Goal: Task Accomplishment & Management: Complete application form

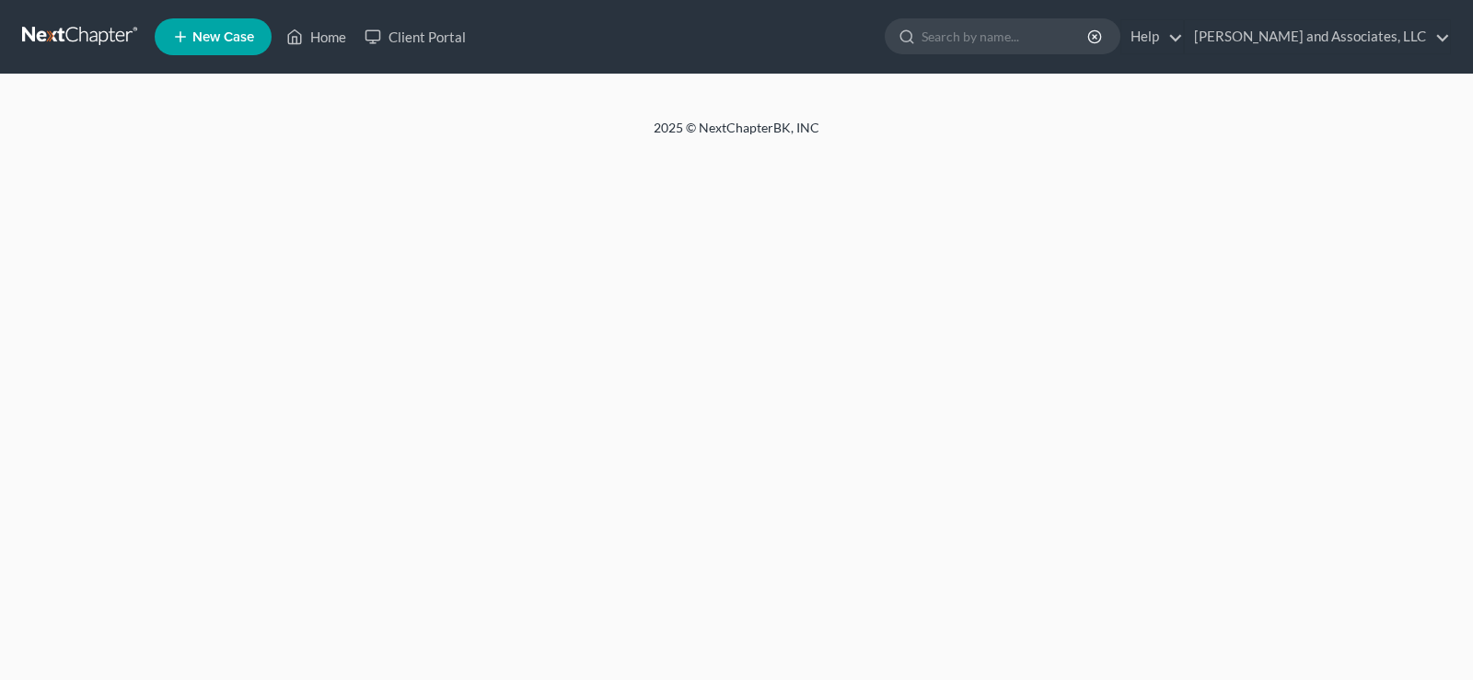
select select "1"
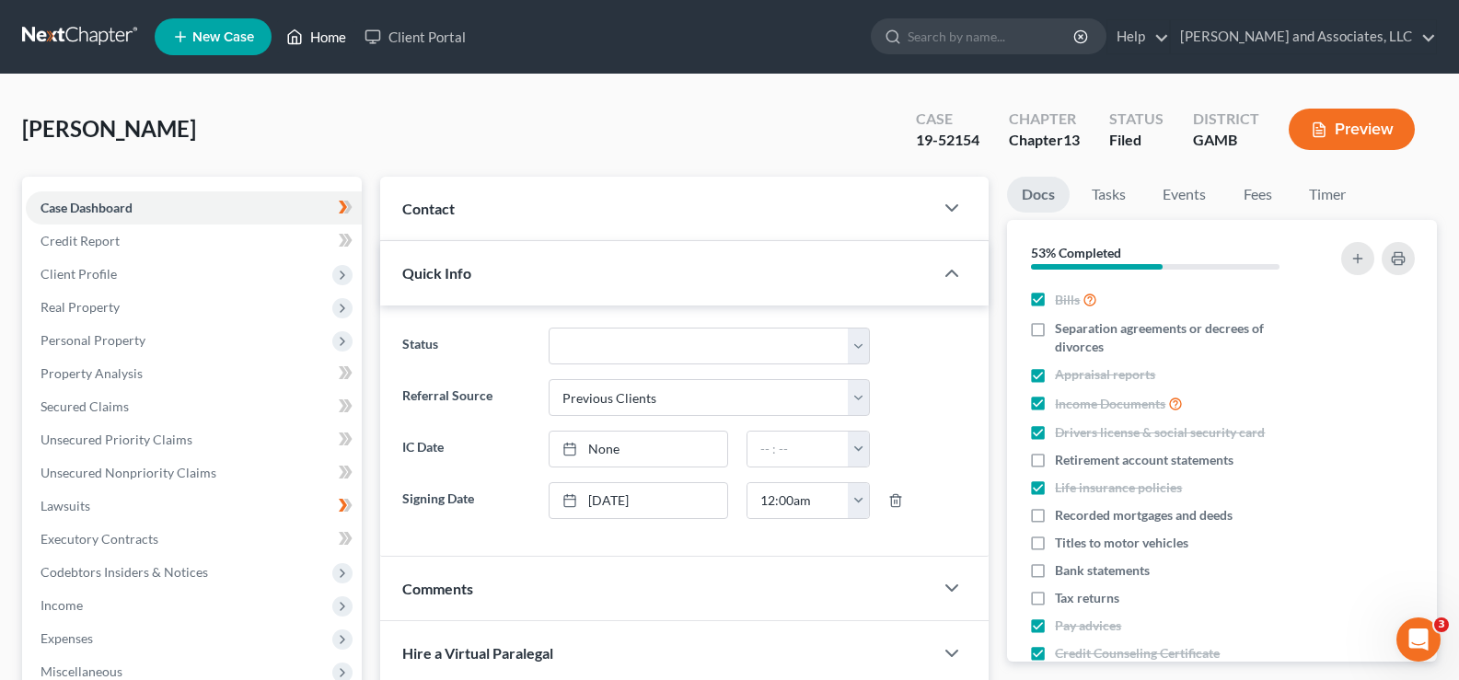
scroll to position [184, 0]
click at [329, 37] on link "Home" at bounding box center [316, 36] width 78 height 33
click at [336, 39] on link "Home" at bounding box center [316, 36] width 78 height 33
click at [336, 34] on link "Home" at bounding box center [316, 36] width 78 height 33
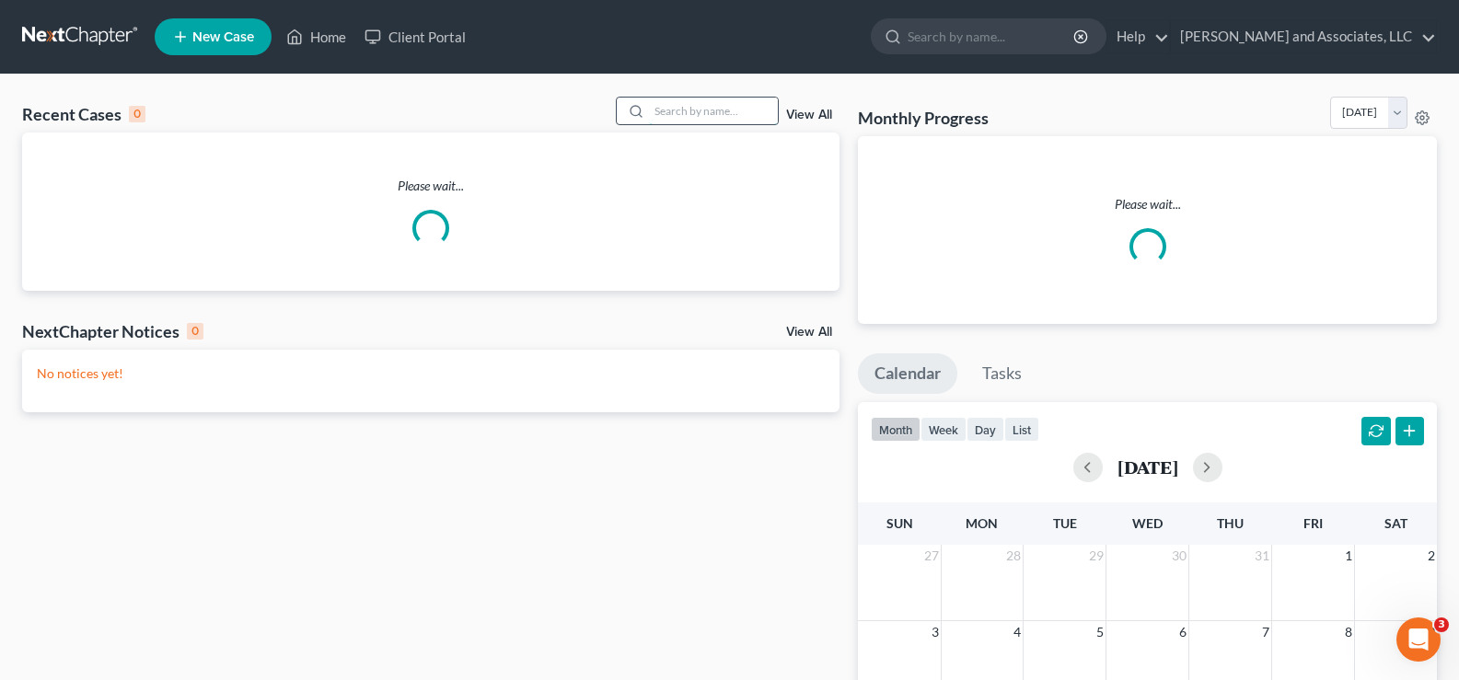
click at [677, 115] on input "search" at bounding box center [713, 111] width 129 height 27
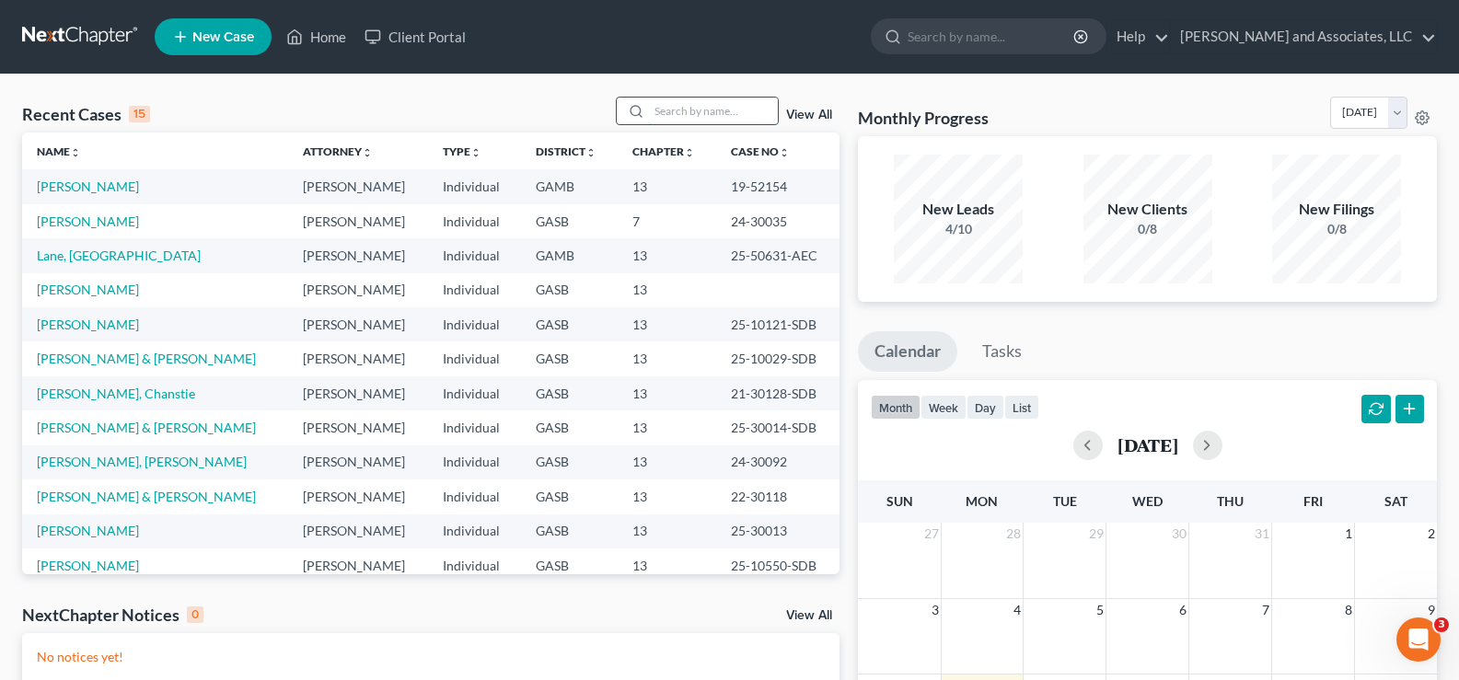
type input "j"
type input "kh"
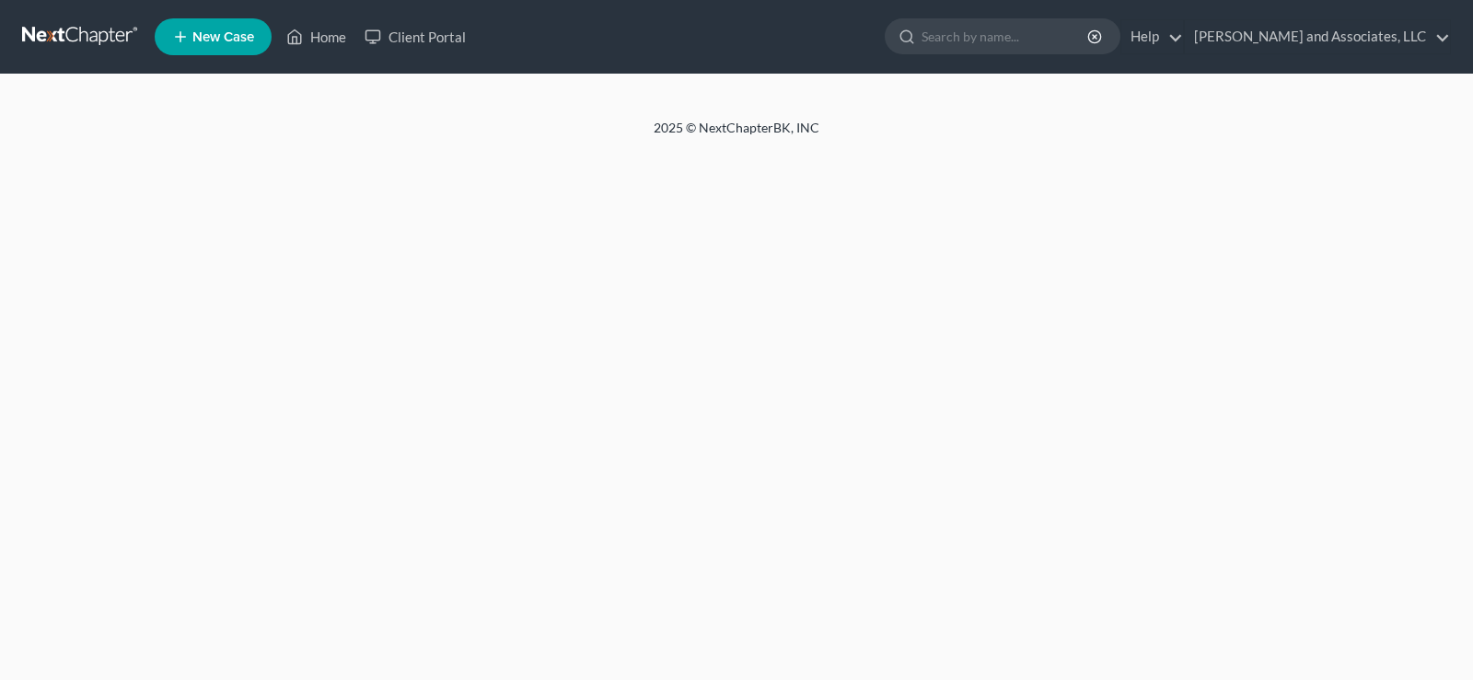
select select "1"
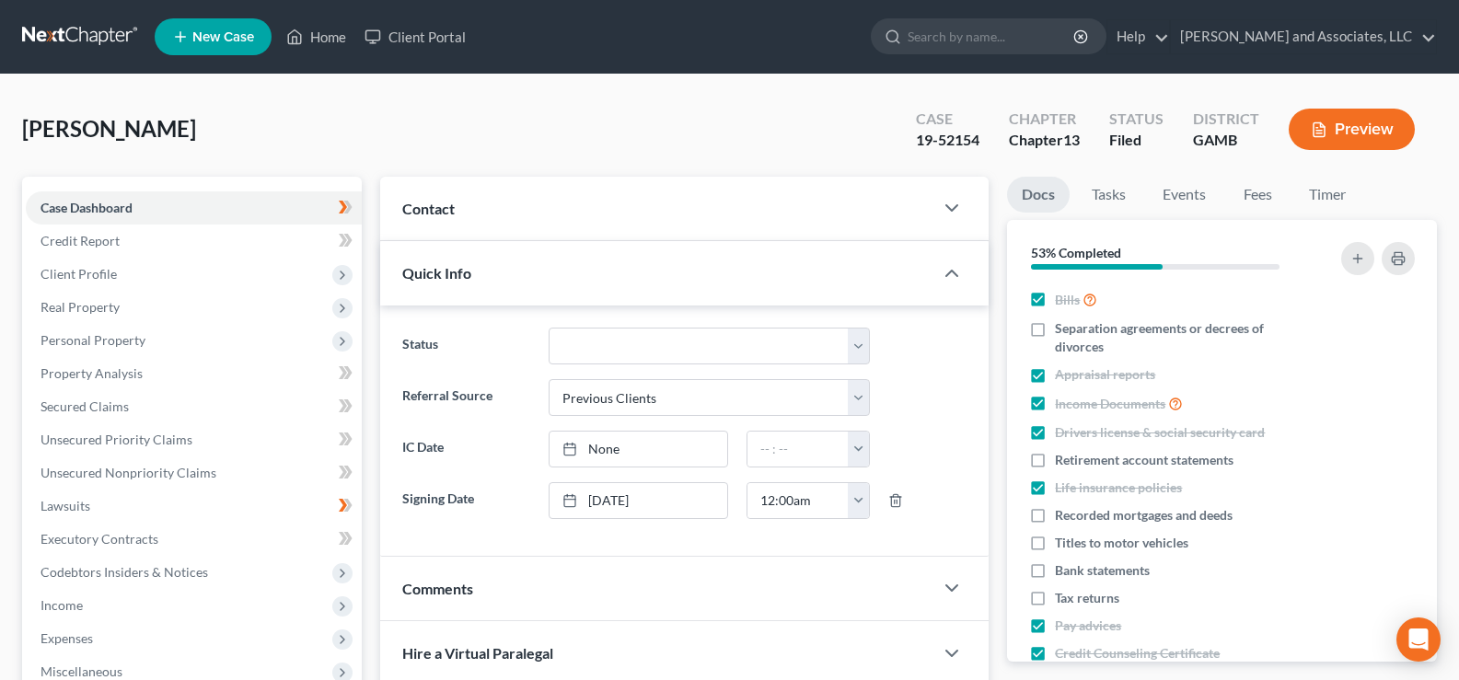
click at [332, 18] on ul "New Case Home Client Portal - No Result - See all results Or Press Enter... Hel…" at bounding box center [796, 37] width 1282 height 48
click at [329, 41] on link "Home" at bounding box center [316, 36] width 78 height 33
click at [330, 31] on link "Home" at bounding box center [316, 36] width 78 height 33
click at [337, 33] on link "Home" at bounding box center [316, 36] width 78 height 33
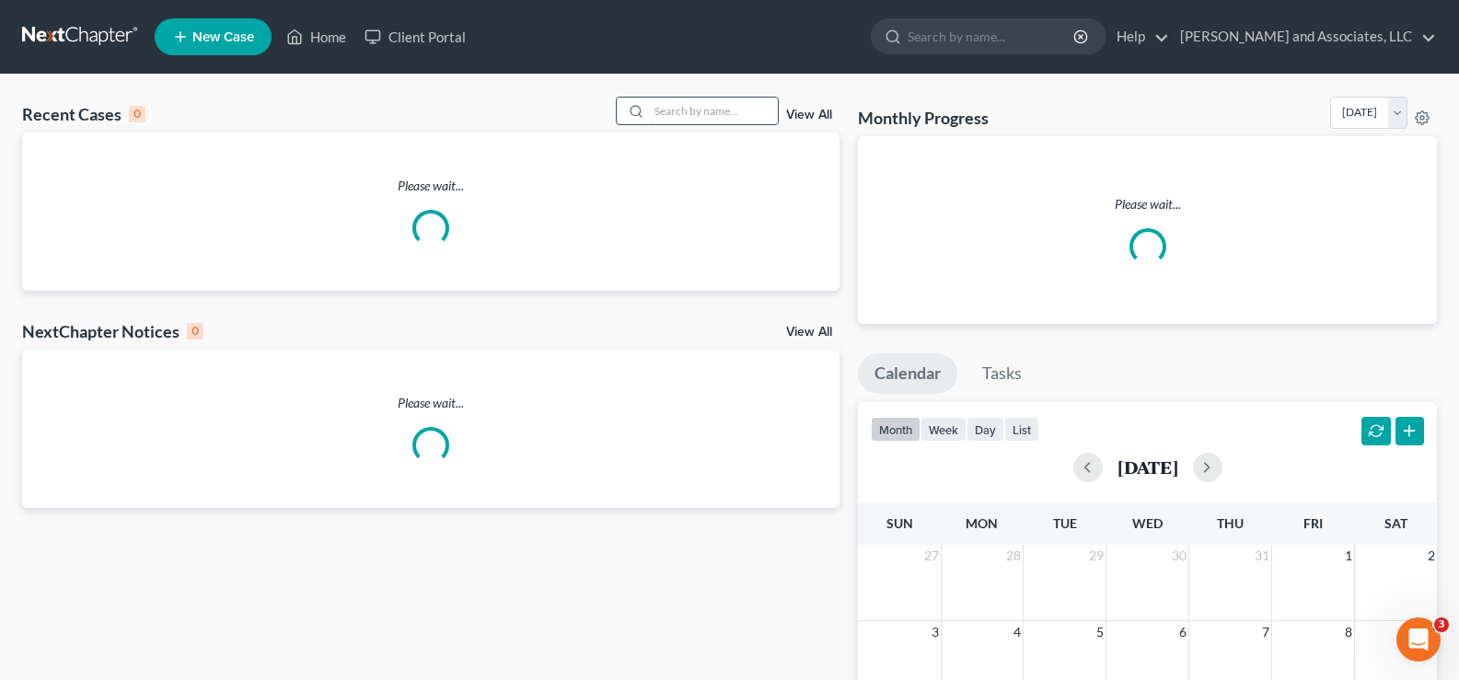
click at [681, 110] on input "search" at bounding box center [713, 111] width 129 height 27
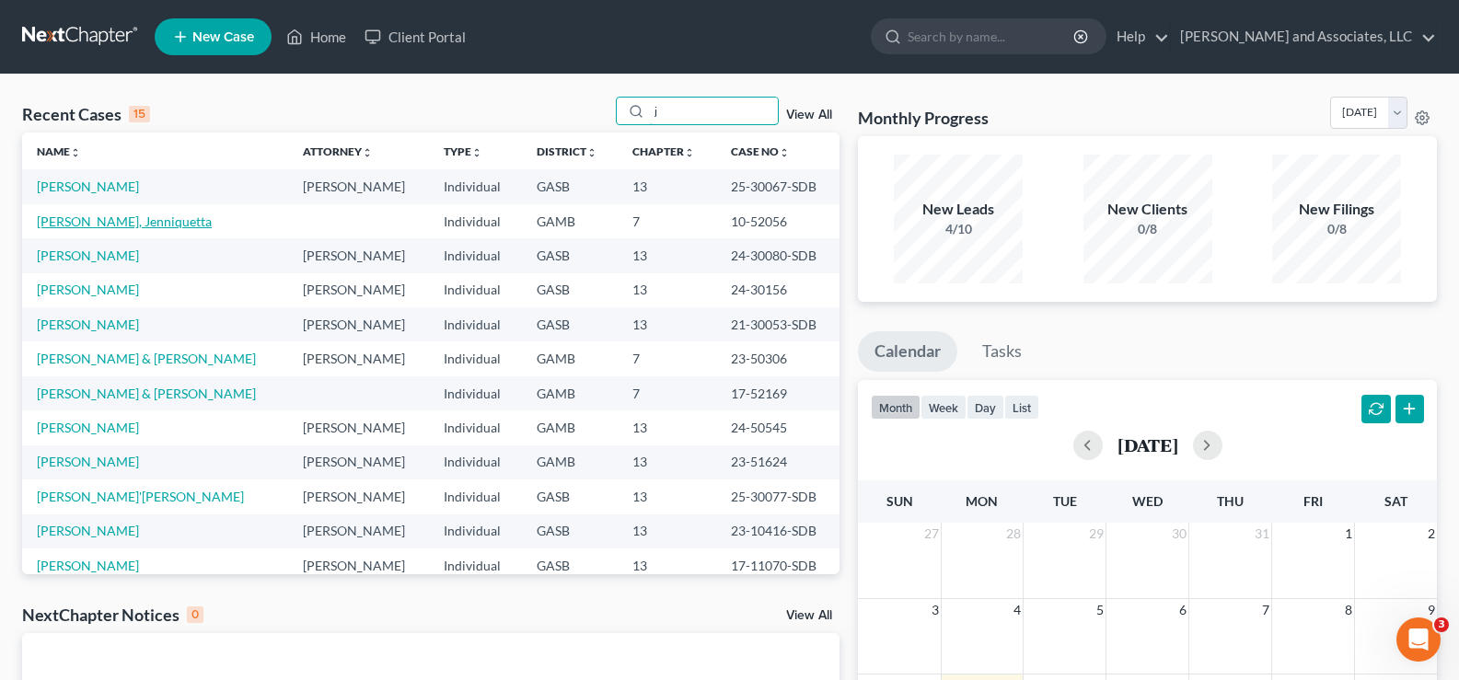
type input "j"
click at [124, 224] on link "[PERSON_NAME], Jenniquetta" at bounding box center [124, 222] width 175 height 16
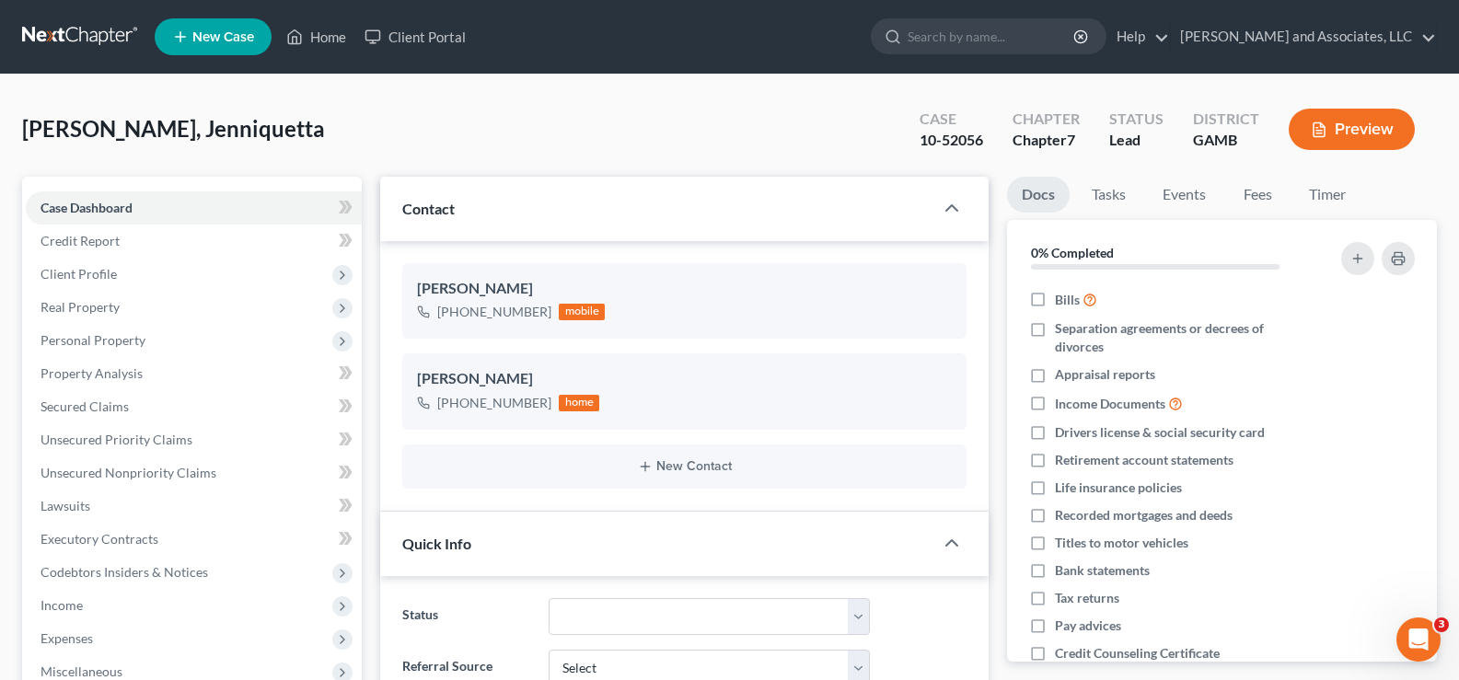
scroll to position [1398, 0]
click at [98, 409] on span "Secured Claims" at bounding box center [84, 407] width 88 height 16
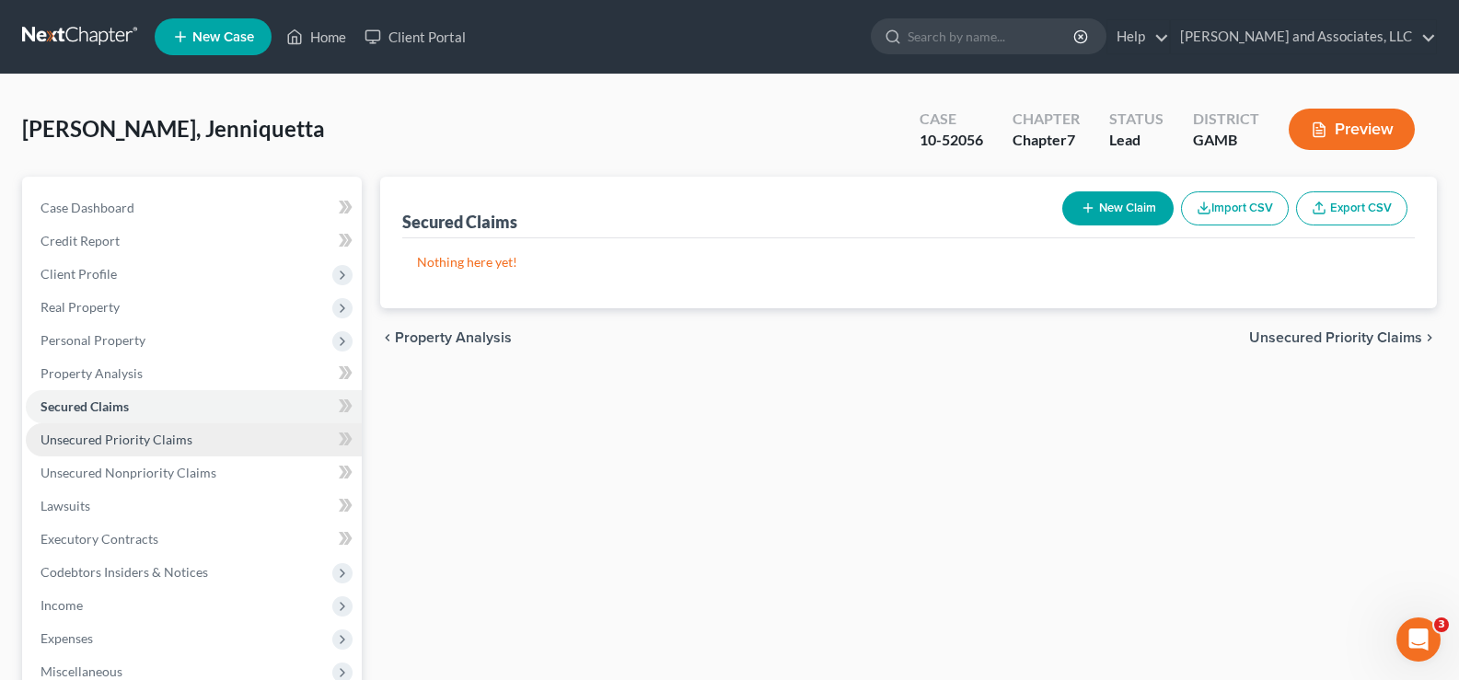
click at [103, 437] on span "Unsecured Priority Claims" at bounding box center [116, 440] width 152 height 16
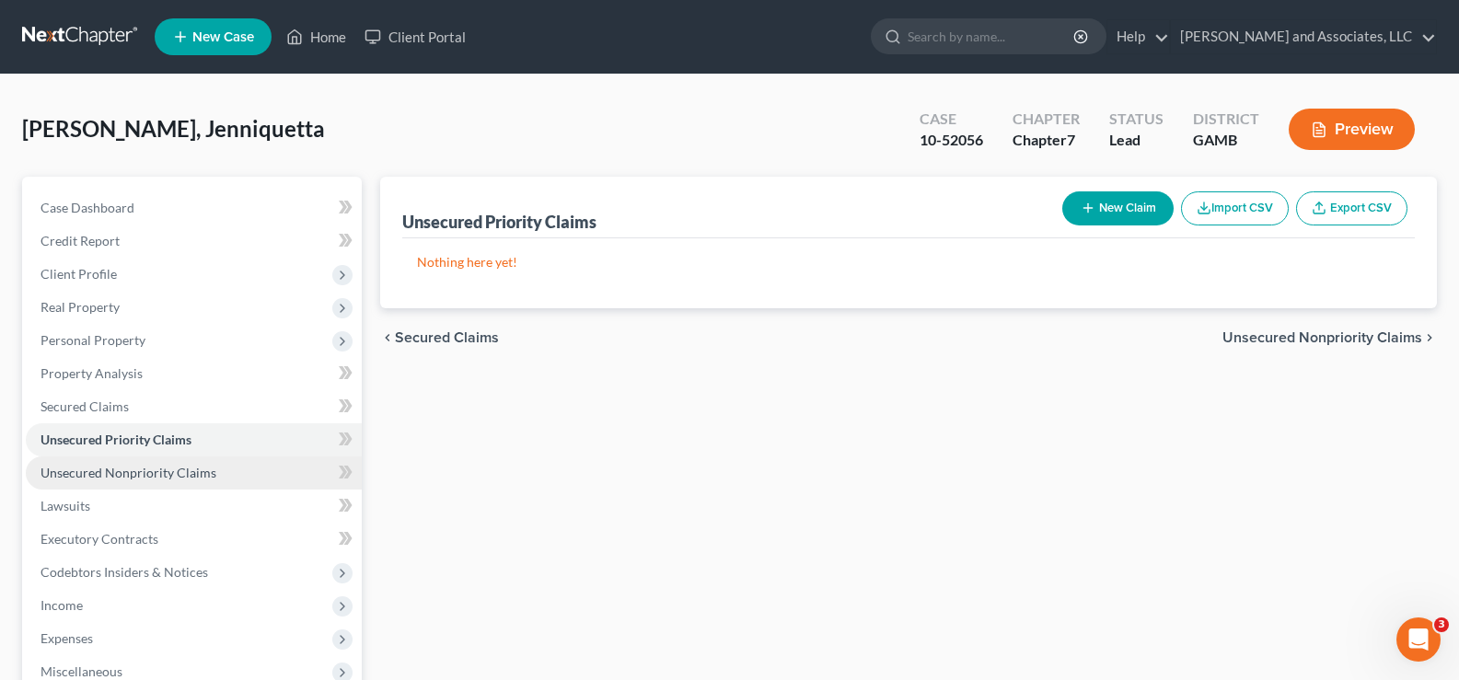
click at [82, 475] on span "Unsecured Nonpriority Claims" at bounding box center [128, 473] width 176 height 16
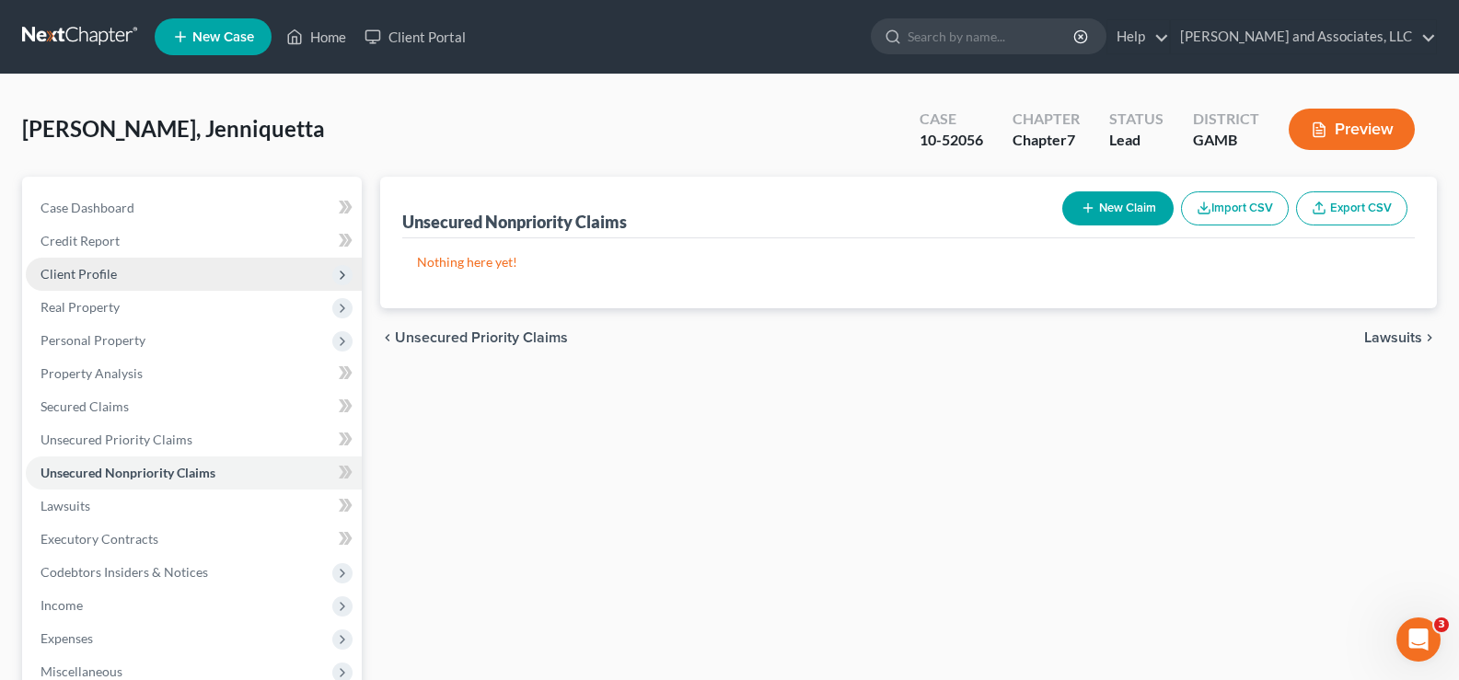
click at [73, 278] on span "Client Profile" at bounding box center [78, 274] width 76 height 16
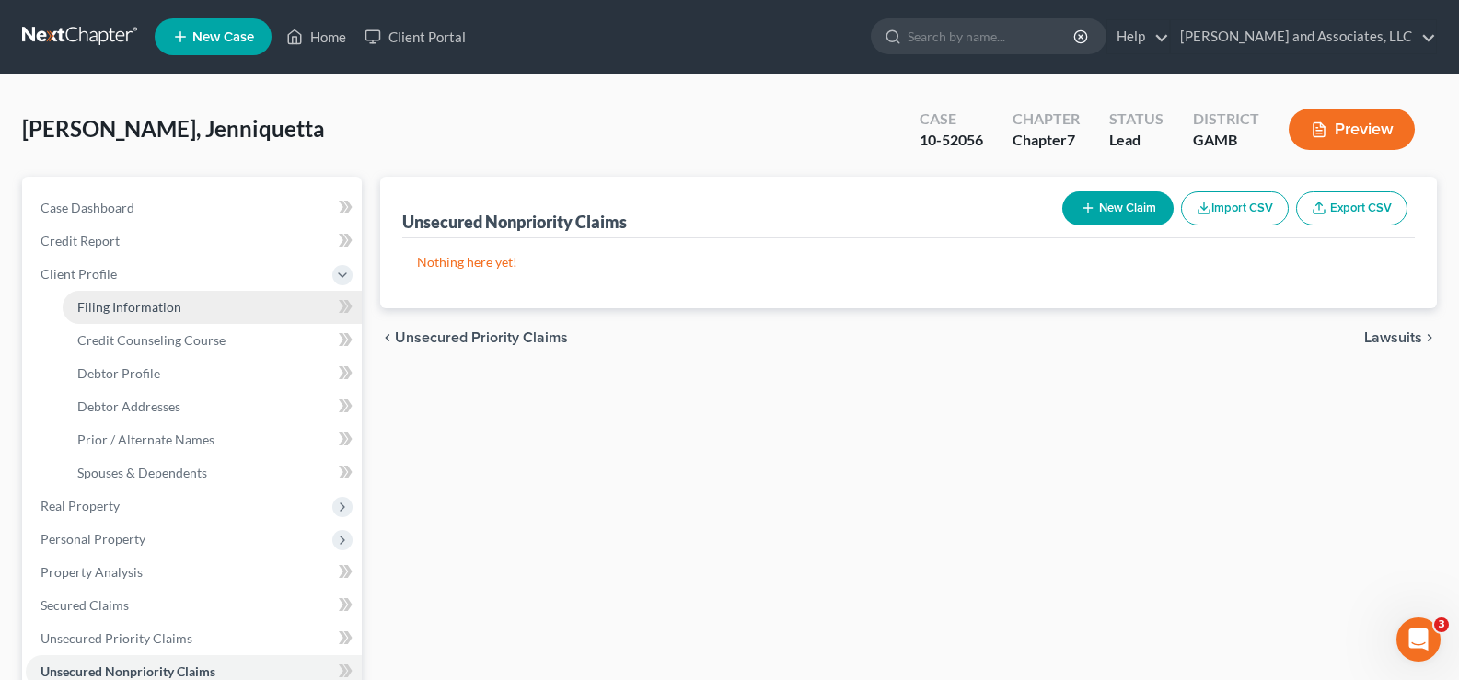
click at [115, 311] on span "Filing Information" at bounding box center [129, 307] width 104 height 16
select select "1"
select select "0"
select select "10"
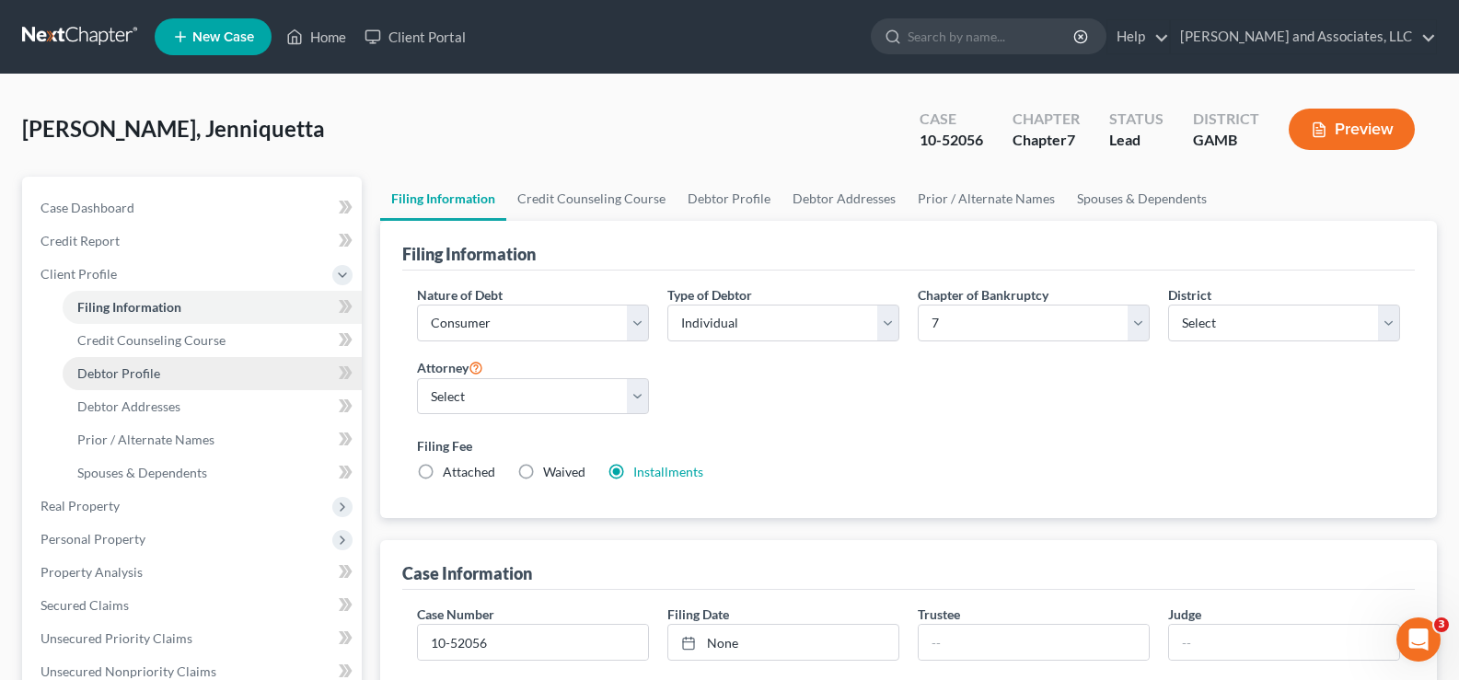
click at [116, 373] on span "Debtor Profile" at bounding box center [118, 373] width 83 height 16
select select "0"
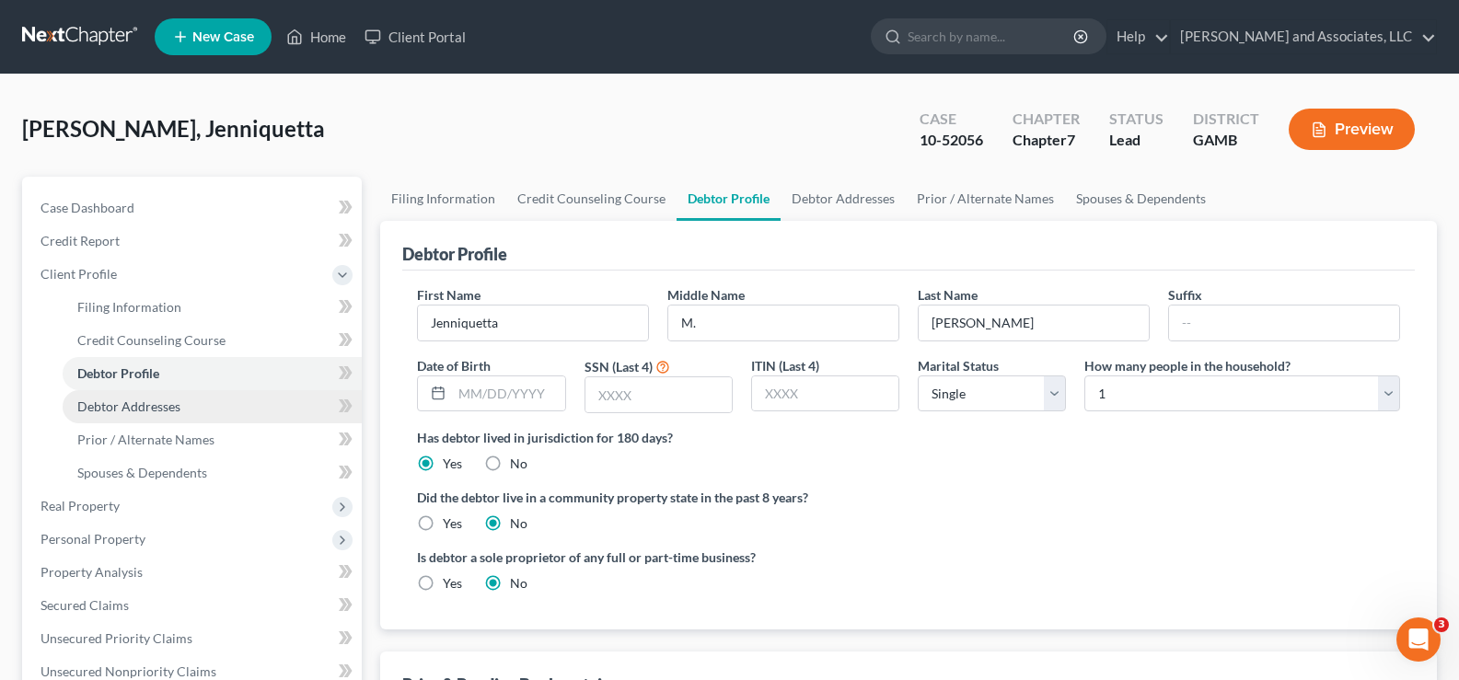
click at [113, 405] on span "Debtor Addresses" at bounding box center [128, 407] width 103 height 16
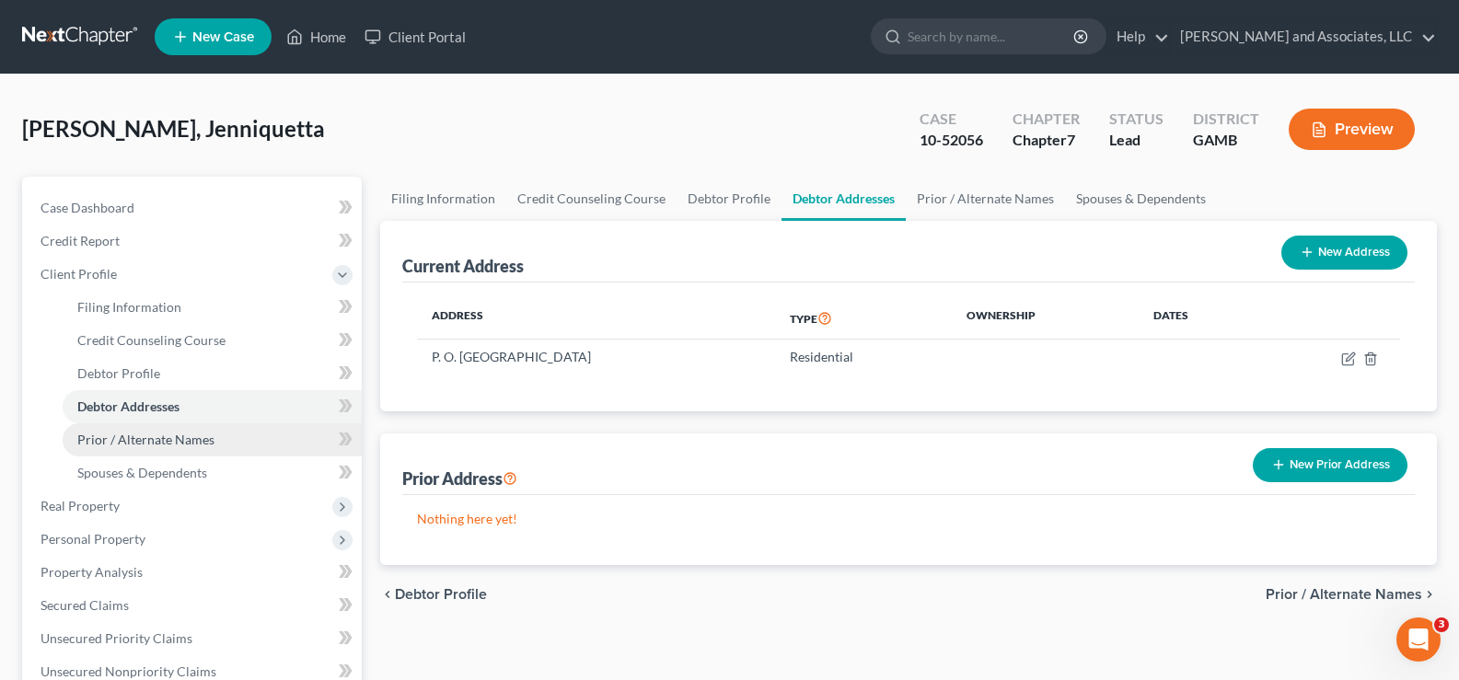
click at [109, 440] on span "Prior / Alternate Names" at bounding box center [145, 440] width 137 height 16
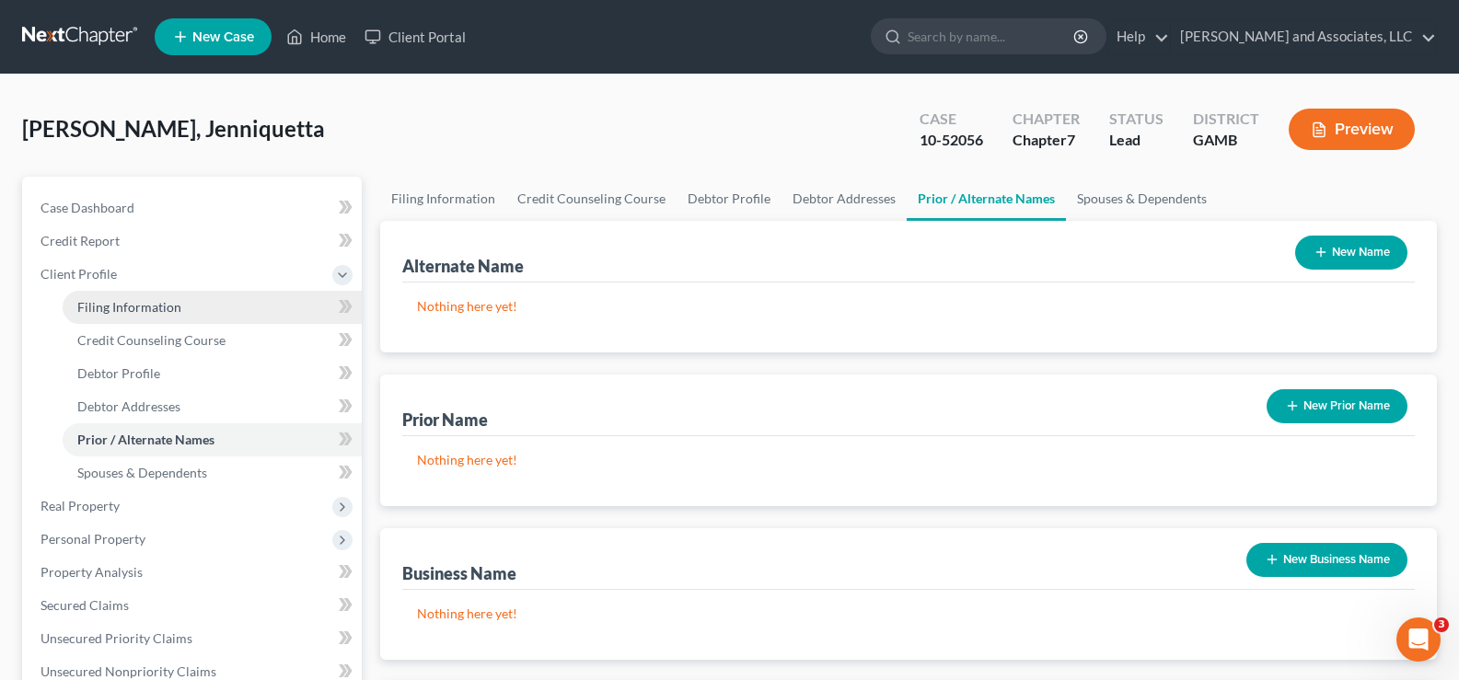
click at [127, 307] on span "Filing Information" at bounding box center [129, 307] width 104 height 16
select select "1"
select select "0"
select select "18"
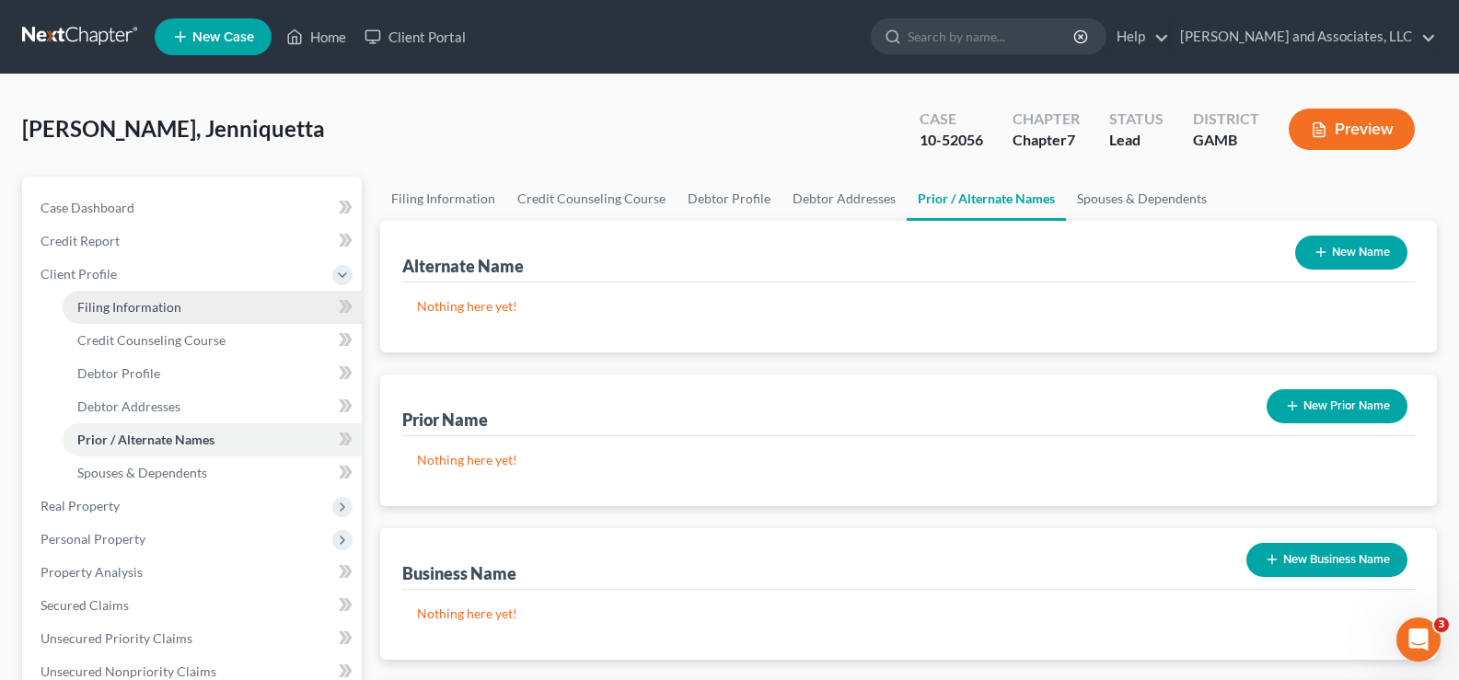
select select "10"
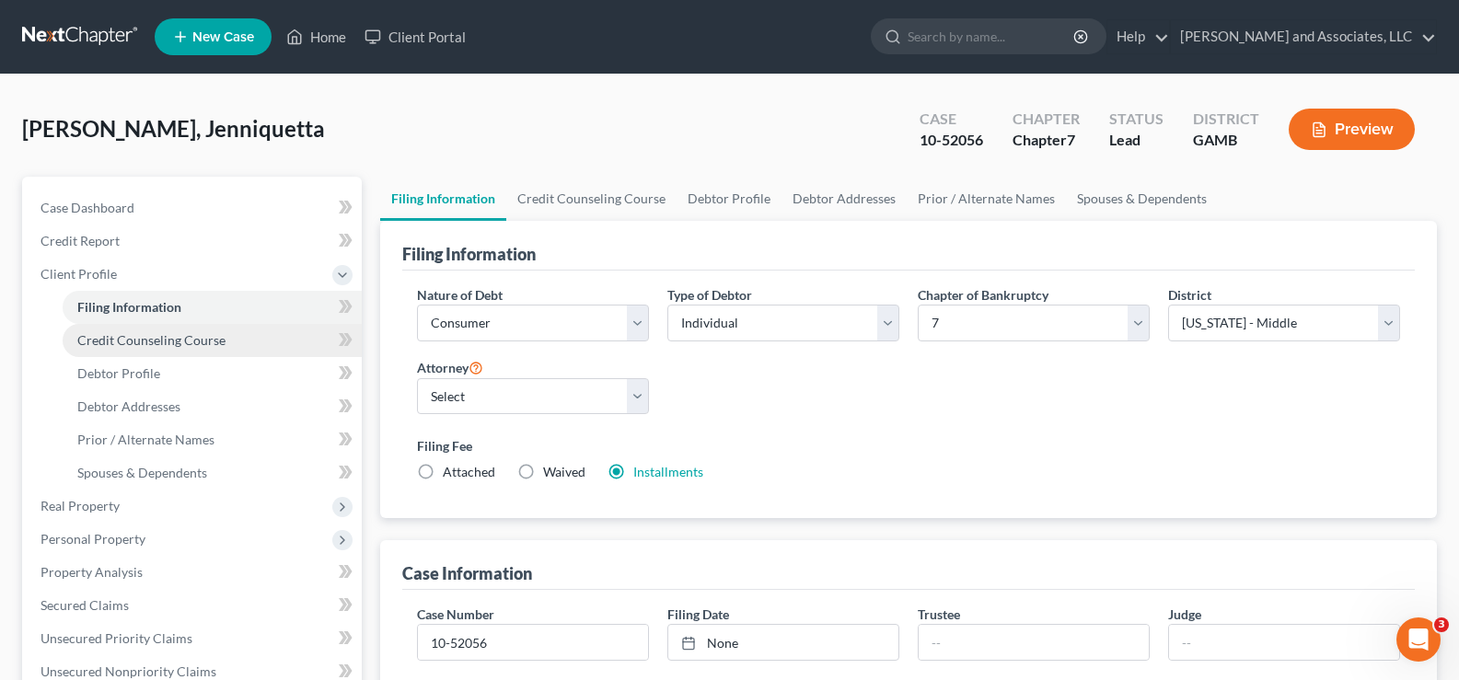
click at [110, 345] on span "Credit Counseling Course" at bounding box center [151, 340] width 148 height 16
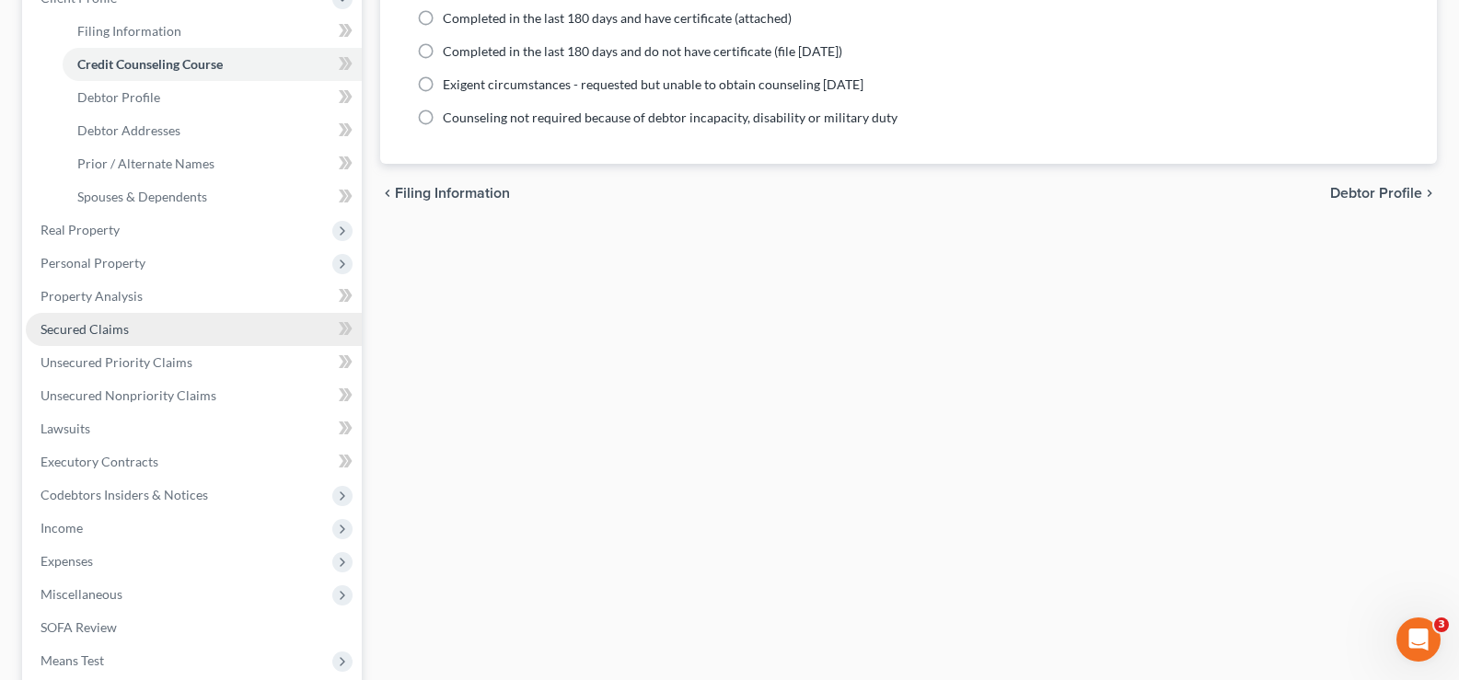
click at [89, 328] on span "Secured Claims" at bounding box center [84, 329] width 88 height 16
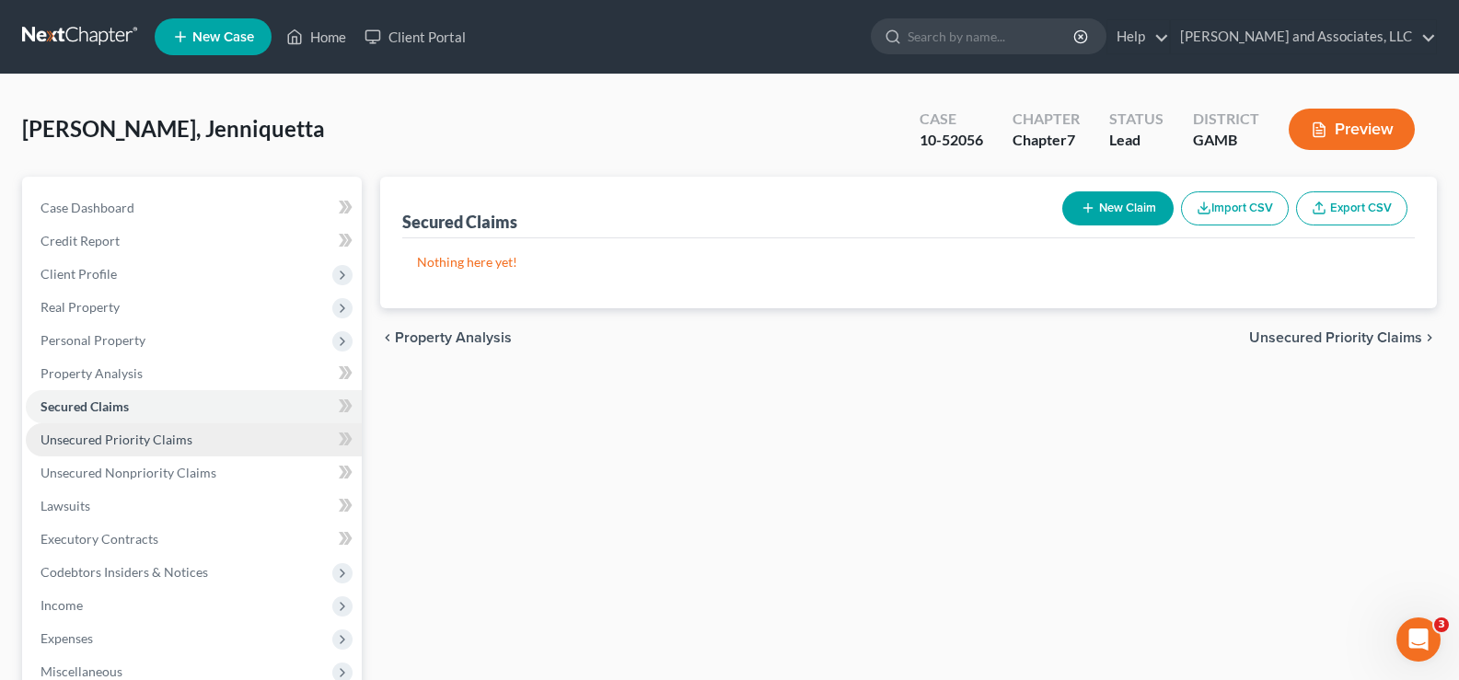
click at [85, 440] on span "Unsecured Priority Claims" at bounding box center [116, 440] width 152 height 16
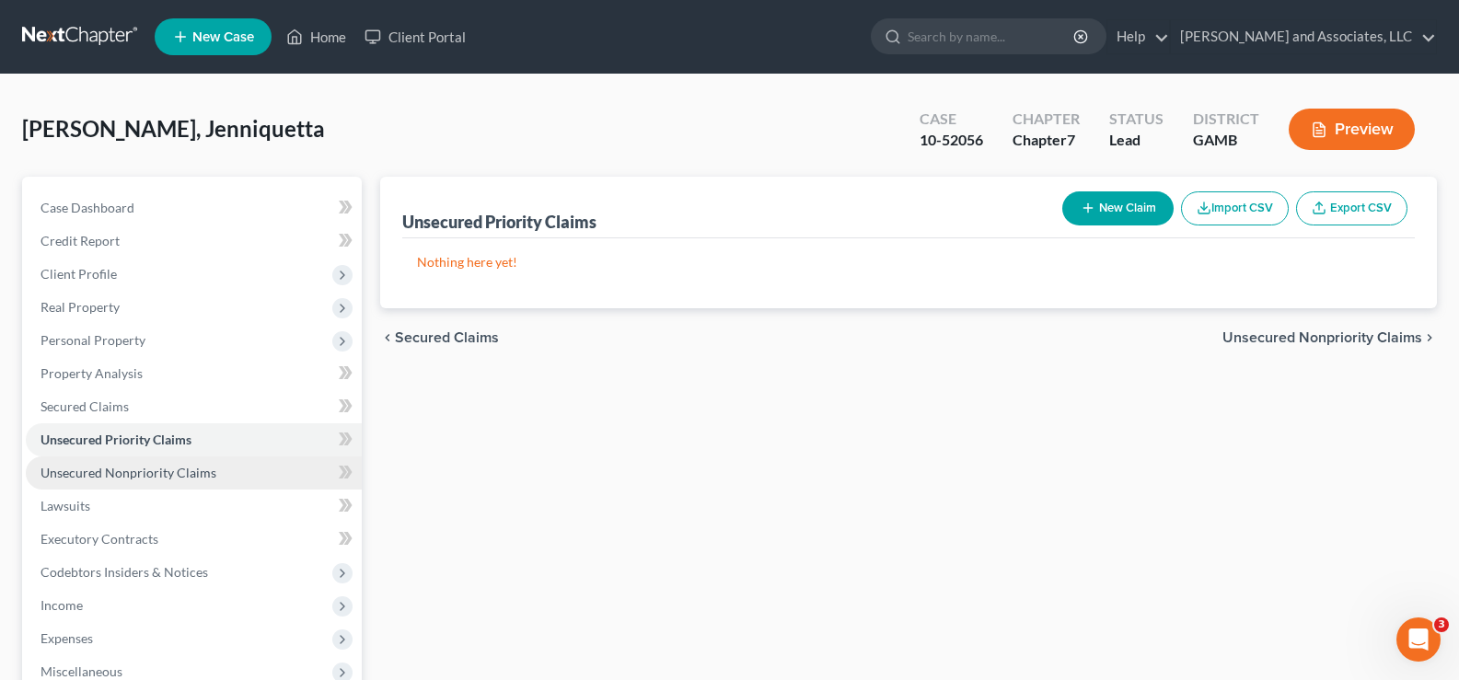
click at [97, 470] on span "Unsecured Nonpriority Claims" at bounding box center [128, 473] width 176 height 16
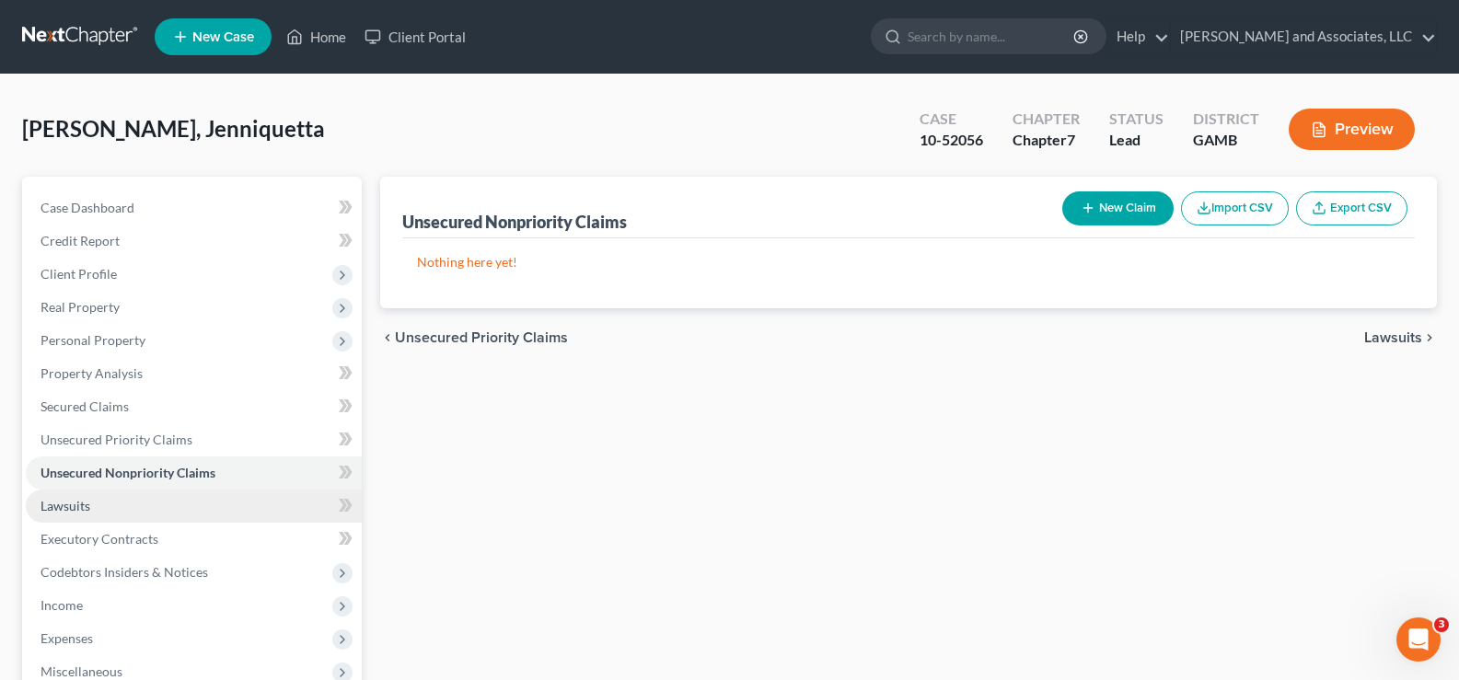
click at [68, 501] on span "Lawsuits" at bounding box center [65, 506] width 50 height 16
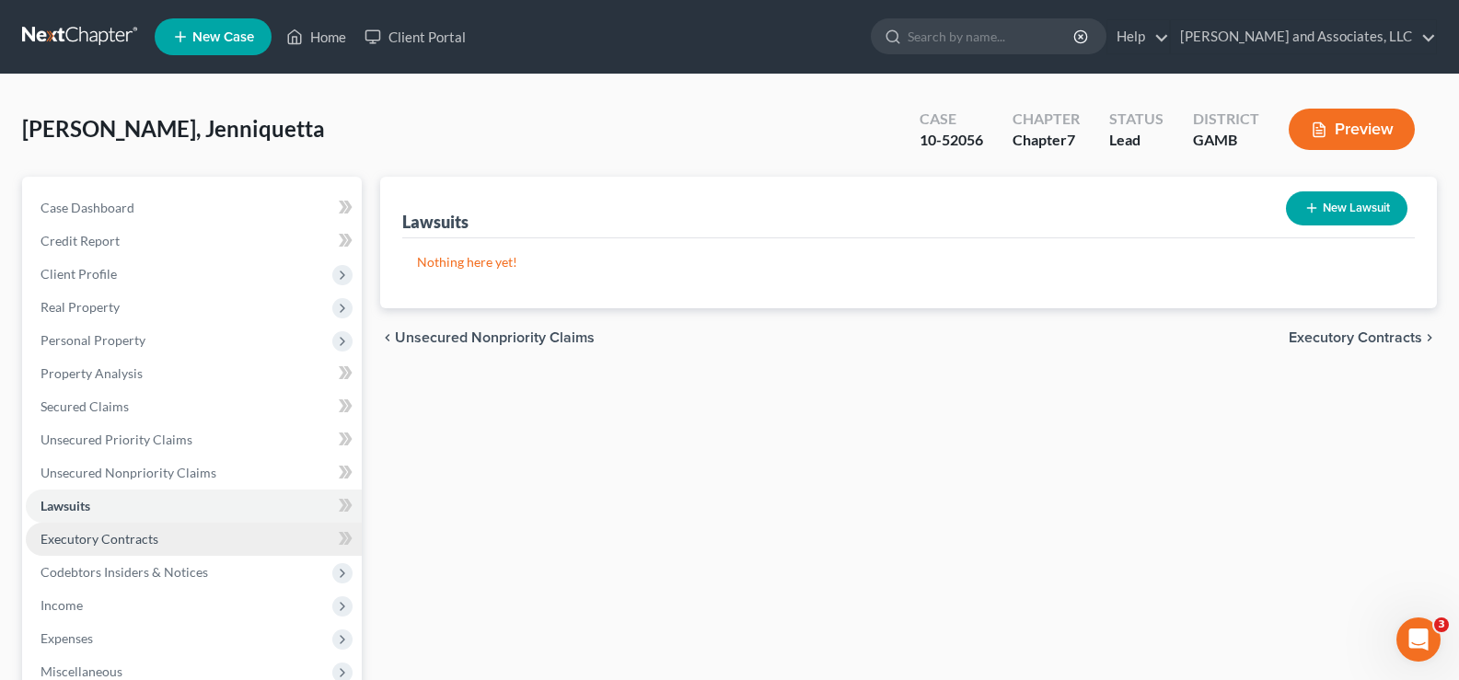
click at [101, 538] on span "Executory Contracts" at bounding box center [99, 539] width 118 height 16
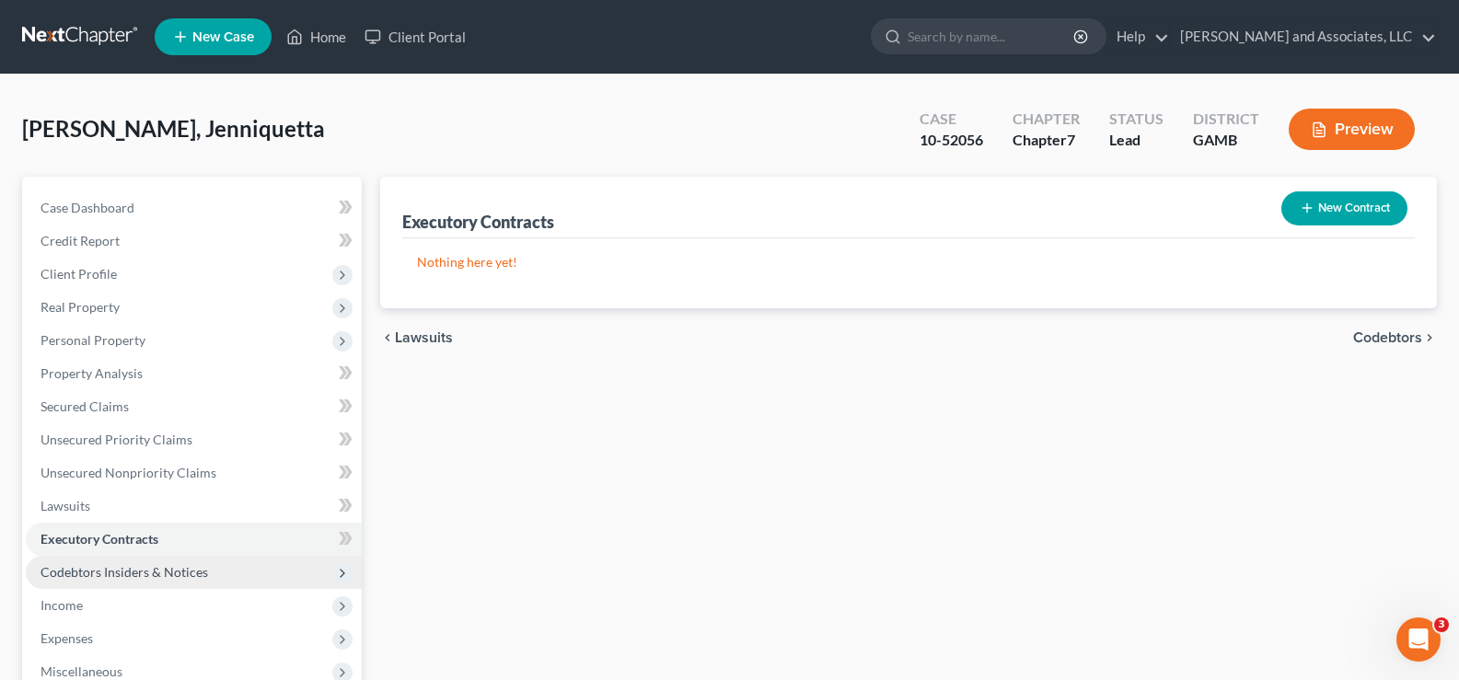
click at [101, 572] on span "Codebtors Insiders & Notices" at bounding box center [124, 572] width 168 height 16
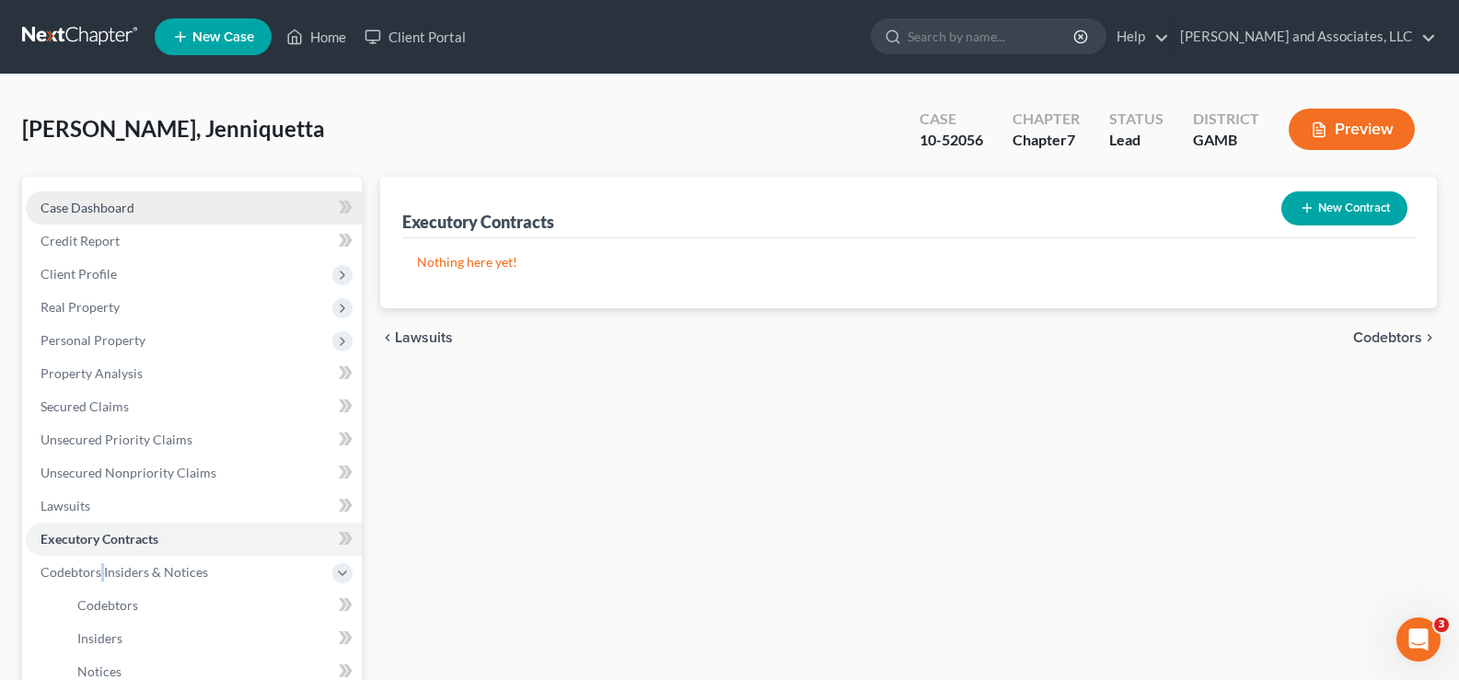
click at [64, 217] on link "Case Dashboard" at bounding box center [194, 207] width 336 height 33
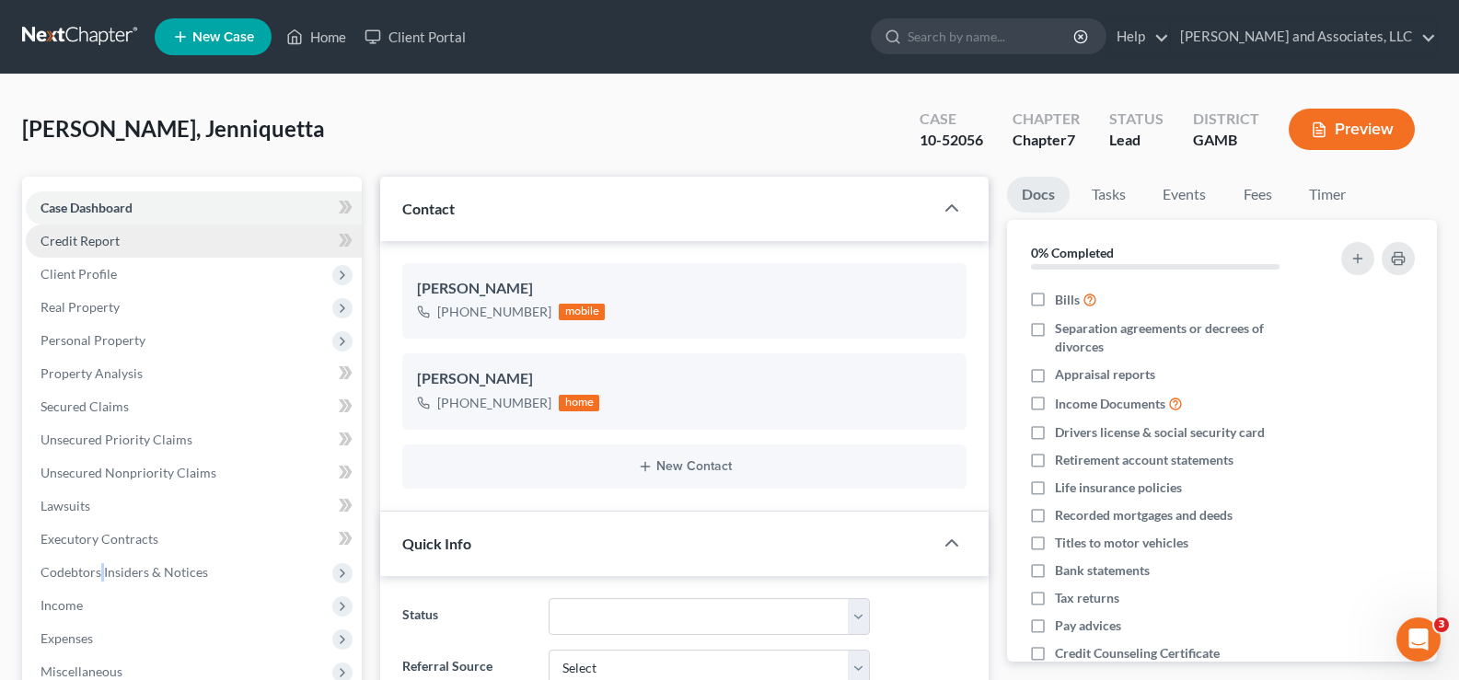
scroll to position [1398, 0]
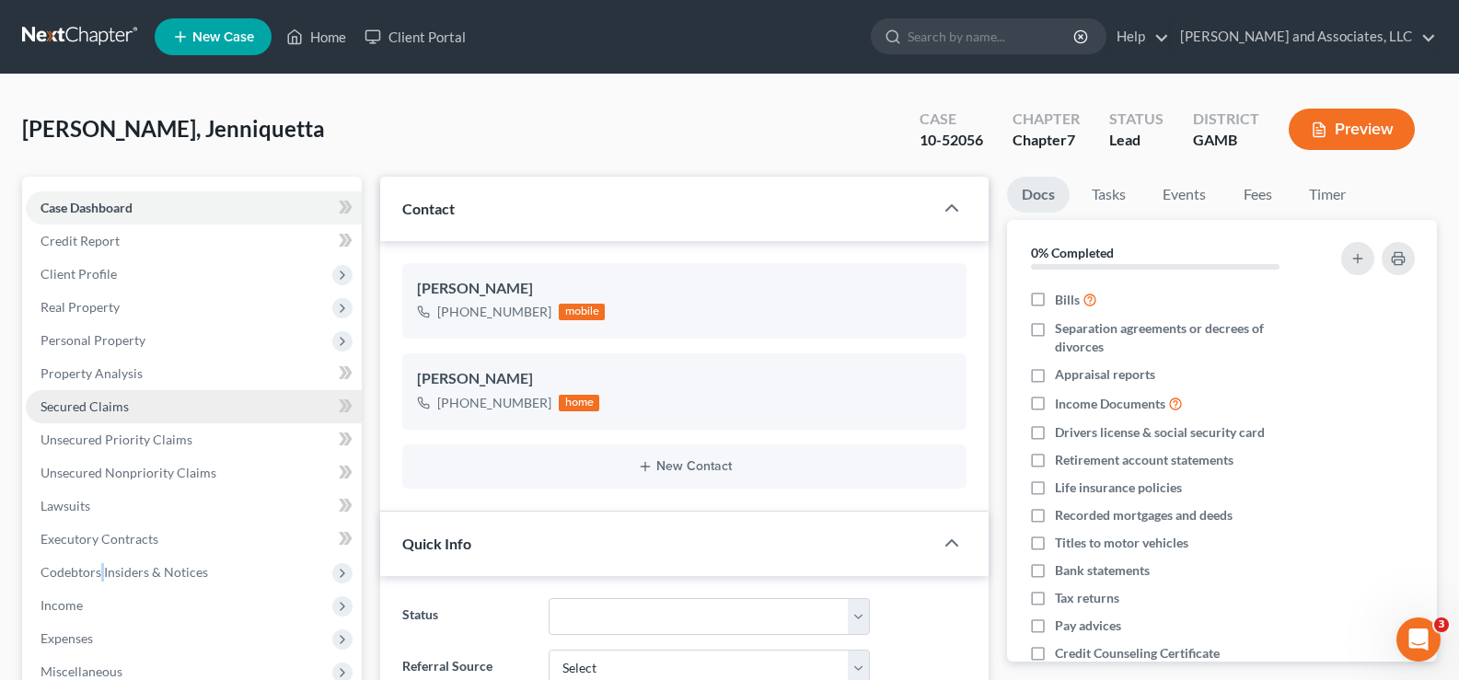
click at [90, 400] on span "Secured Claims" at bounding box center [84, 407] width 88 height 16
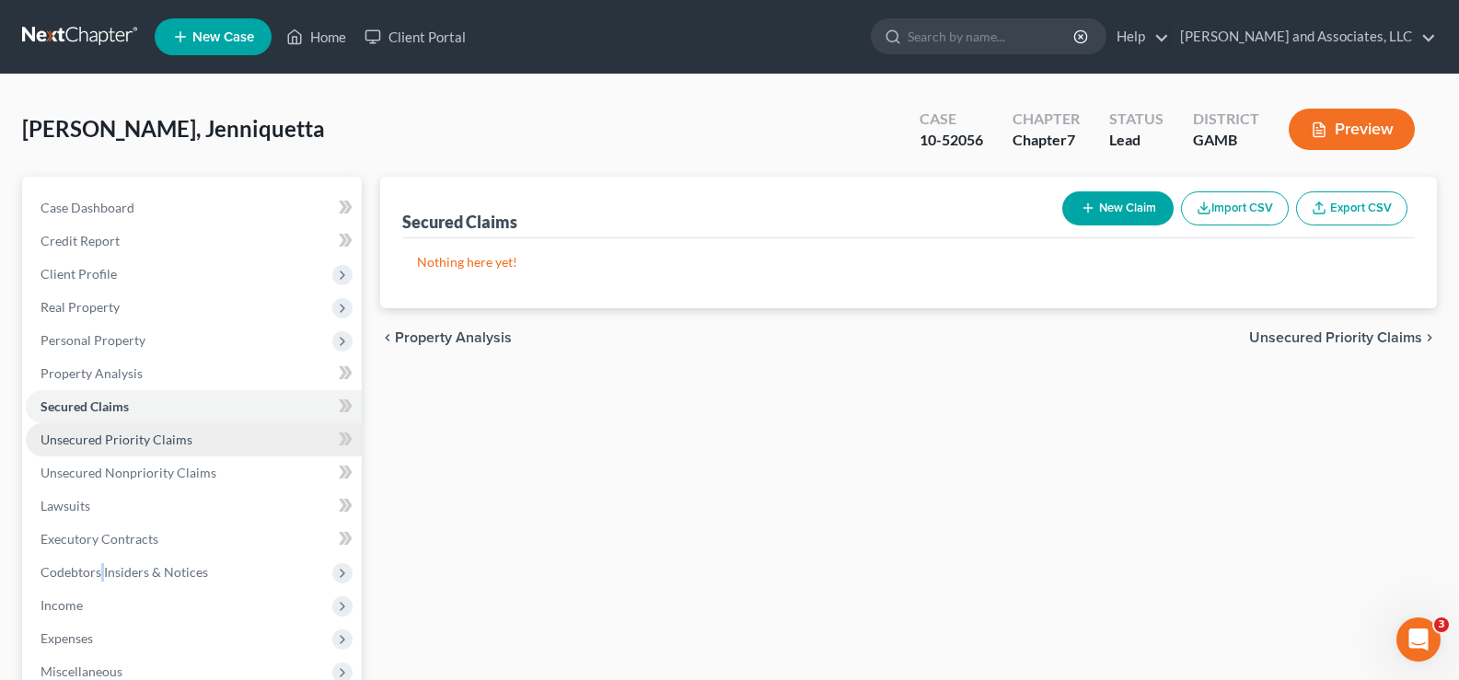
click at [109, 452] on link "Unsecured Priority Claims" at bounding box center [194, 439] width 336 height 33
click at [434, 38] on link "Client Portal" at bounding box center [415, 36] width 120 height 33
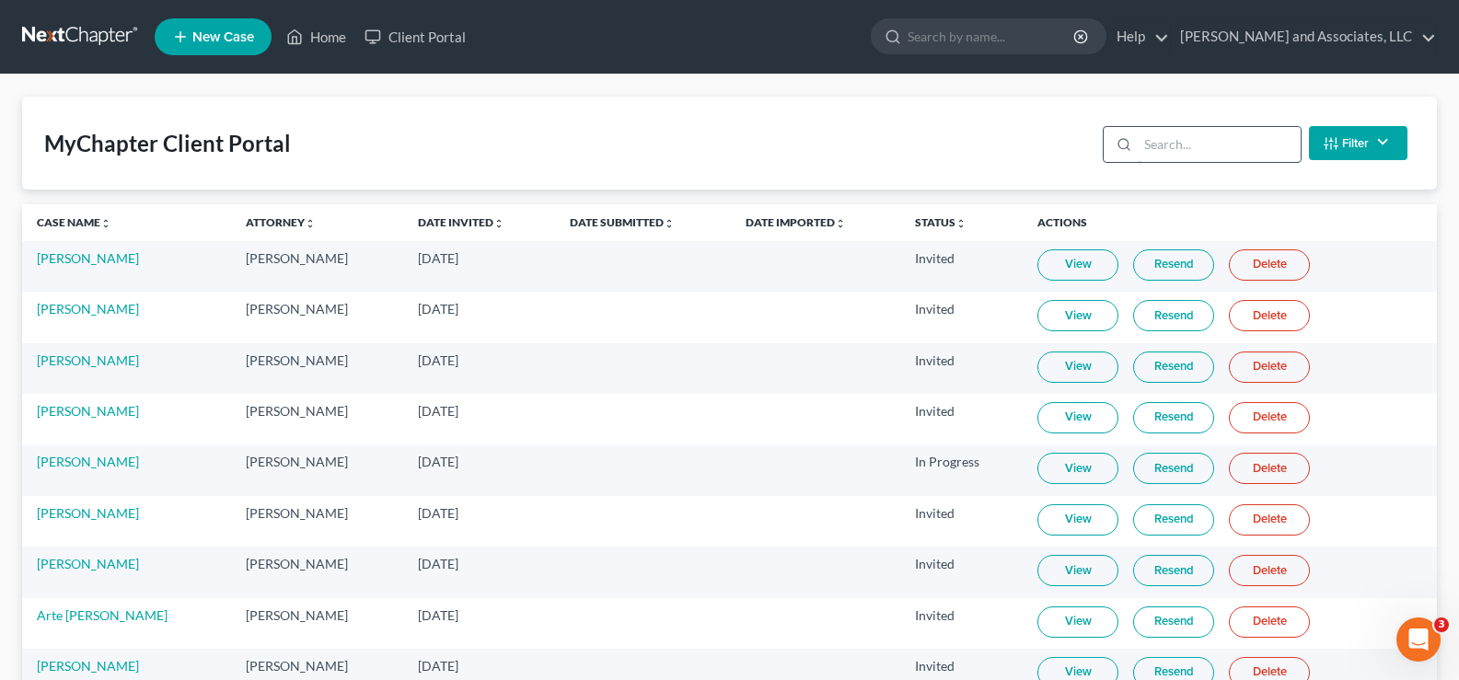
click at [1170, 146] on input "search" at bounding box center [1219, 144] width 163 height 35
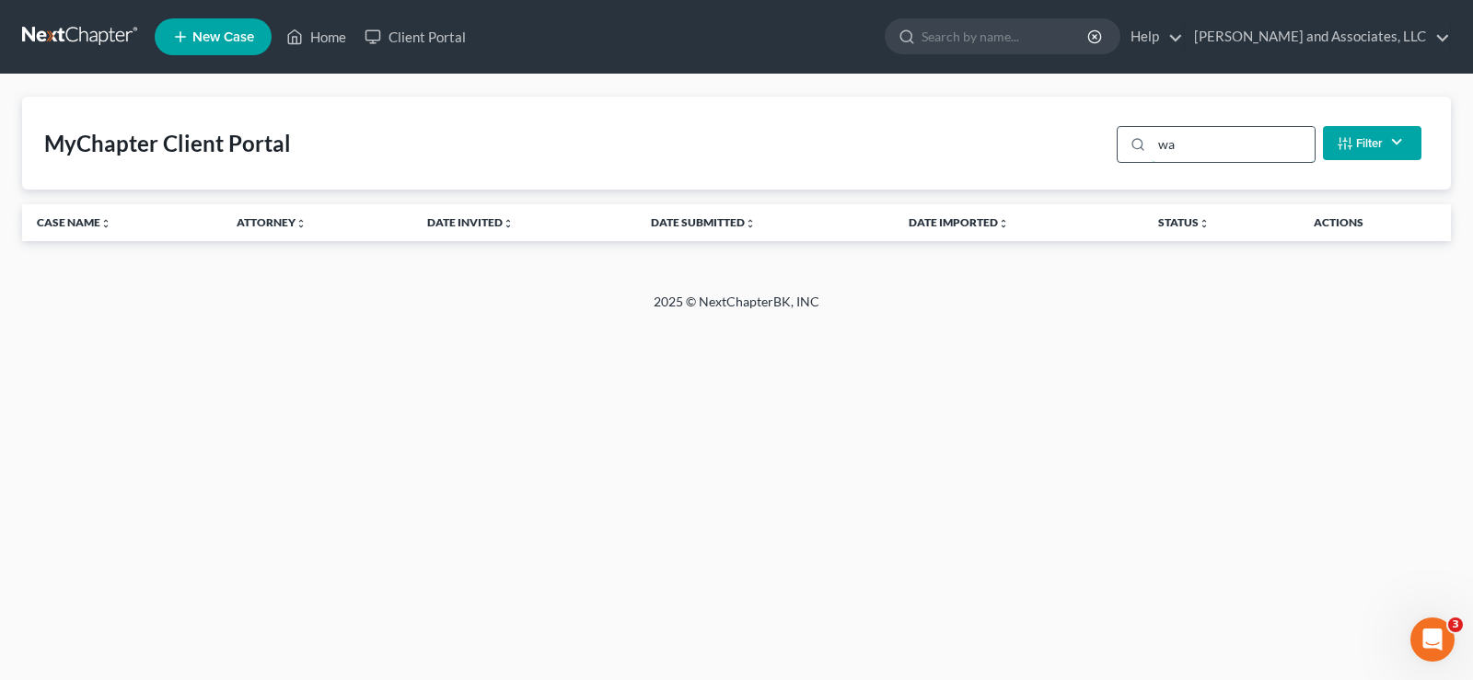
type input "w"
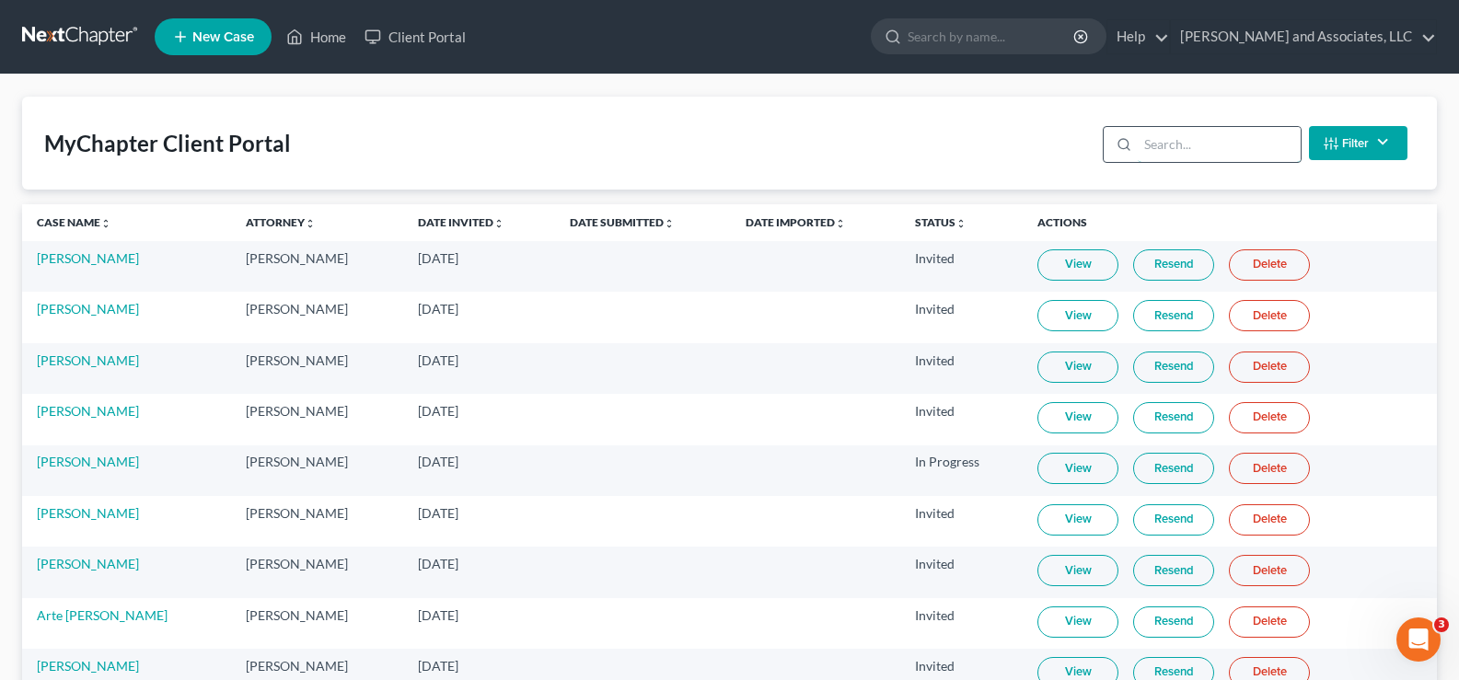
type input "h"
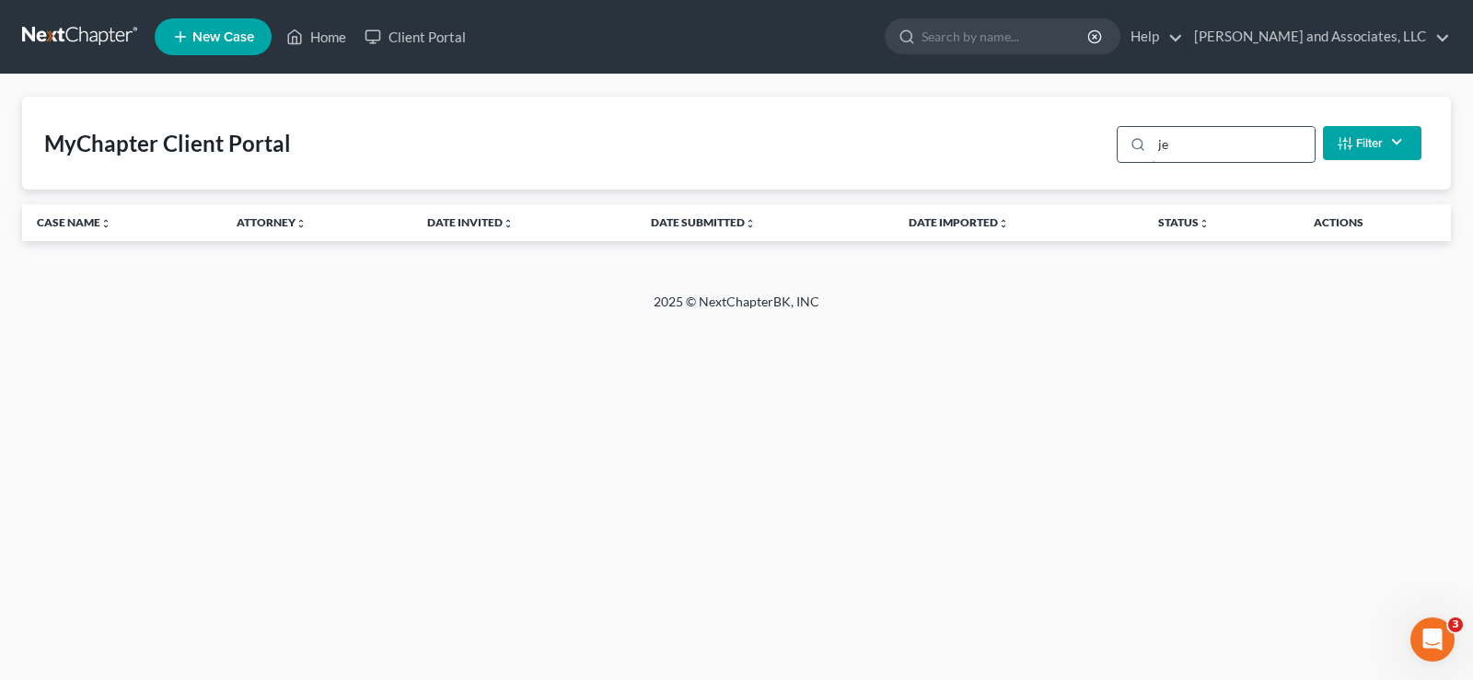
type input "j"
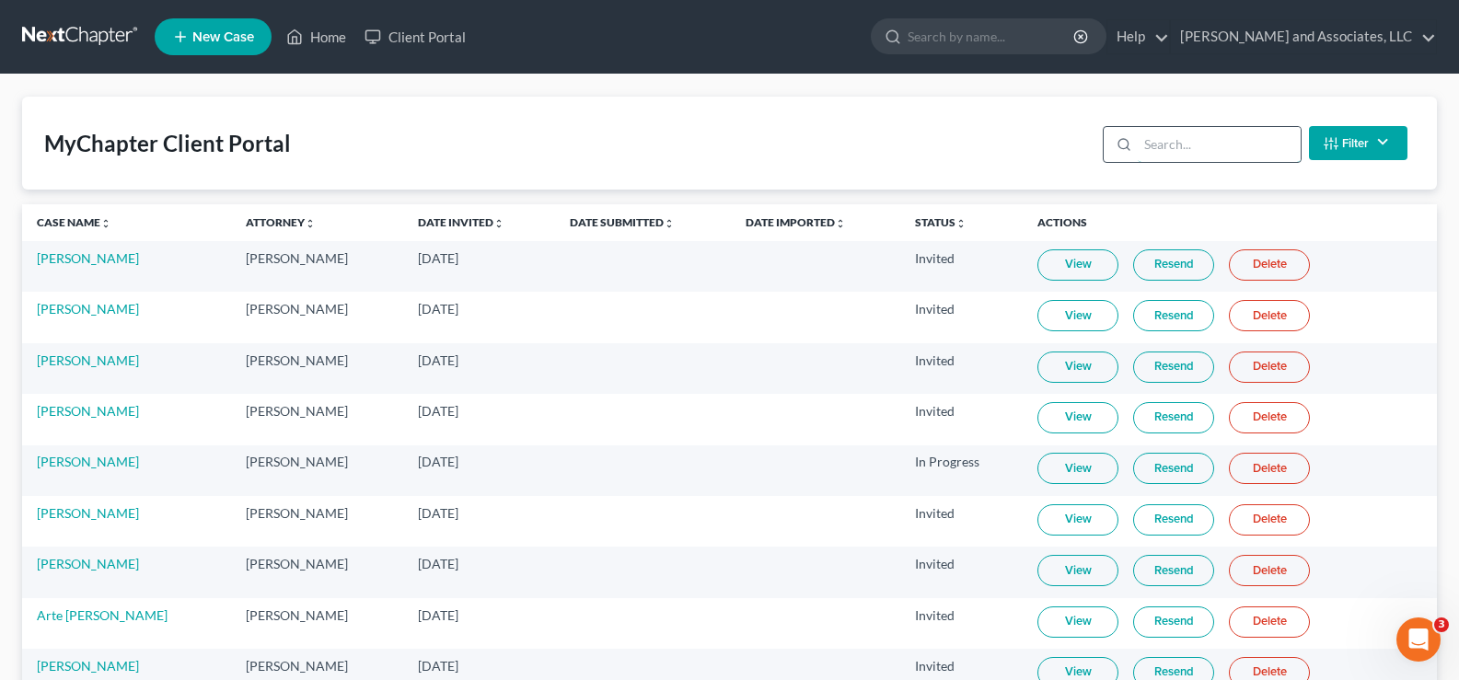
click at [1203, 152] on input "search" at bounding box center [1219, 144] width 163 height 35
click at [1193, 142] on input "search" at bounding box center [1219, 144] width 163 height 35
click at [1171, 137] on input "search" at bounding box center [1219, 144] width 163 height 35
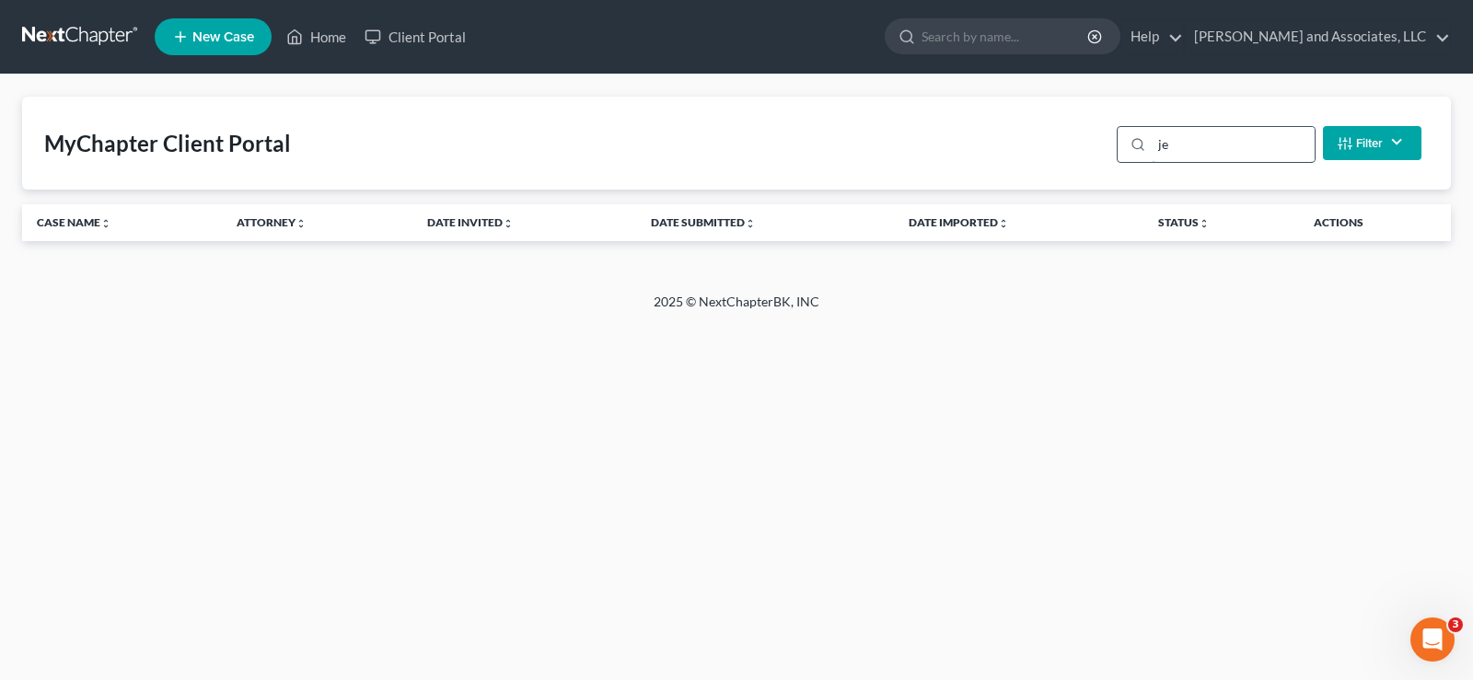
type input "j"
type input "[PERSON_NAME]"
click at [327, 36] on link "Home" at bounding box center [316, 36] width 78 height 33
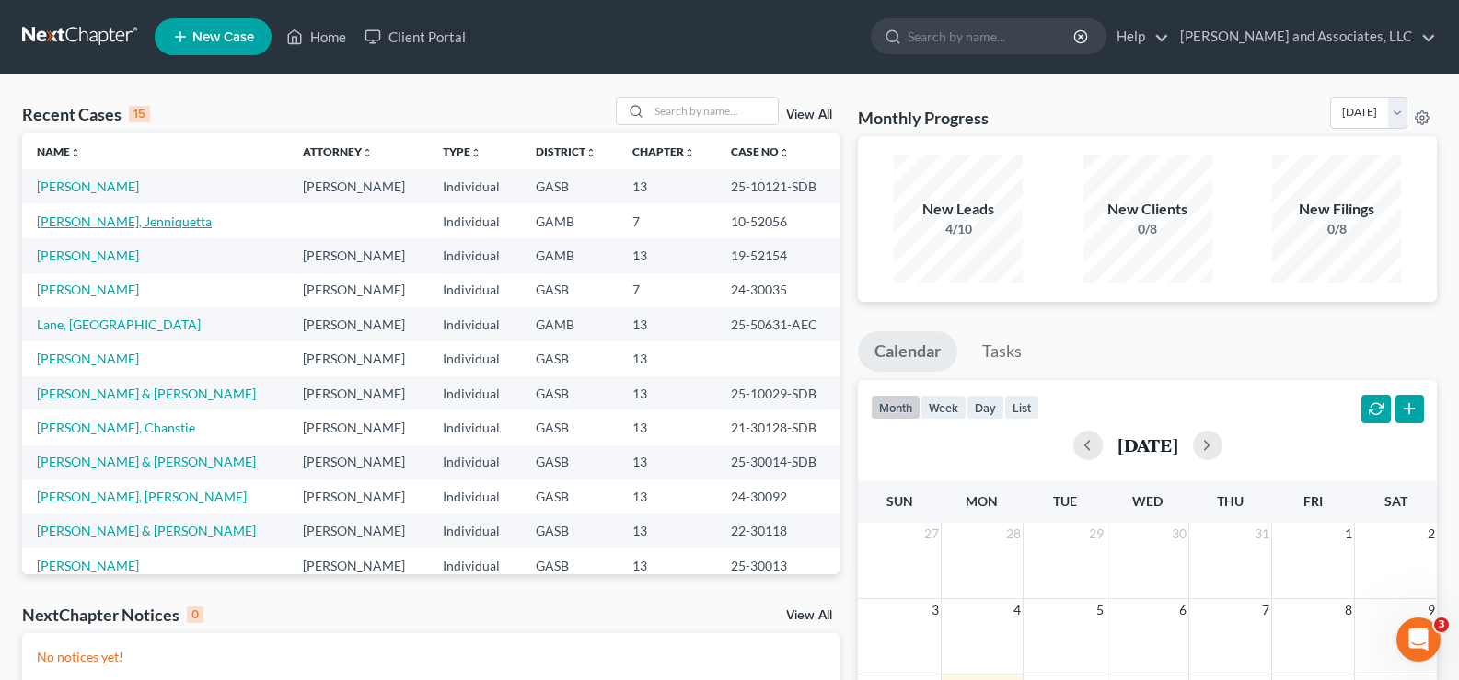
click at [121, 216] on link "[PERSON_NAME], Jenniquetta" at bounding box center [124, 222] width 175 height 16
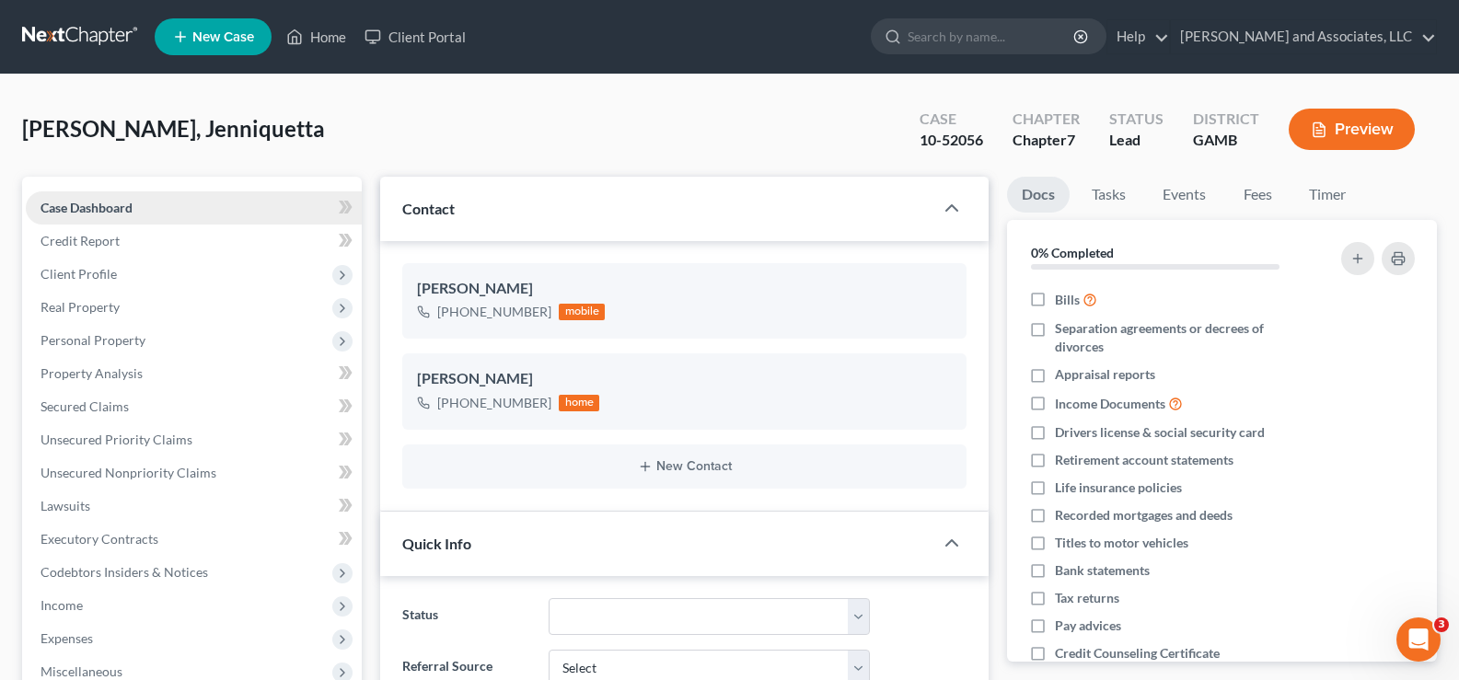
scroll to position [1398, 0]
click at [437, 40] on link "Client Portal" at bounding box center [415, 36] width 120 height 33
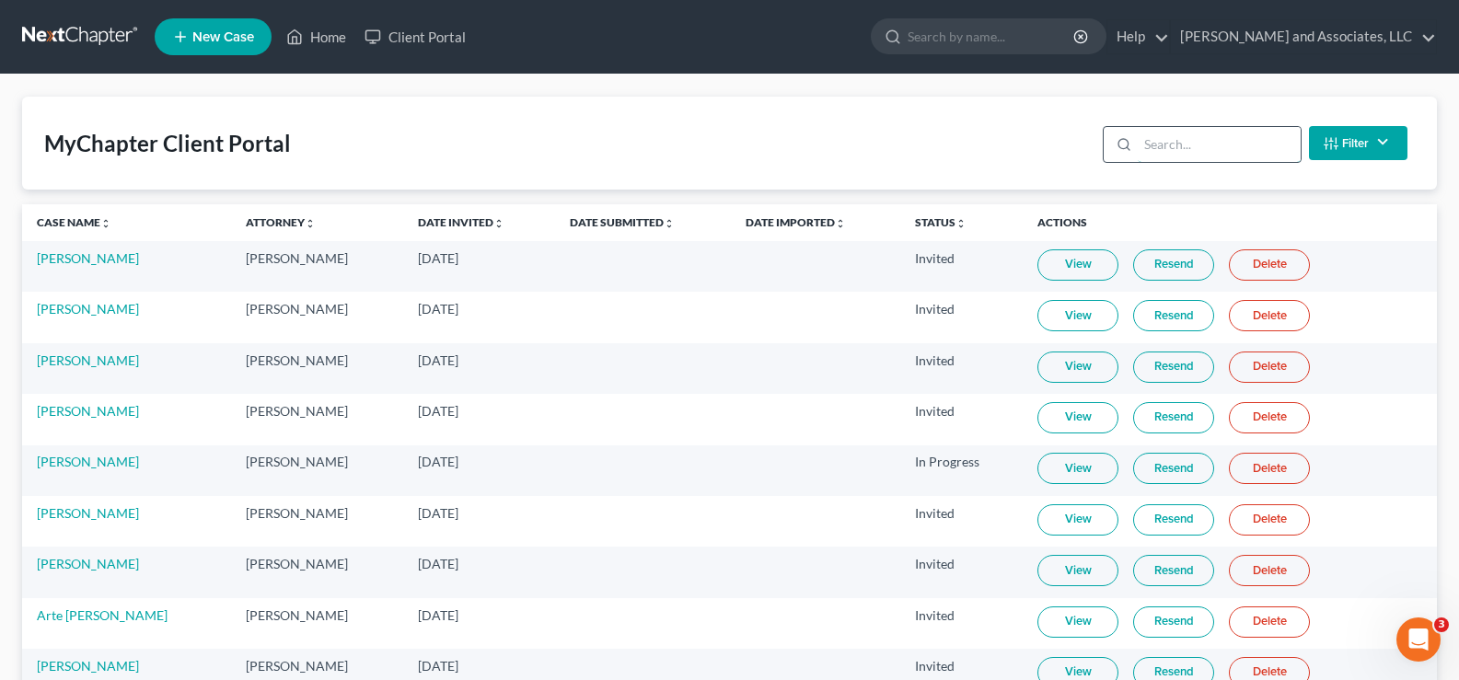
click at [1205, 144] on input "search" at bounding box center [1219, 144] width 163 height 35
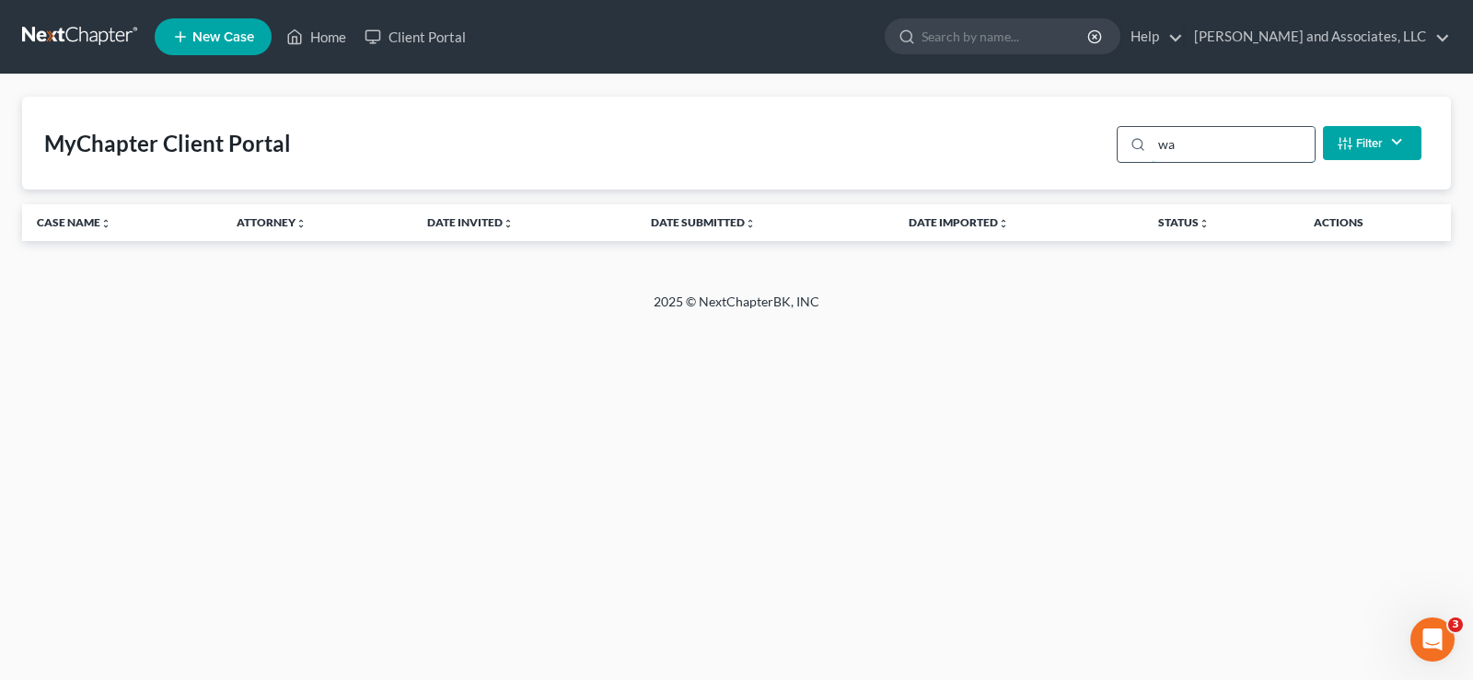
type input "w"
type input "jea"
click at [460, 33] on link "Client Portal" at bounding box center [415, 36] width 120 height 33
click at [459, 35] on link "Client Portal" at bounding box center [415, 36] width 120 height 33
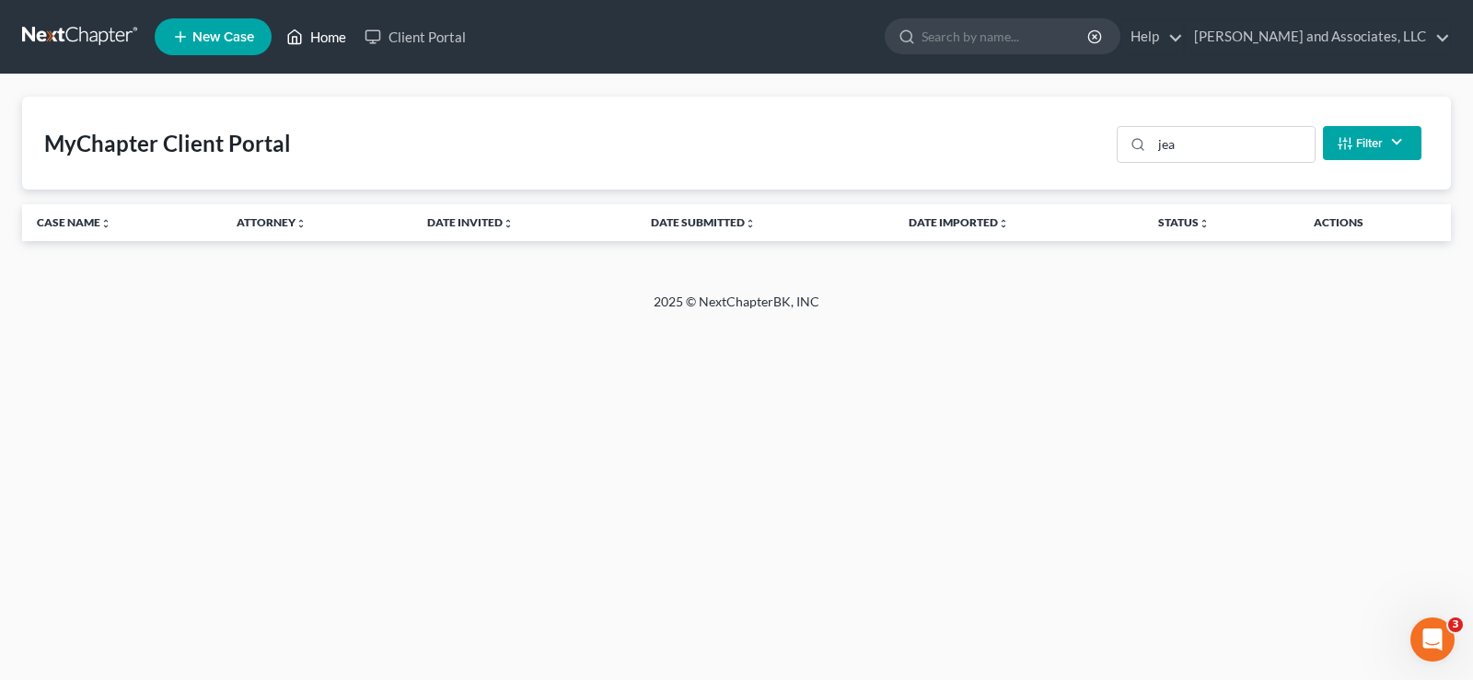
click at [321, 33] on link "Home" at bounding box center [316, 36] width 78 height 33
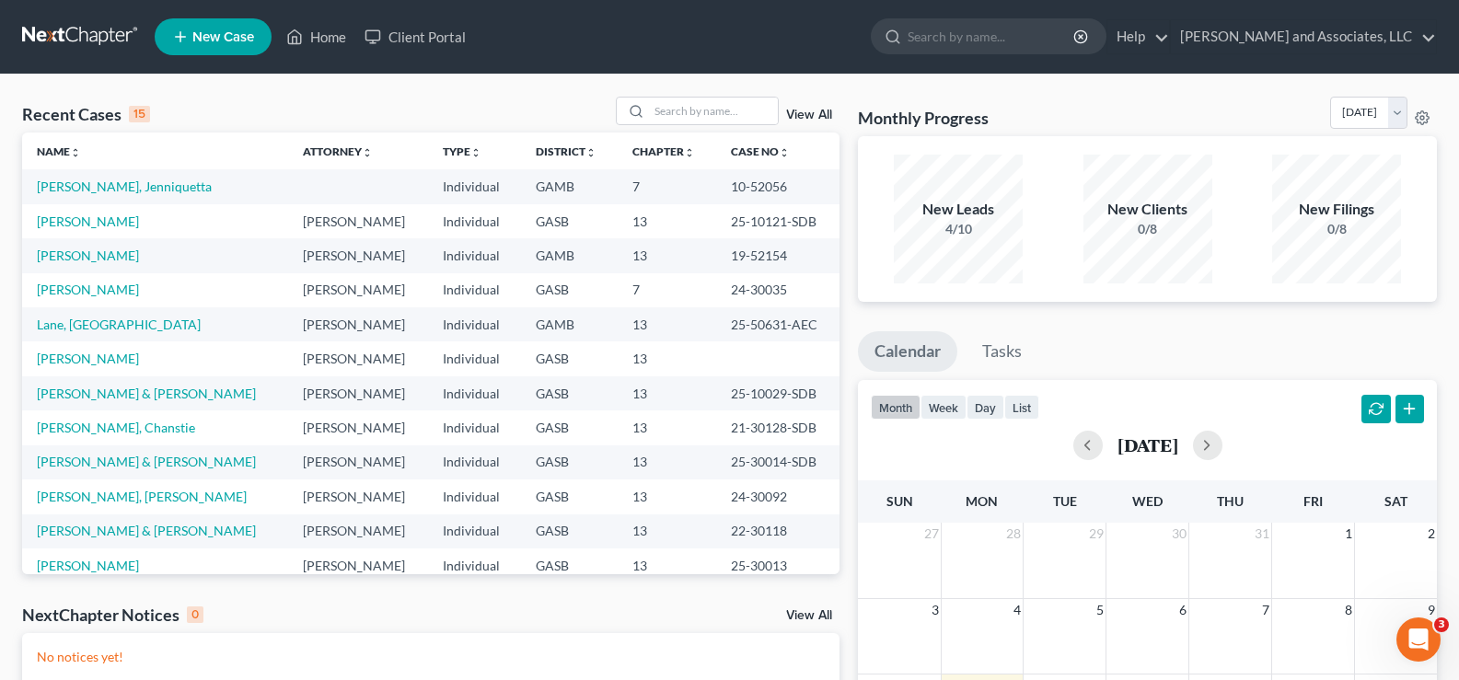
click at [819, 114] on link "View All" at bounding box center [809, 115] width 46 height 13
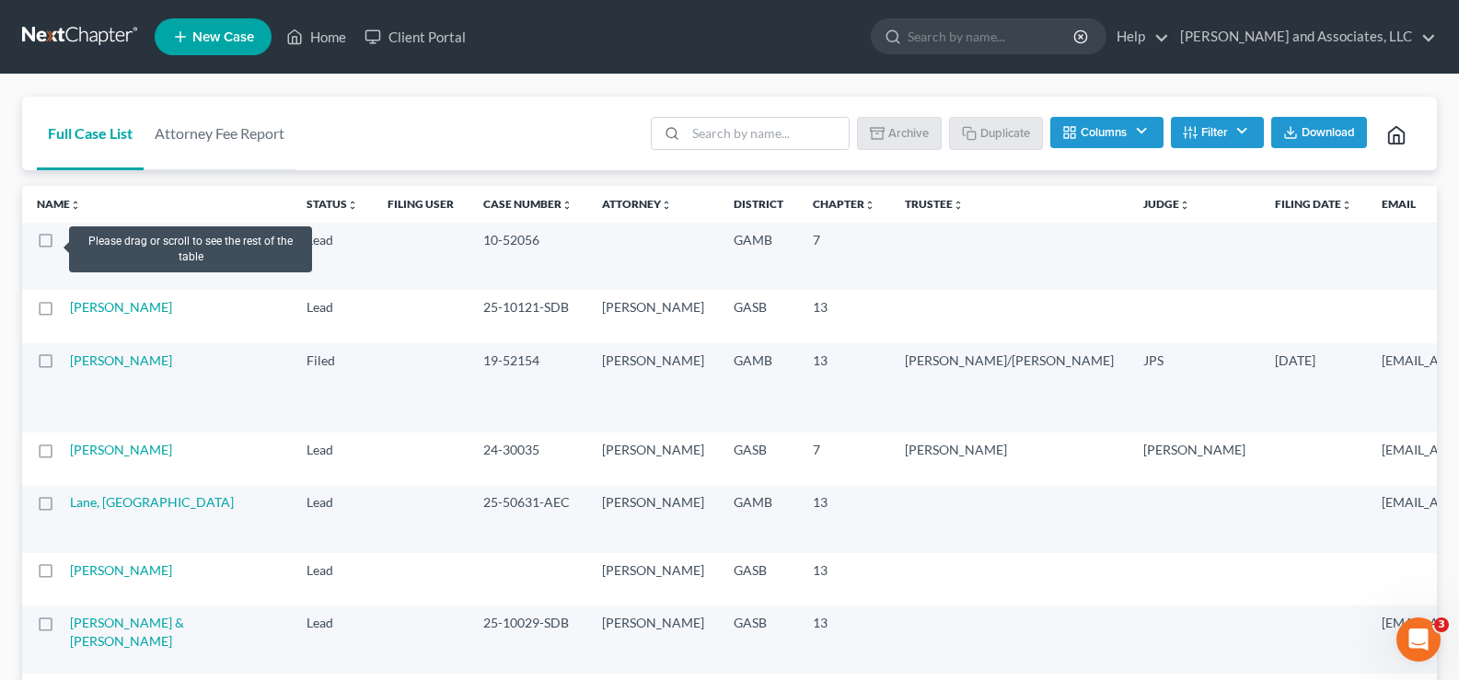
click at [63, 245] on label at bounding box center [63, 245] width 0 height 0
click at [70, 241] on input "checkbox" at bounding box center [76, 237] width 12 height 12
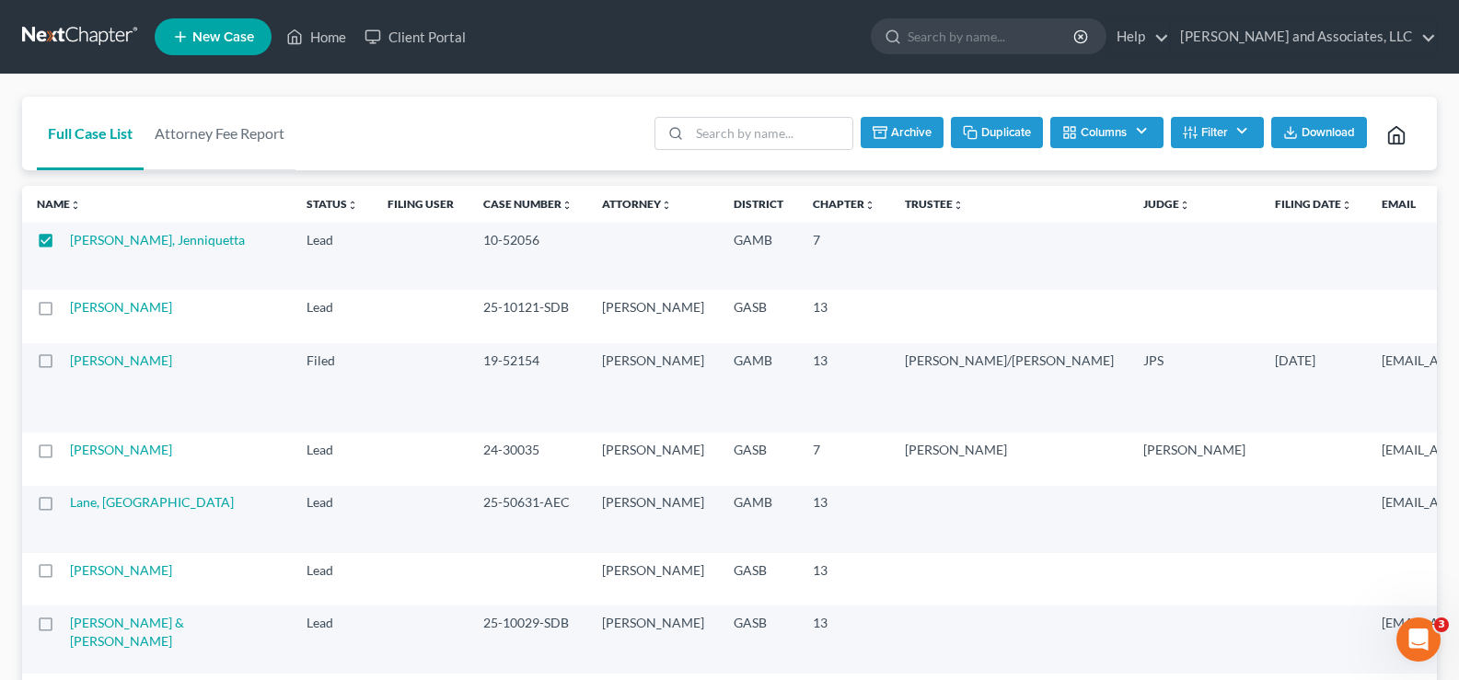
click at [917, 137] on button "Archive" at bounding box center [902, 132] width 83 height 31
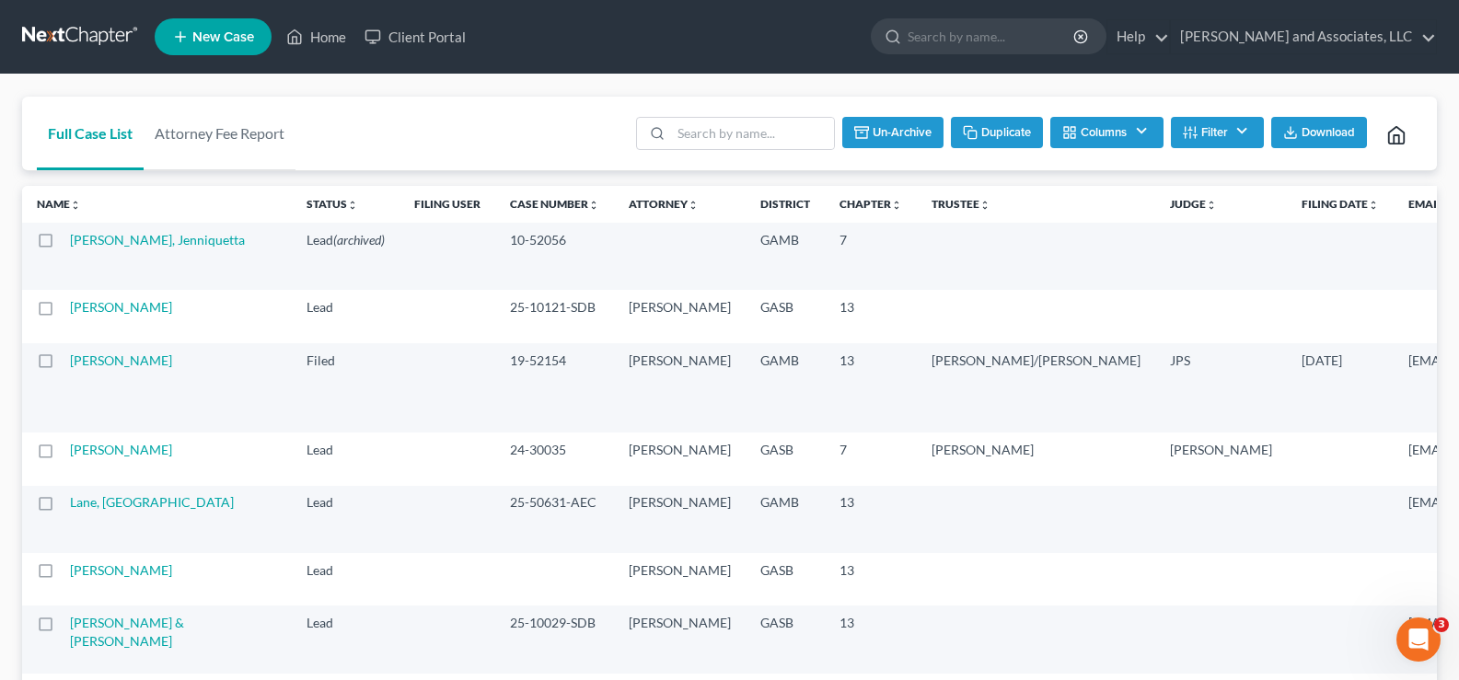
checkbox input "false"
click at [330, 33] on link "Home" at bounding box center [316, 36] width 78 height 33
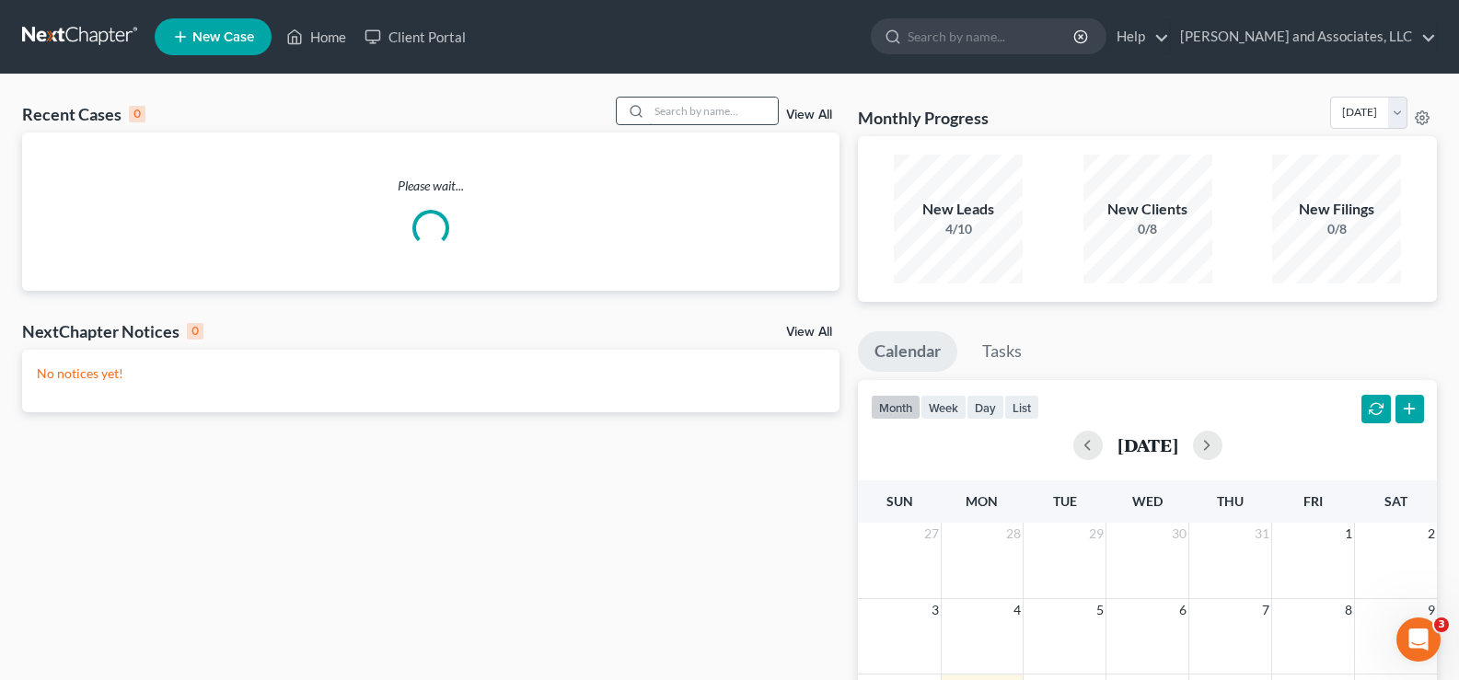
click at [698, 108] on input "search" at bounding box center [713, 111] width 129 height 27
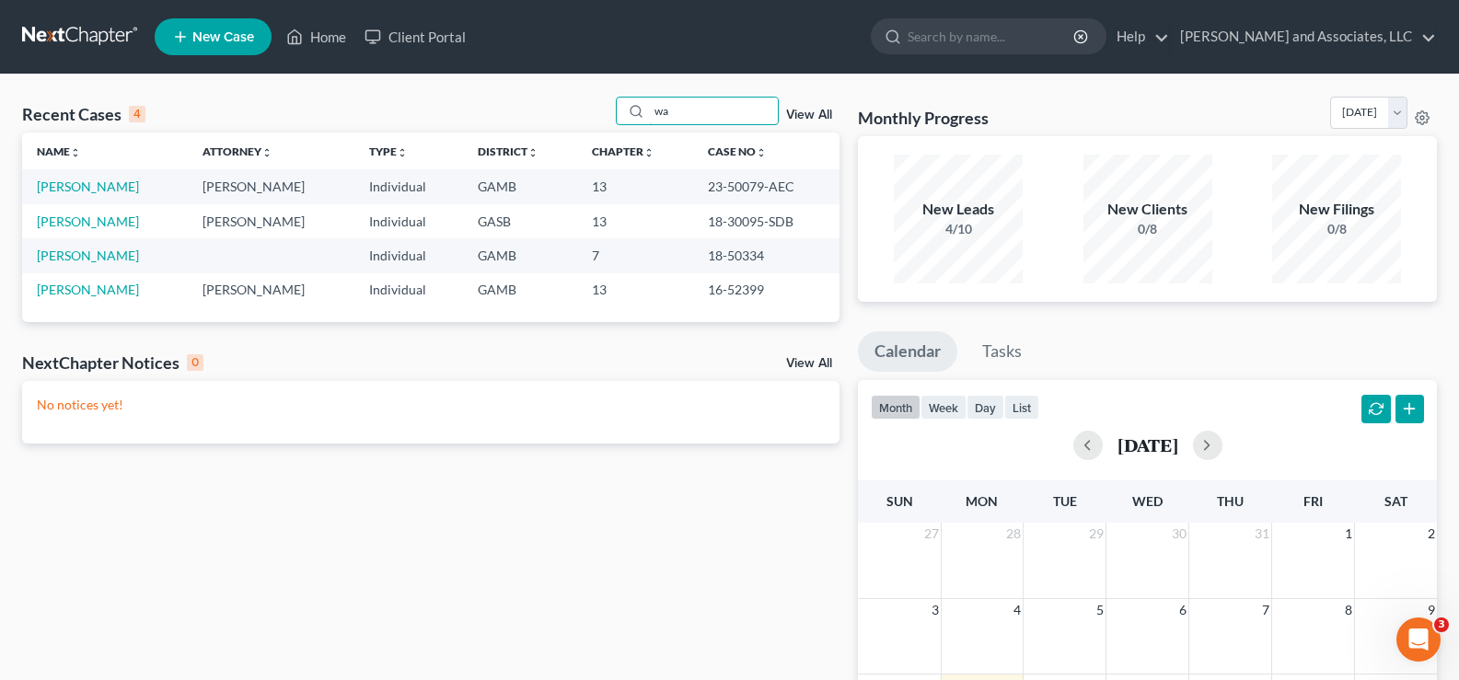
type input "w"
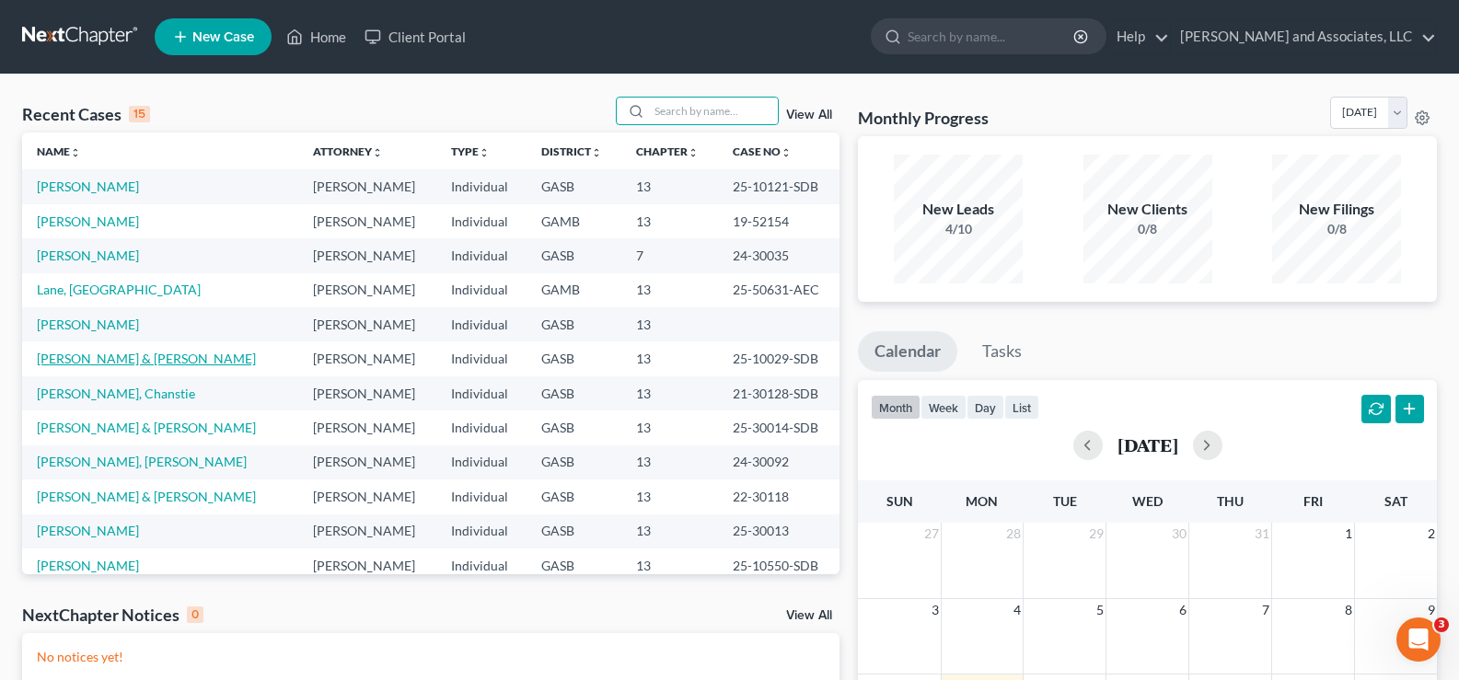
click at [121, 357] on link "[PERSON_NAME] & [PERSON_NAME]" at bounding box center [146, 359] width 219 height 16
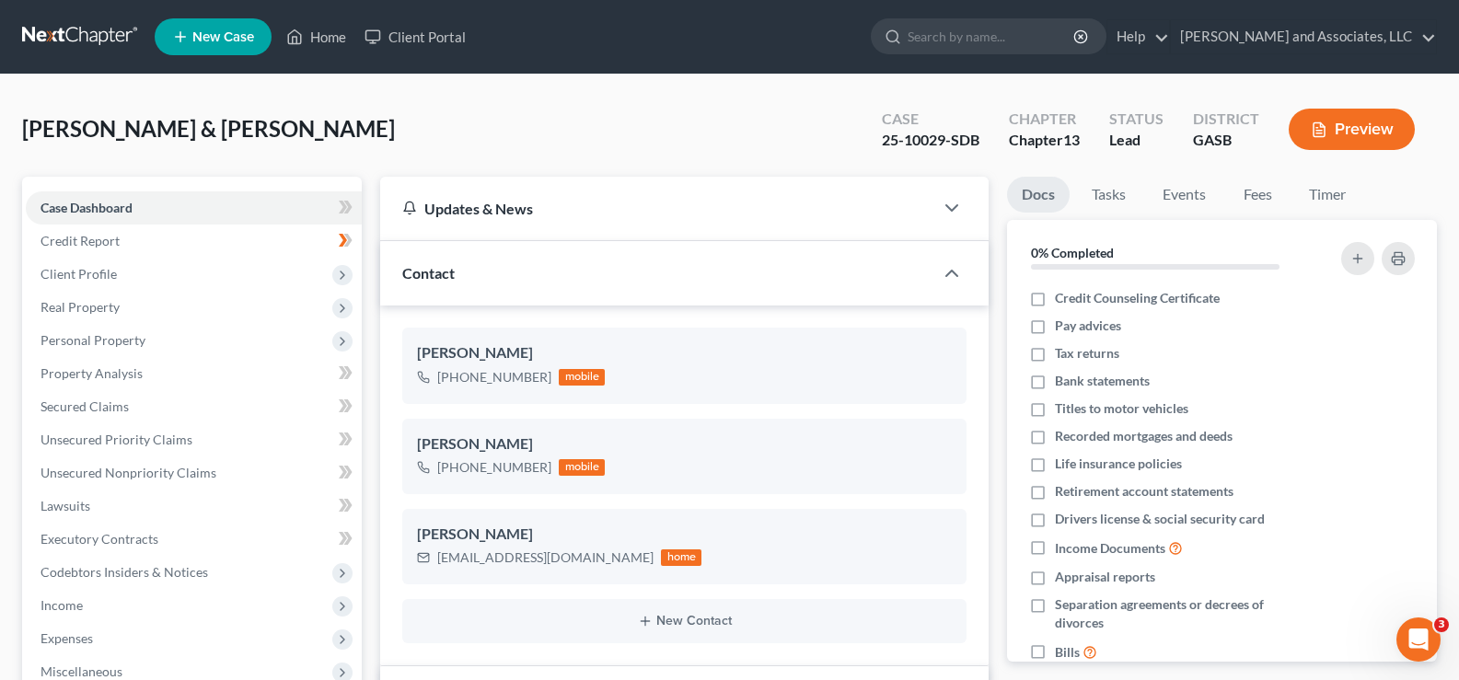
scroll to position [6898, 0]
click at [84, 401] on span "Secured Claims" at bounding box center [84, 407] width 88 height 16
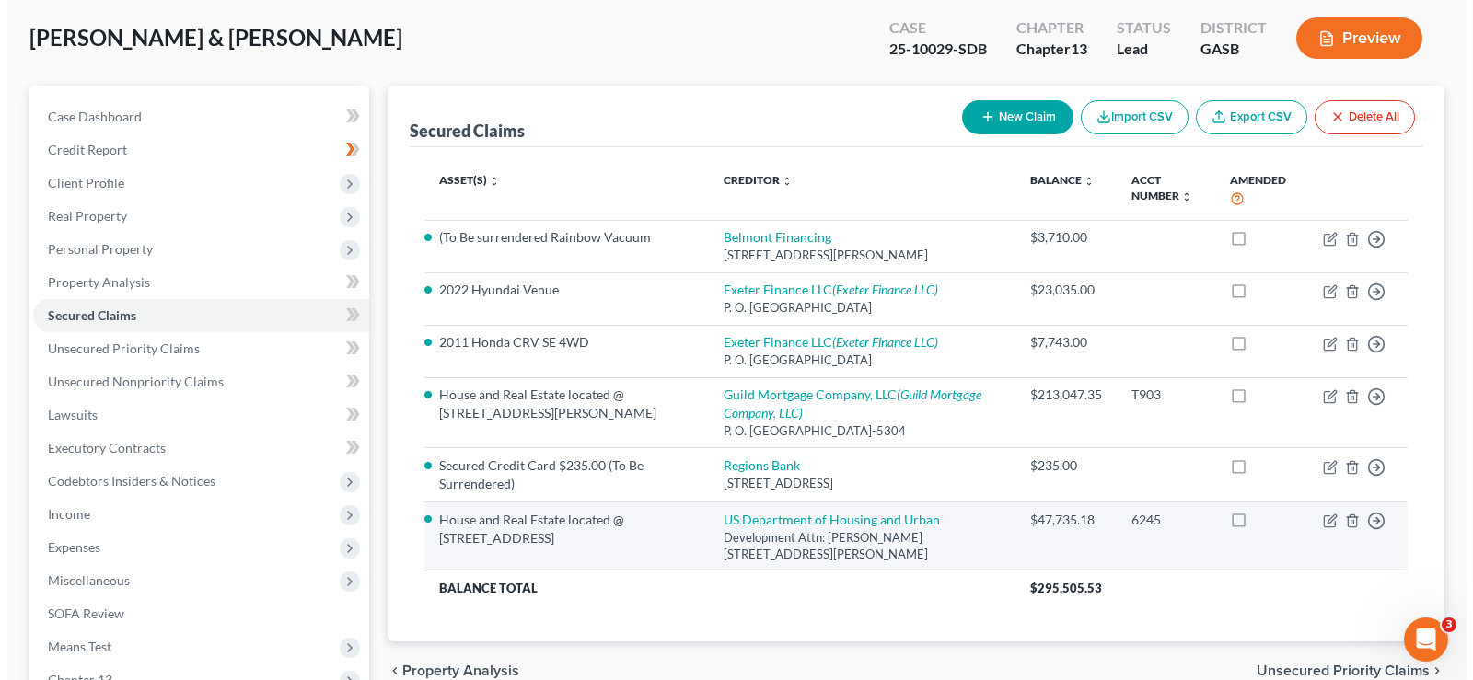
scroll to position [92, 0]
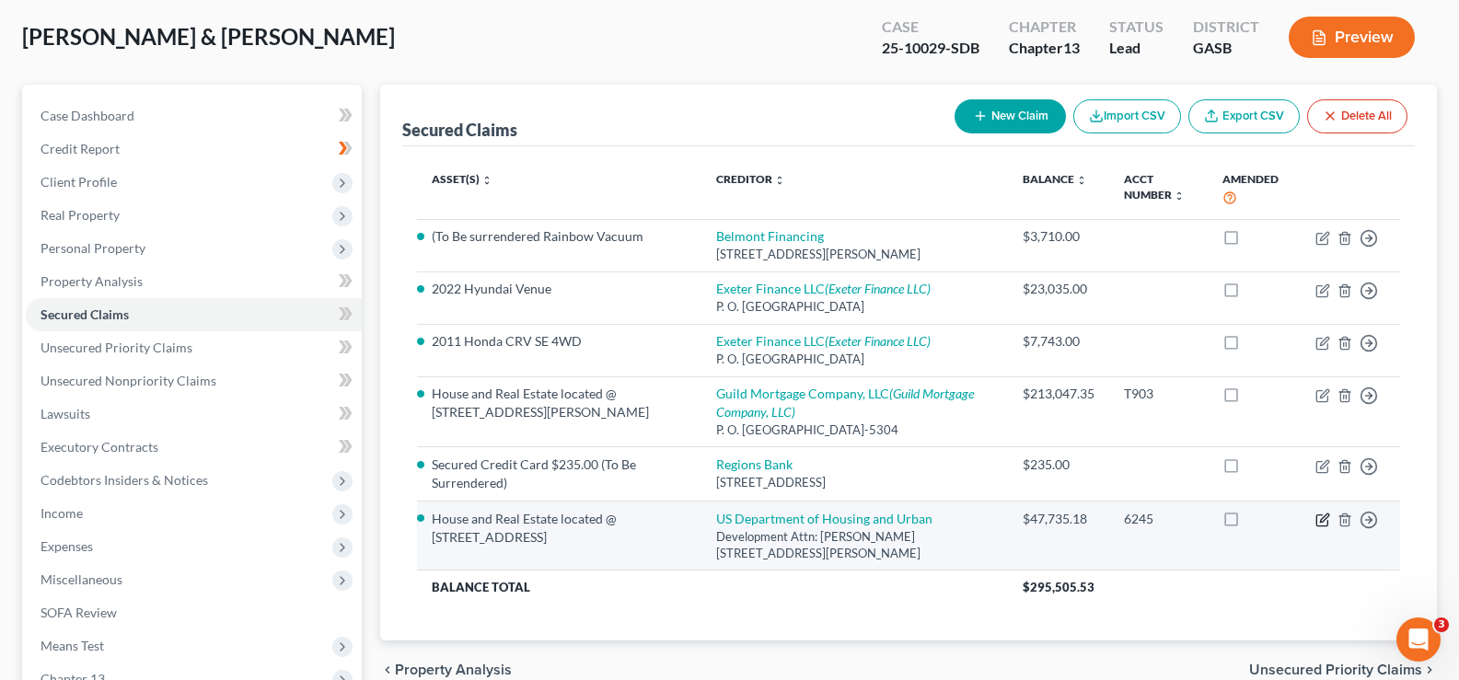
click at [1323, 522] on icon "button" at bounding box center [1324, 518] width 8 height 8
select select "10"
select select "0"
select select "4"
select select "0"
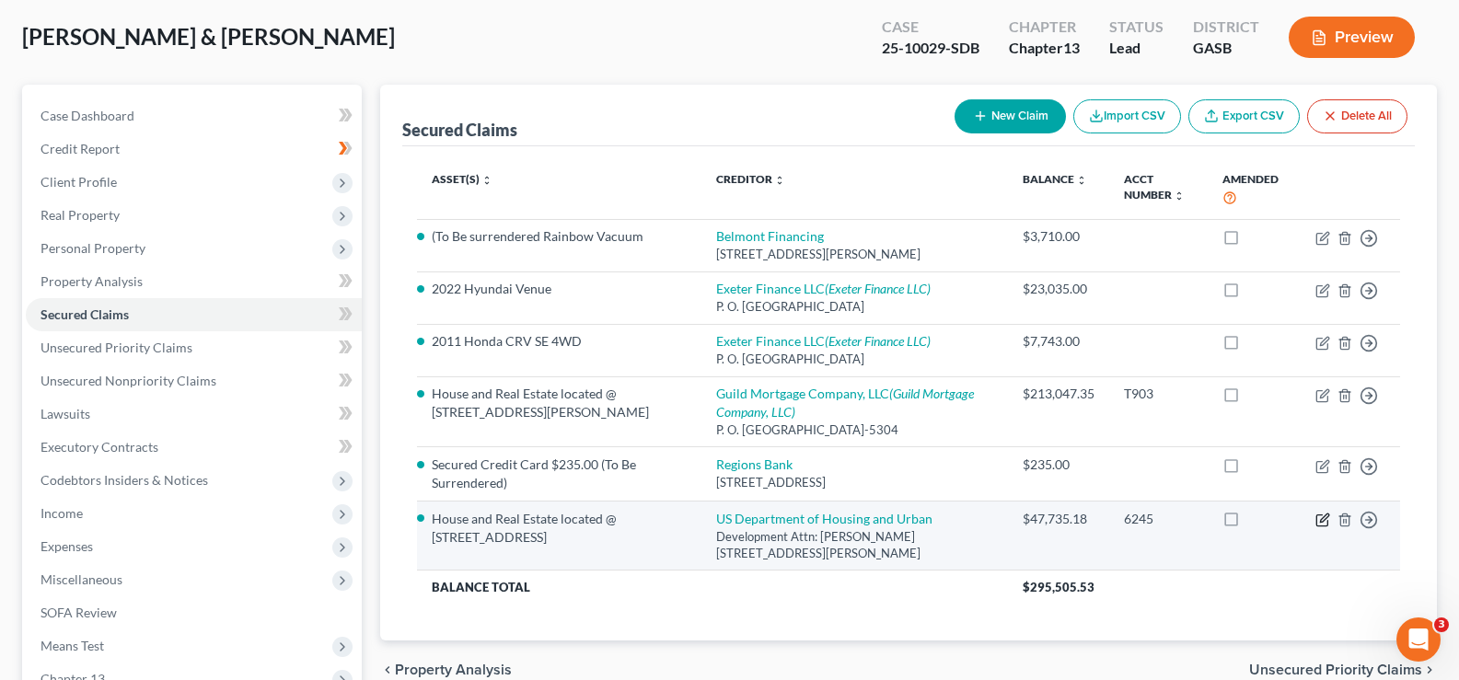
select select "1"
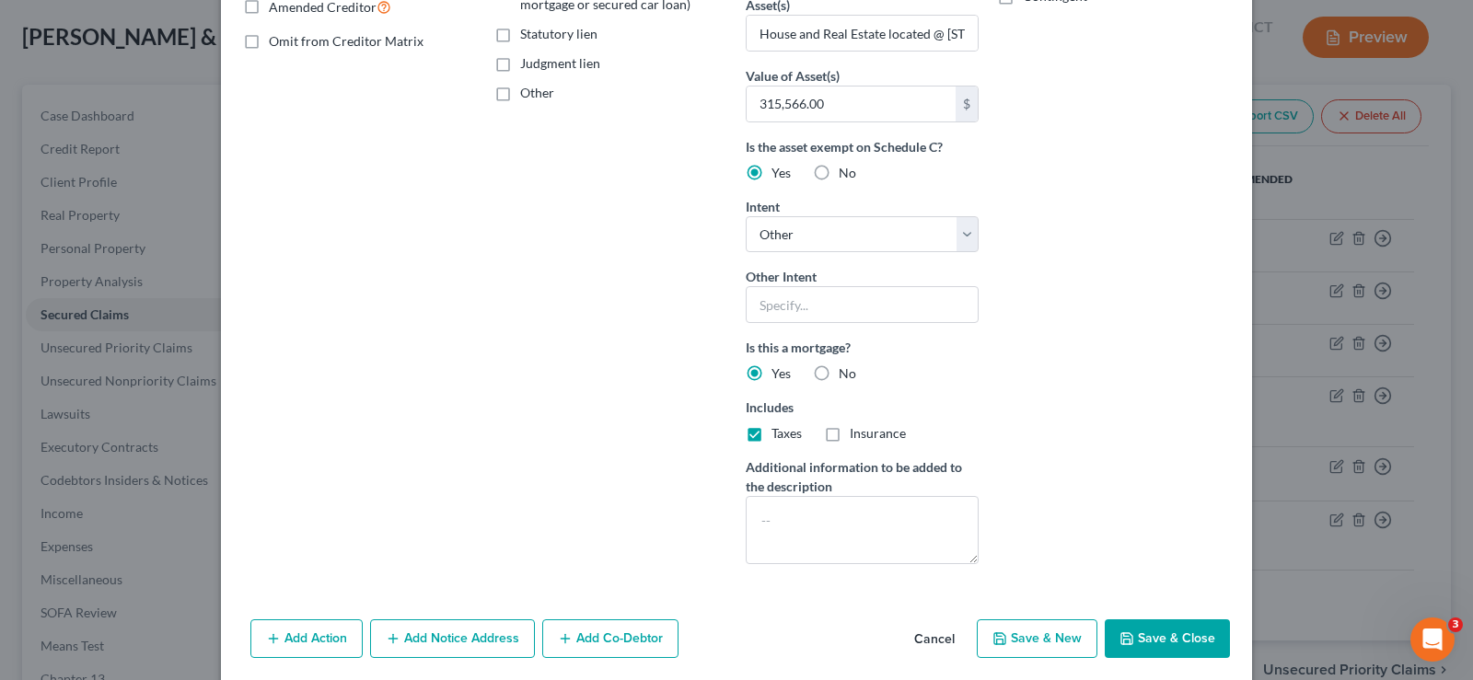
scroll to position [460, 0]
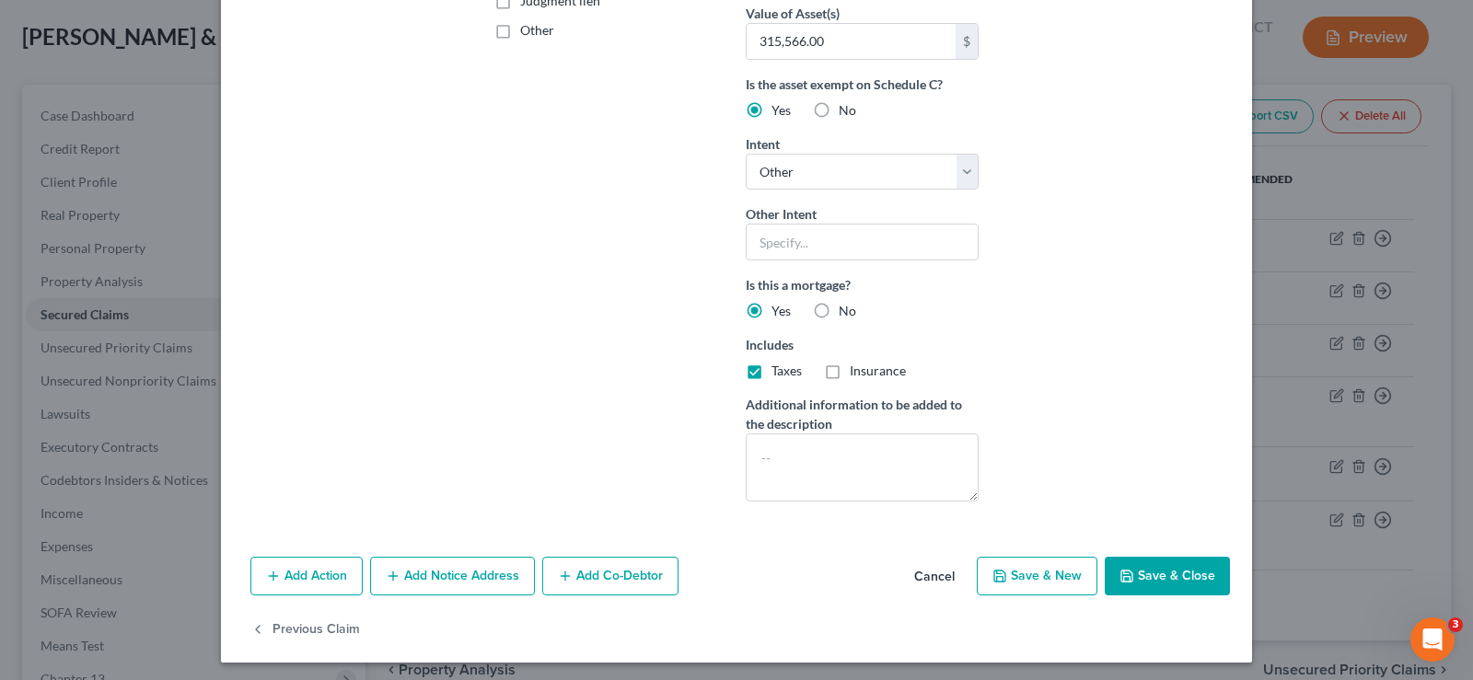
drag, startPoint x: 1184, startPoint y: 587, endPoint x: 1134, endPoint y: 646, distance: 77.7
click at [1184, 586] on button "Save & Close" at bounding box center [1166, 576] width 125 height 39
select select
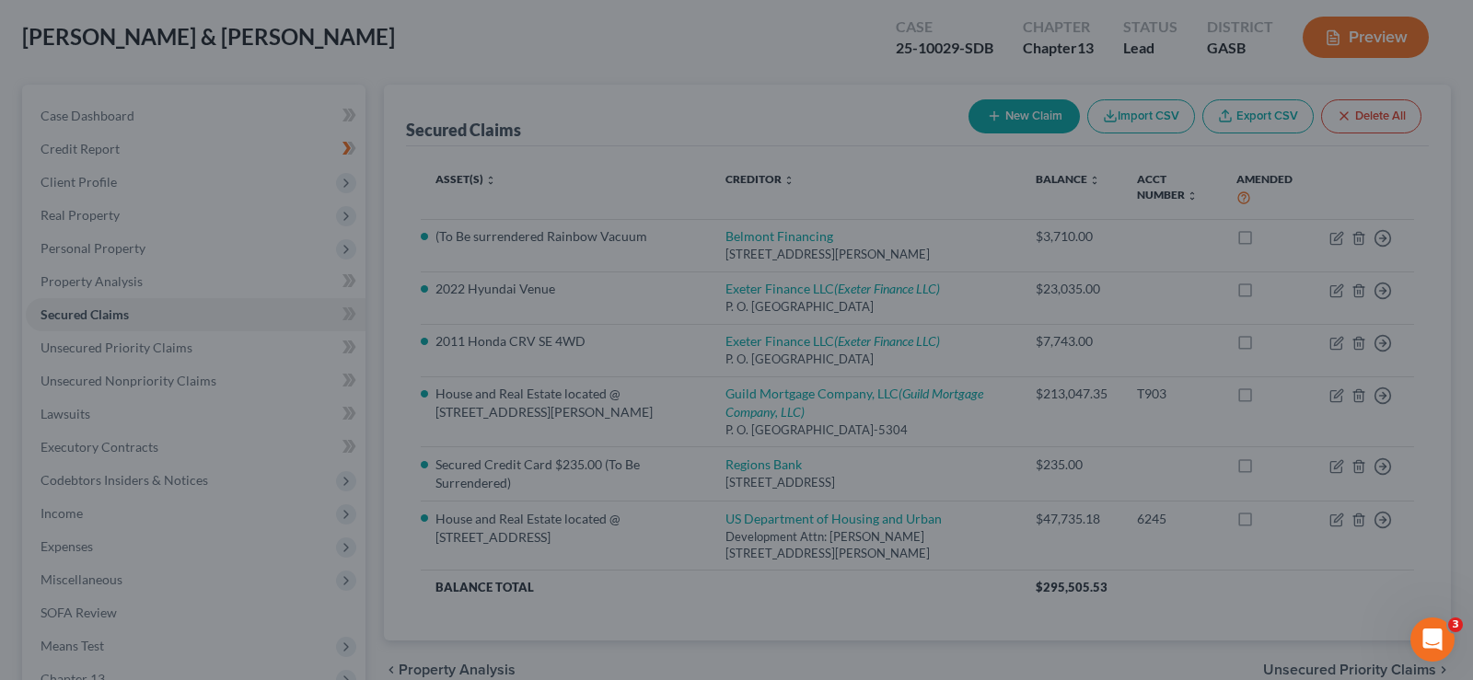
scroll to position [264, 0]
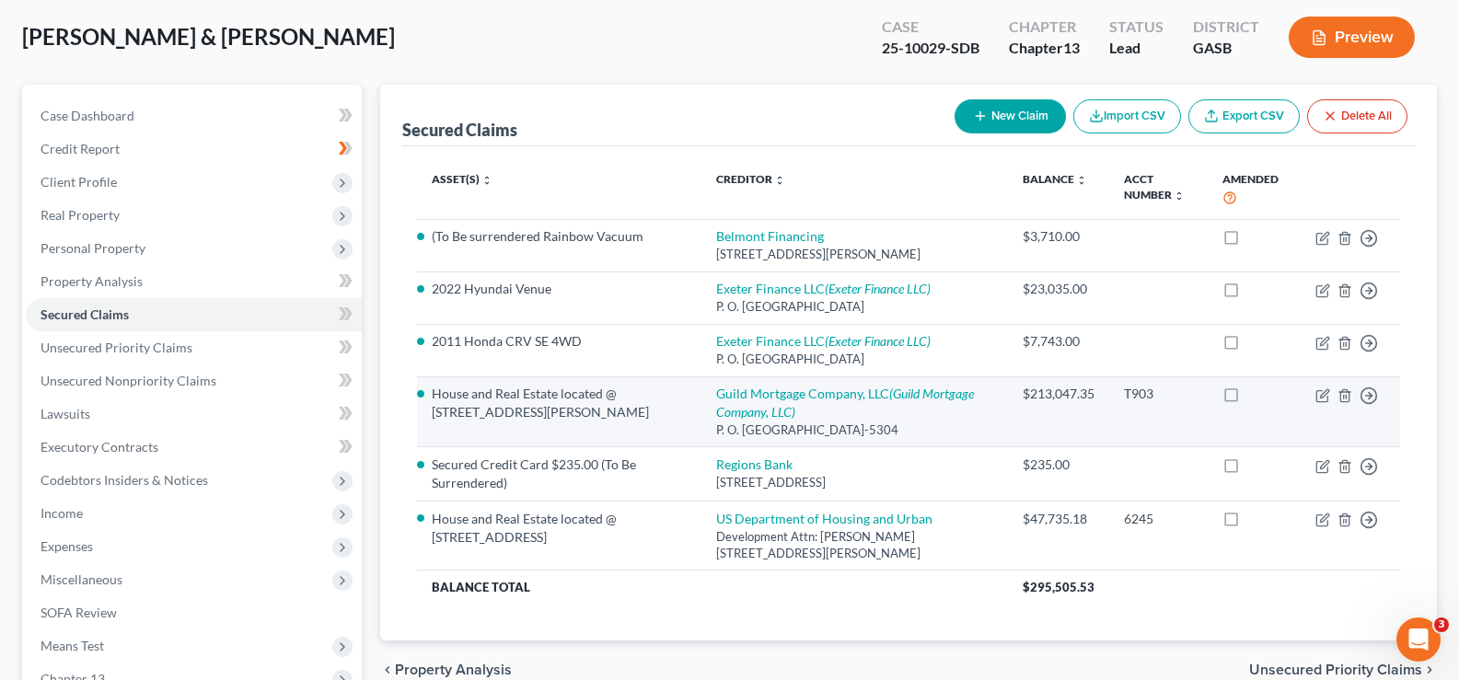
click at [1330, 392] on td "Move to E Move to F Move to G Move to Notice Only" at bounding box center [1349, 411] width 99 height 71
click at [1325, 397] on icon "button" at bounding box center [1322, 395] width 15 height 15
select select "4"
select select "0"
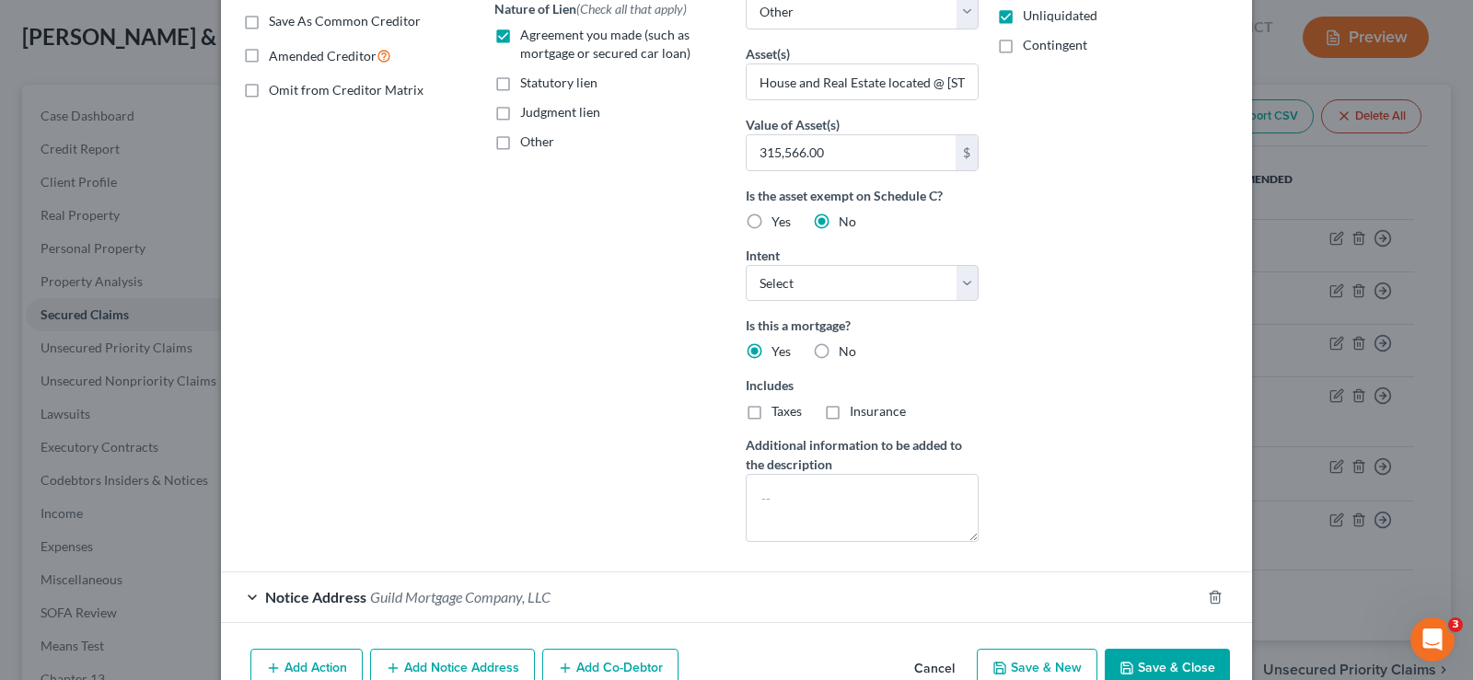
scroll to position [445, 0]
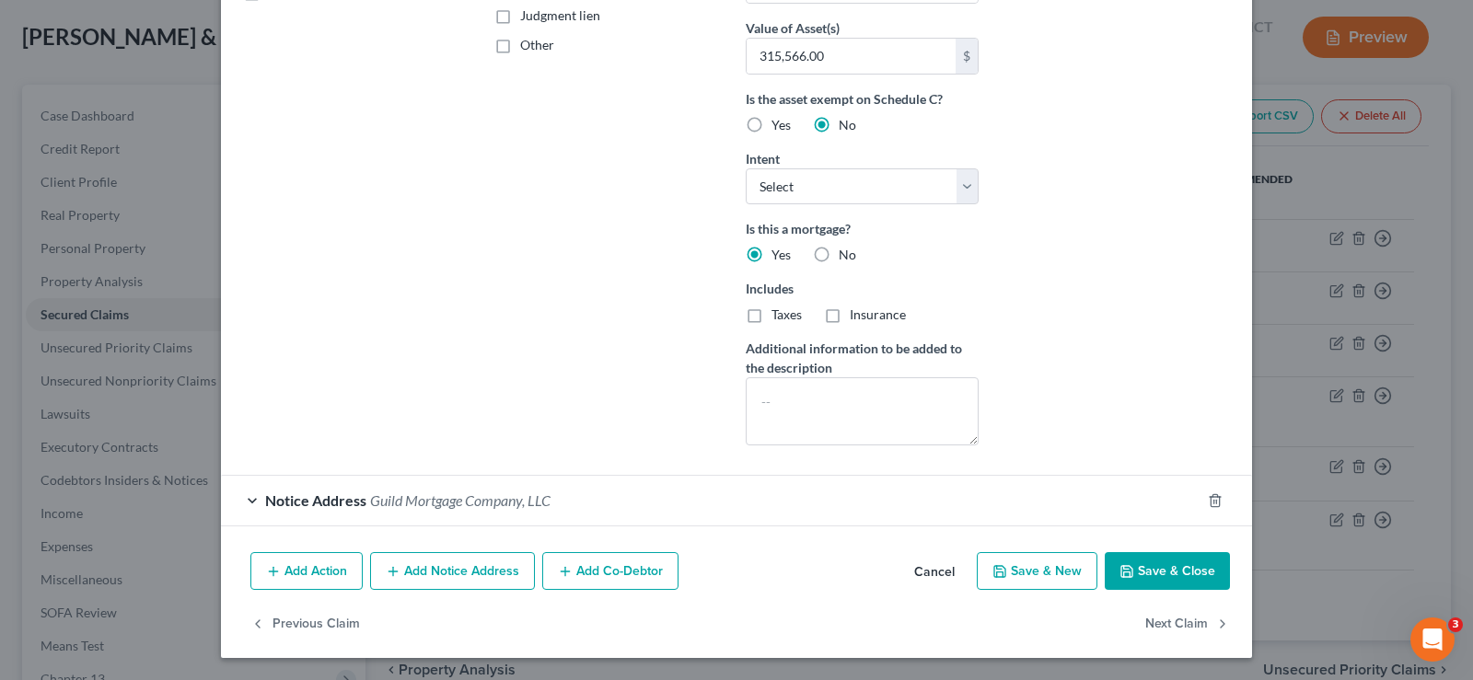
click at [1153, 577] on button "Save & Close" at bounding box center [1166, 571] width 125 height 39
select select
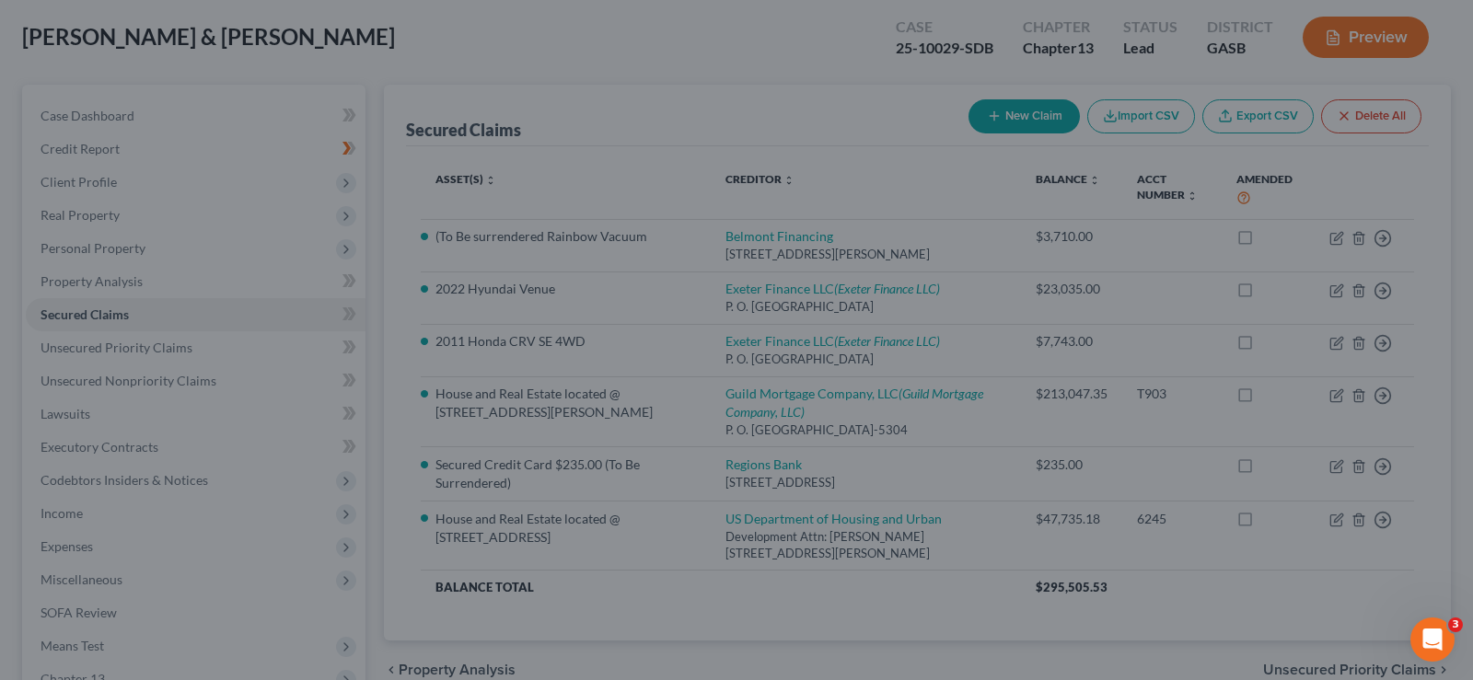
scroll to position [244, 0]
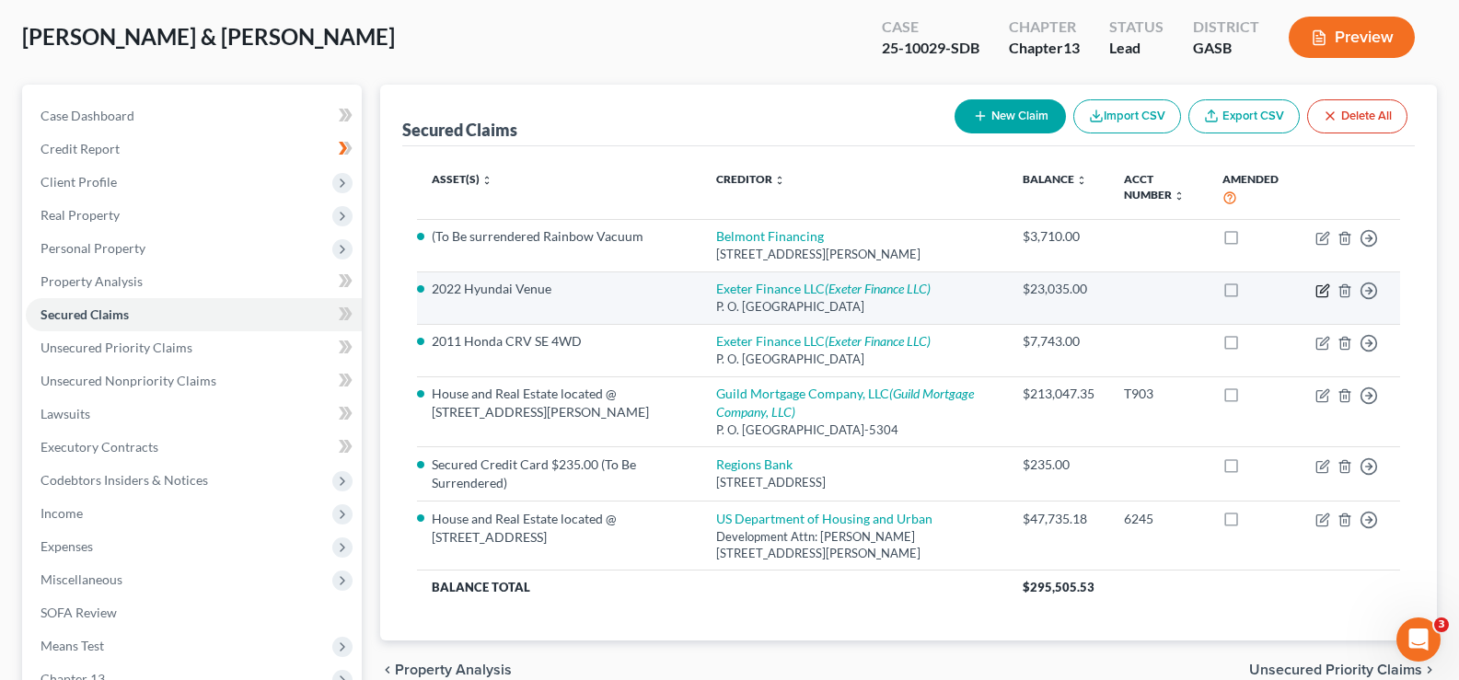
click at [1325, 293] on icon "button" at bounding box center [1322, 290] width 15 height 15
select select "45"
select select "0"
select select "2"
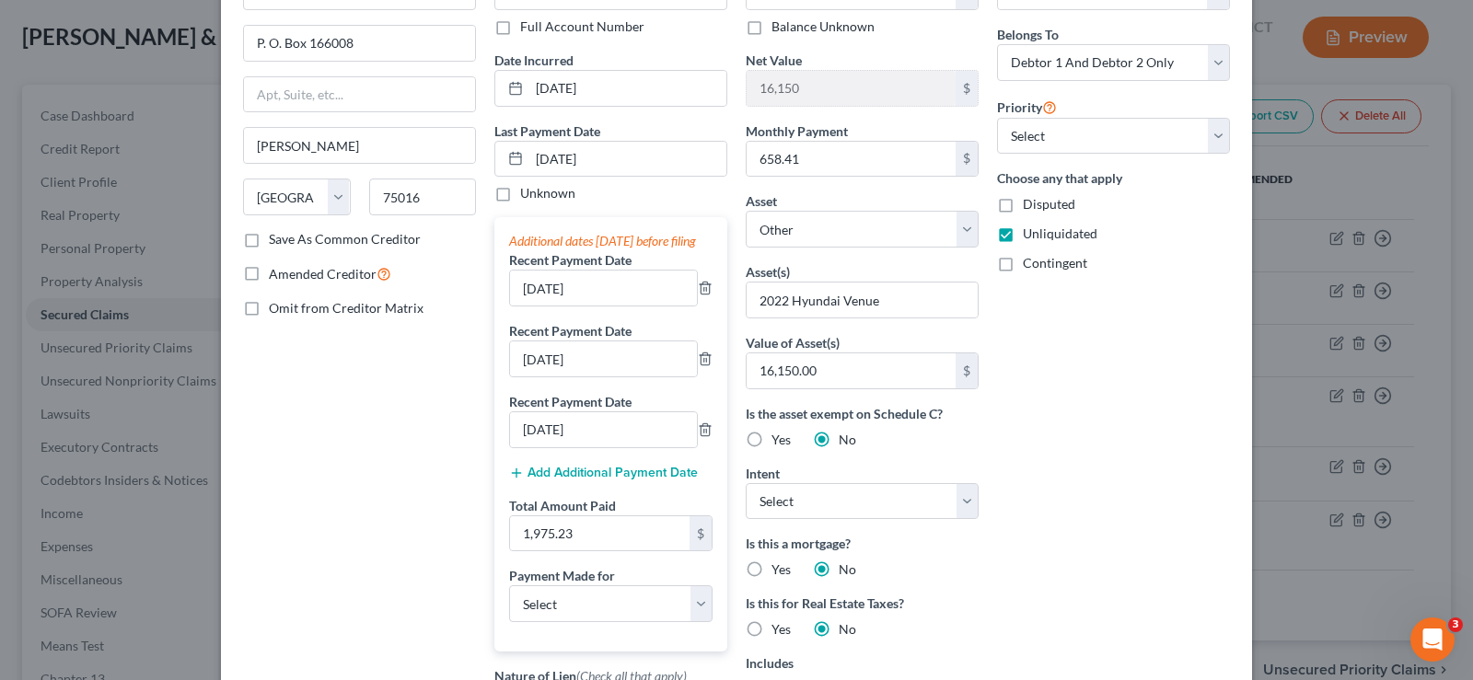
scroll to position [522, 0]
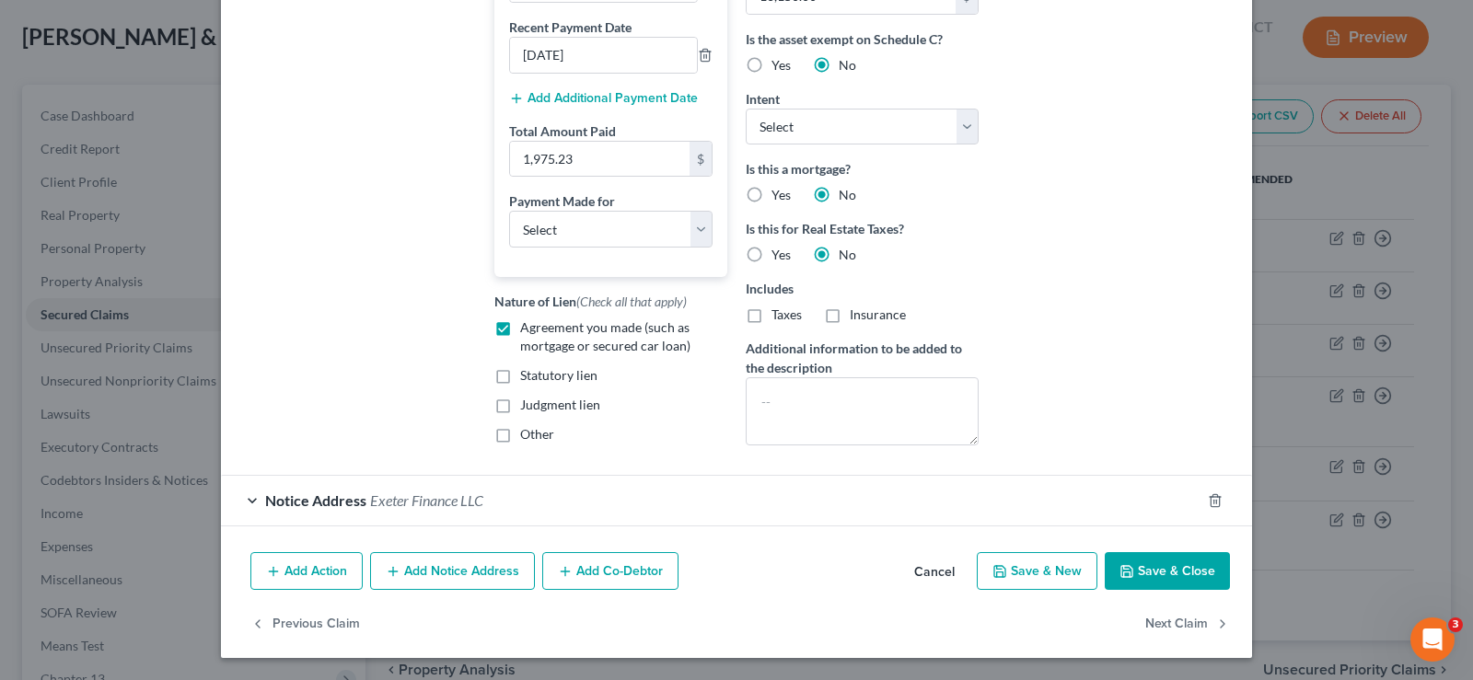
click at [1151, 573] on button "Save & Close" at bounding box center [1166, 571] width 125 height 39
select select
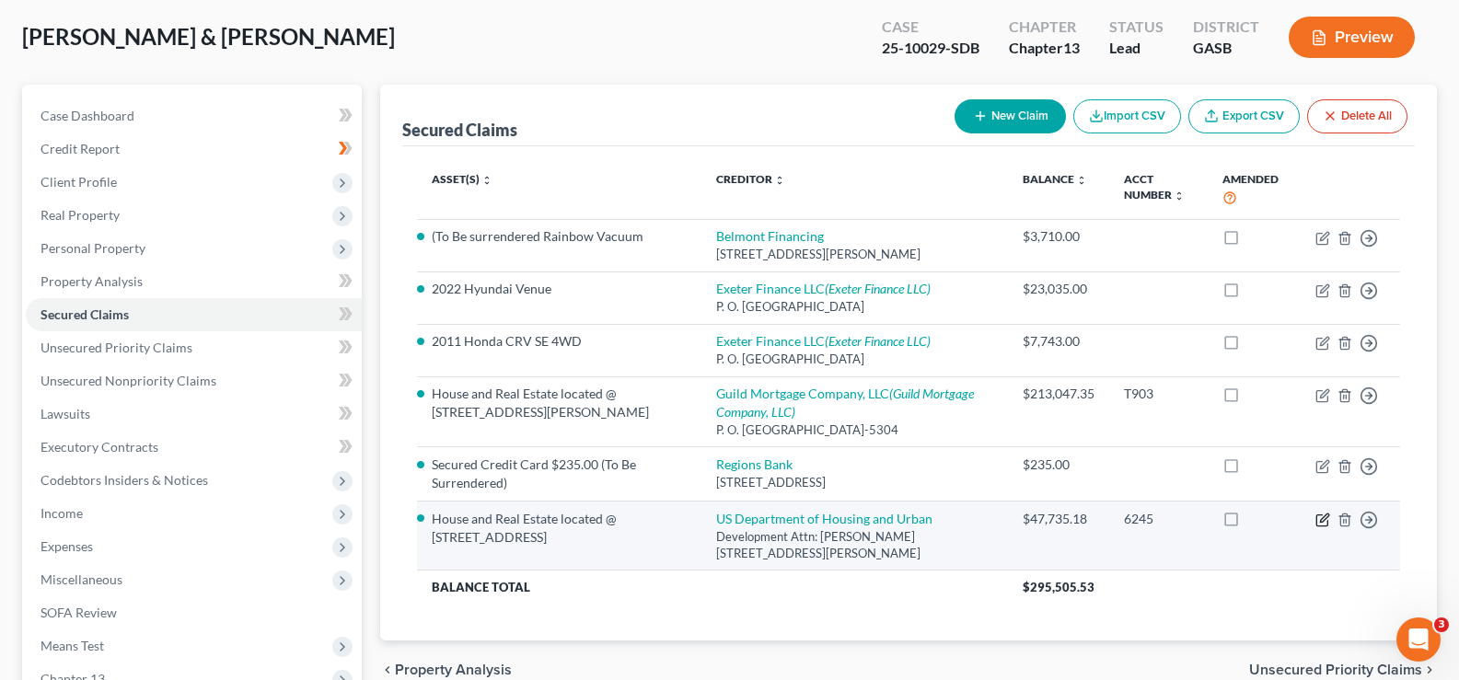
click at [1322, 527] on icon "button" at bounding box center [1322, 520] width 15 height 15
select select "10"
select select "4"
select select "0"
select select "1"
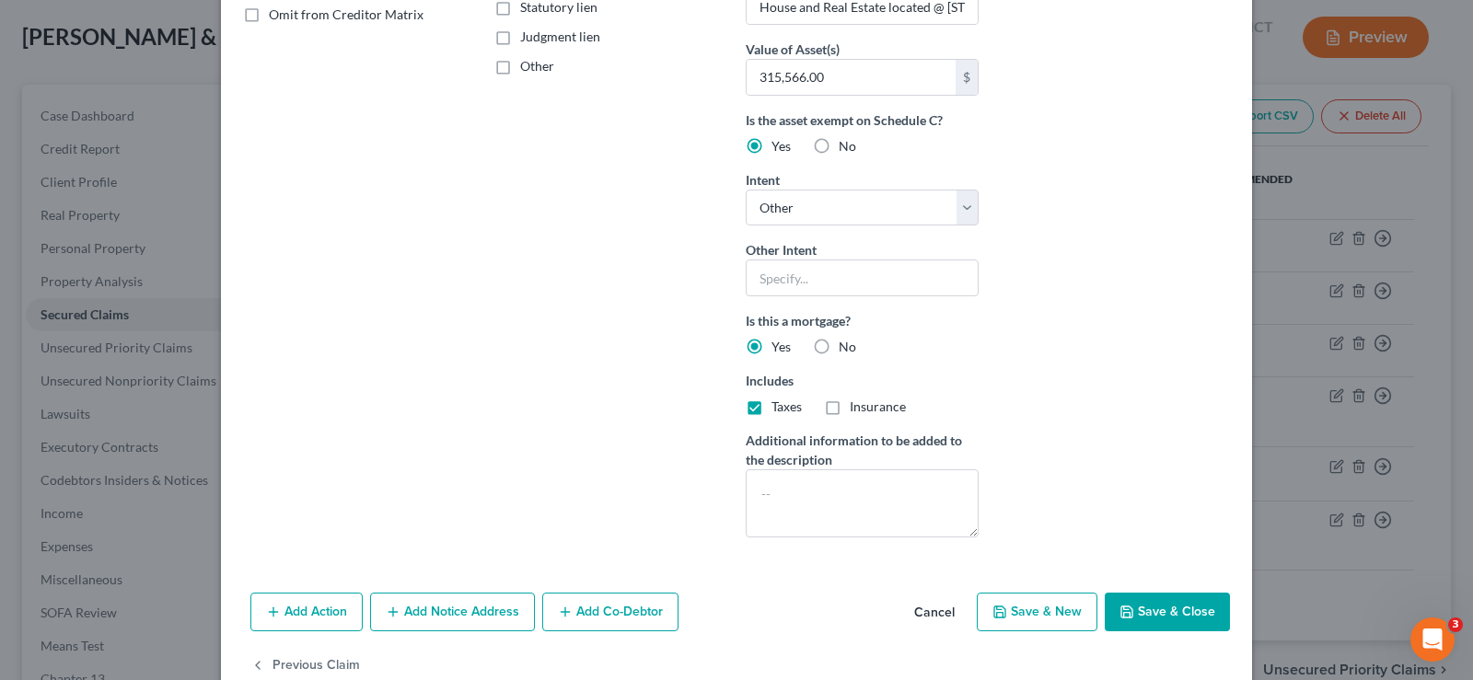
scroll to position [465, 0]
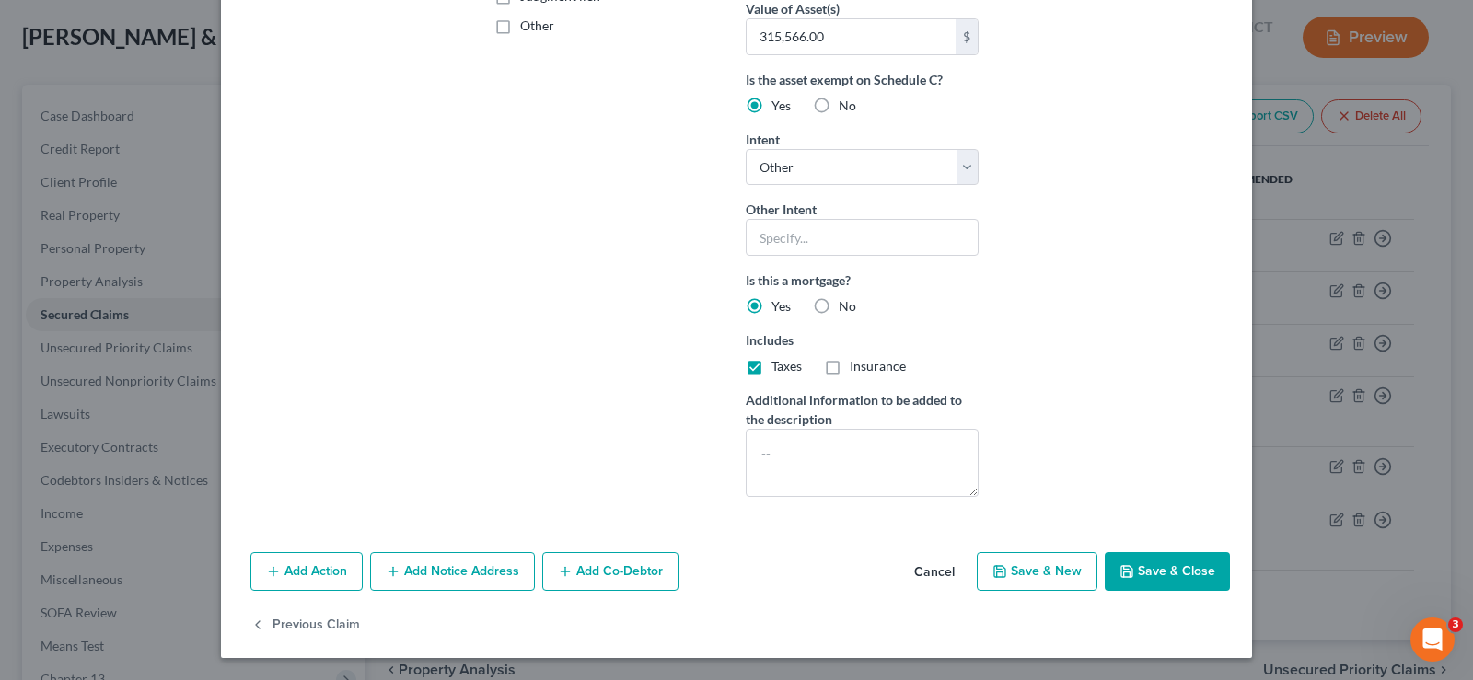
click at [1151, 574] on button "Save & Close" at bounding box center [1166, 571] width 125 height 39
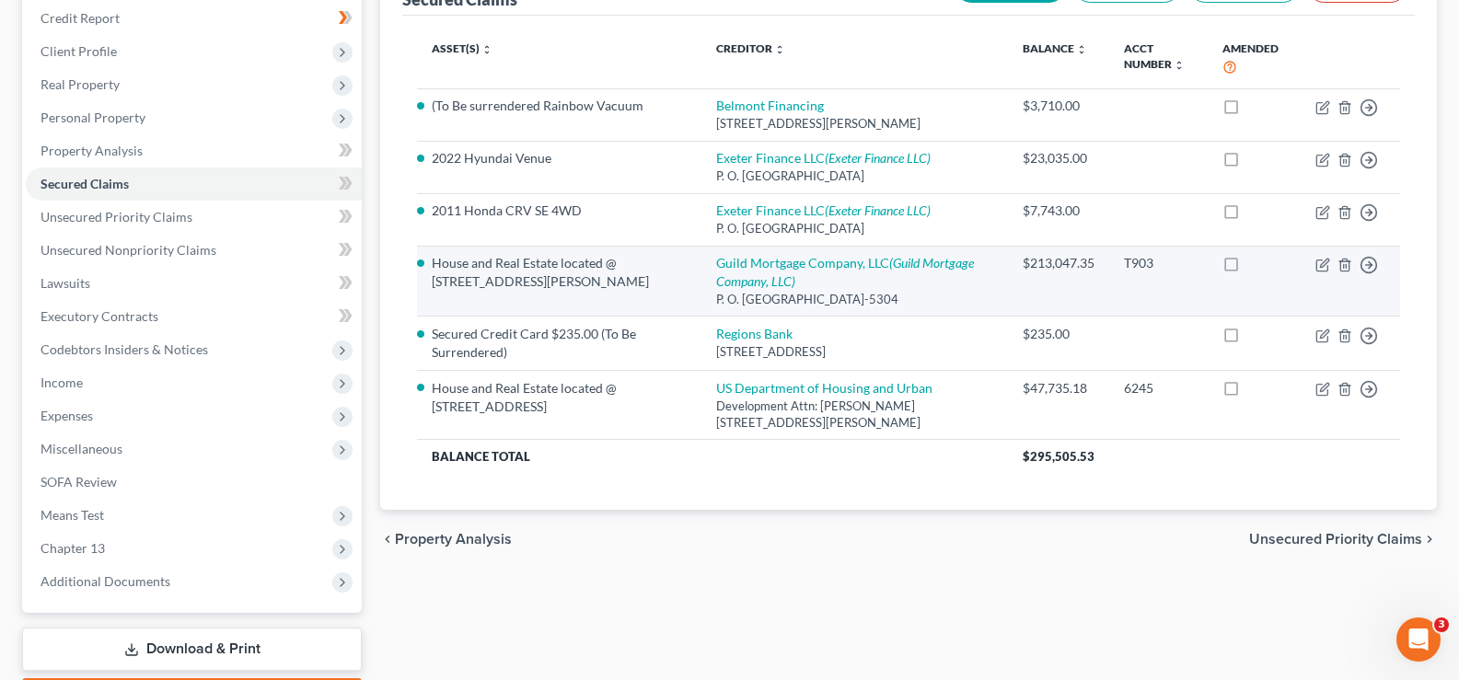
scroll to position [276, 0]
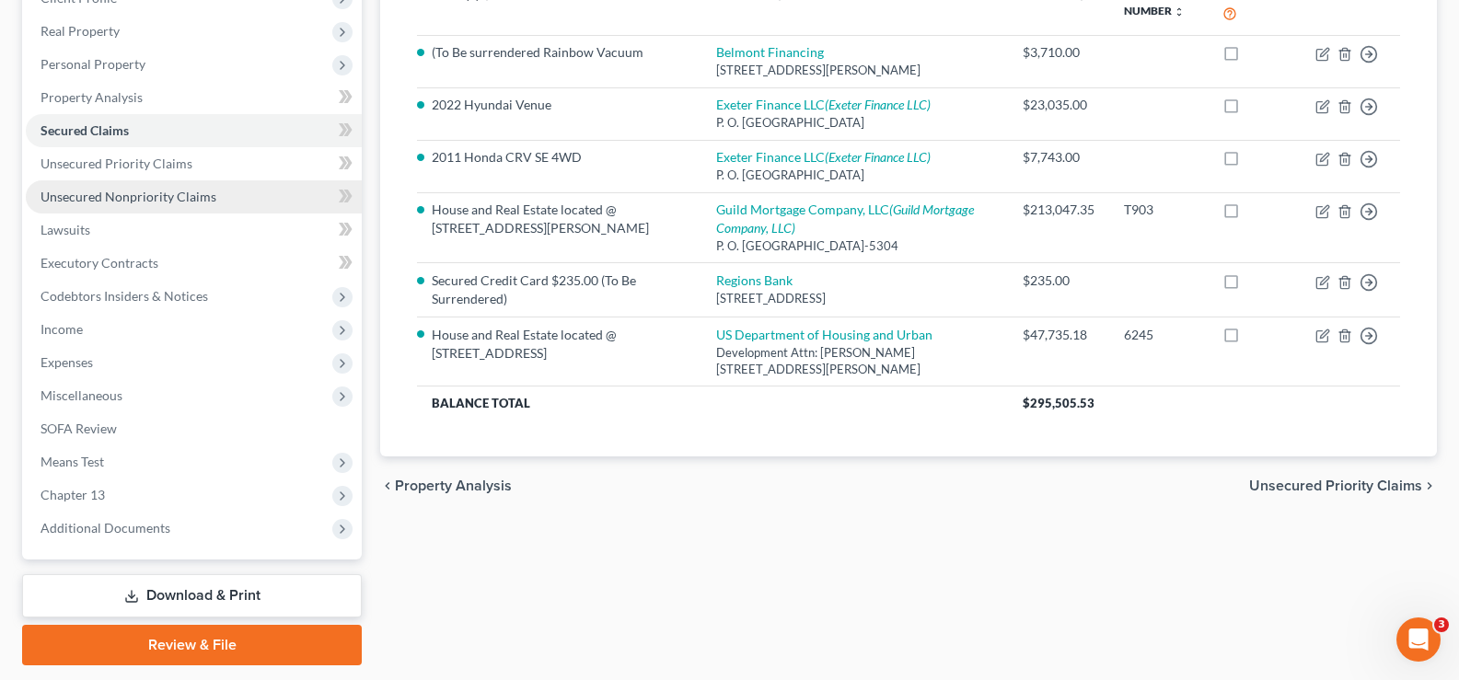
click at [104, 200] on span "Unsecured Nonpriority Claims" at bounding box center [128, 197] width 176 height 16
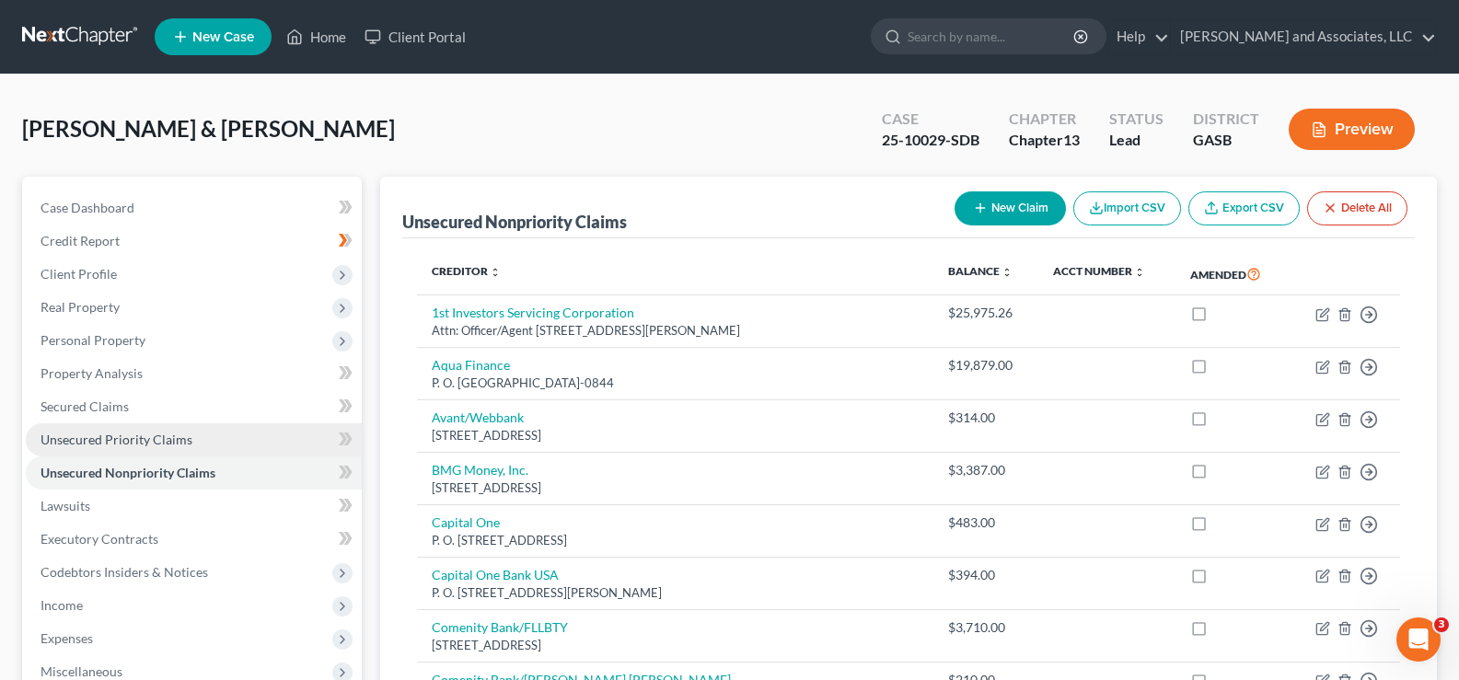
click at [116, 440] on span "Unsecured Priority Claims" at bounding box center [116, 440] width 152 height 16
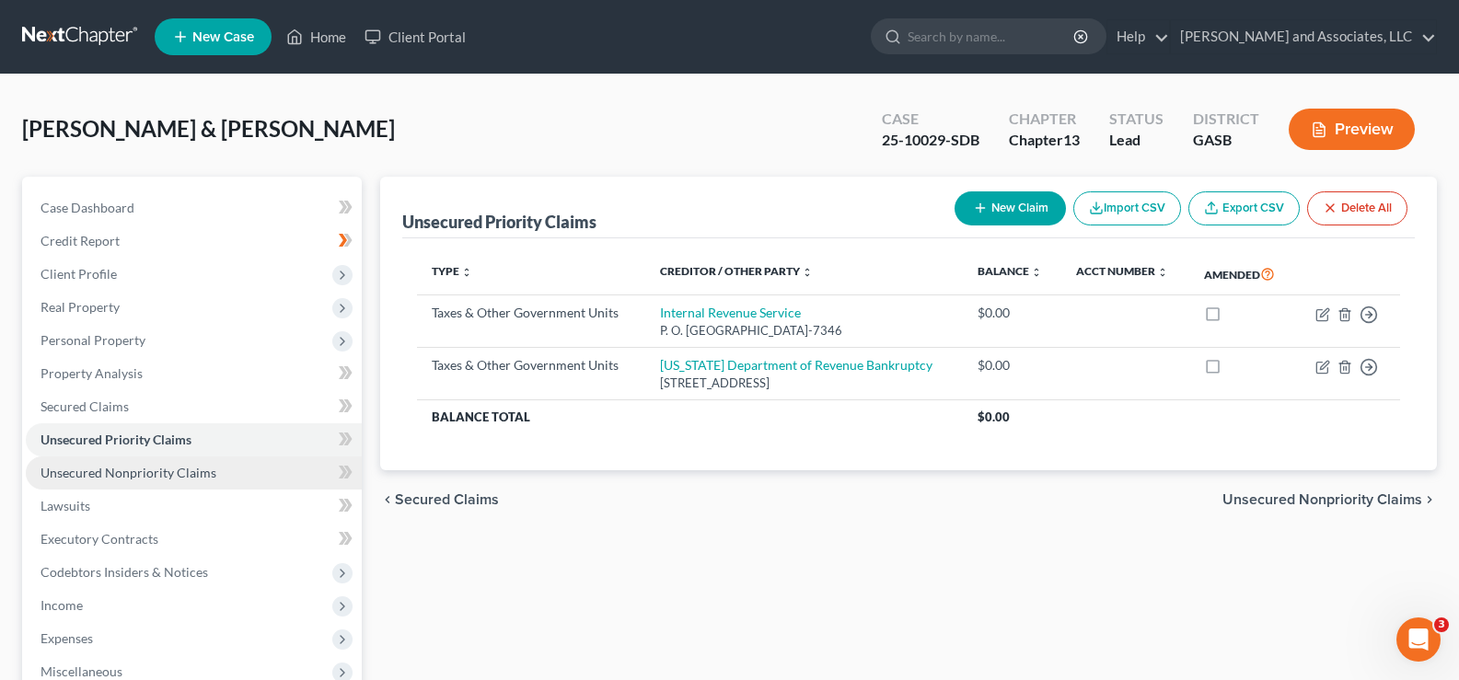
click at [104, 475] on span "Unsecured Nonpriority Claims" at bounding box center [128, 473] width 176 height 16
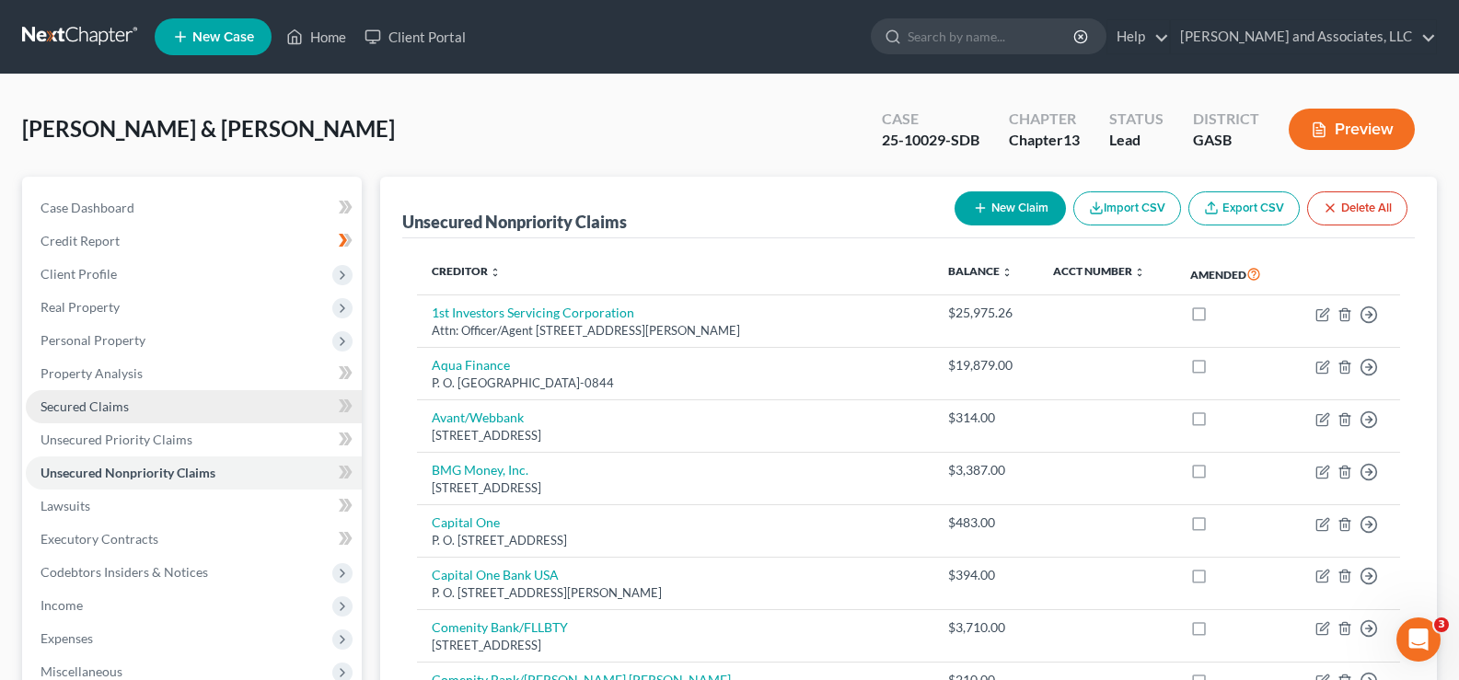
click at [93, 399] on span "Secured Claims" at bounding box center [84, 407] width 88 height 16
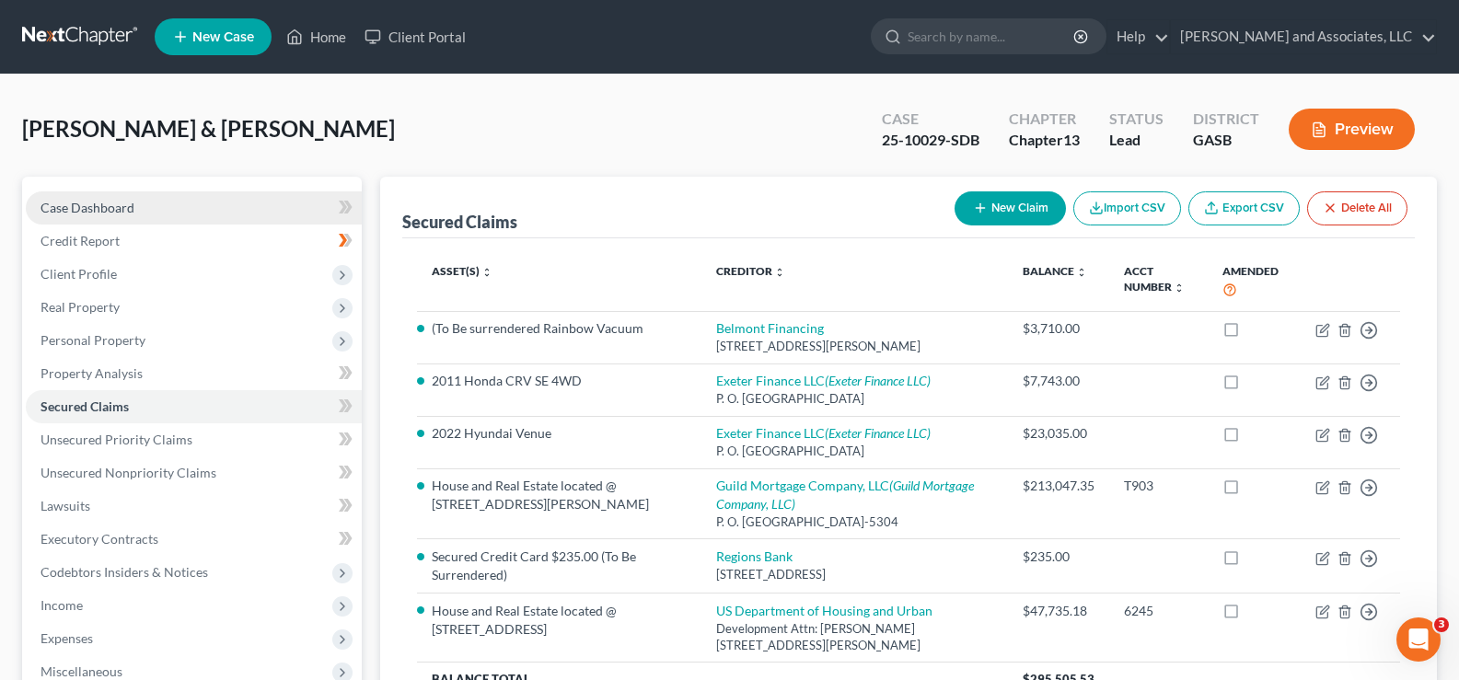
click at [76, 209] on span "Case Dashboard" at bounding box center [87, 208] width 94 height 16
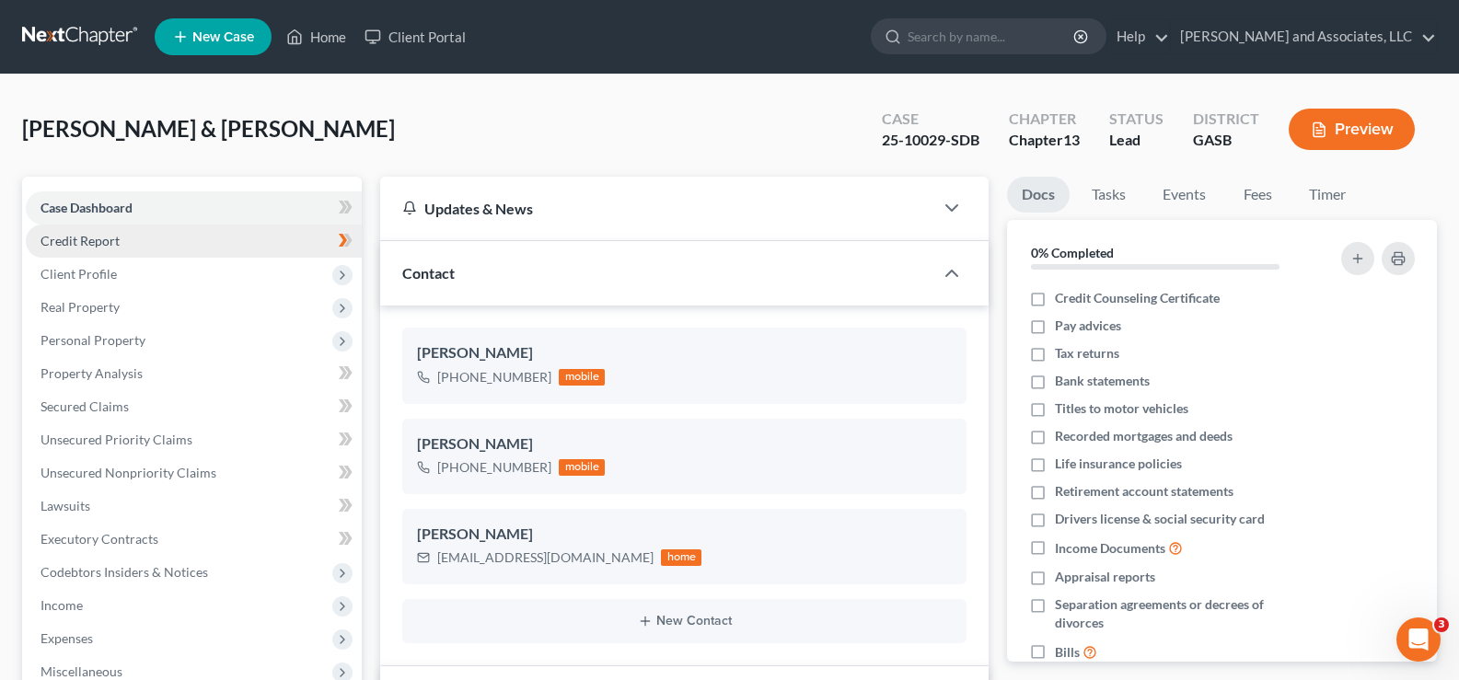
scroll to position [6898, 0]
click at [71, 243] on span "Credit Report" at bounding box center [79, 241] width 79 height 16
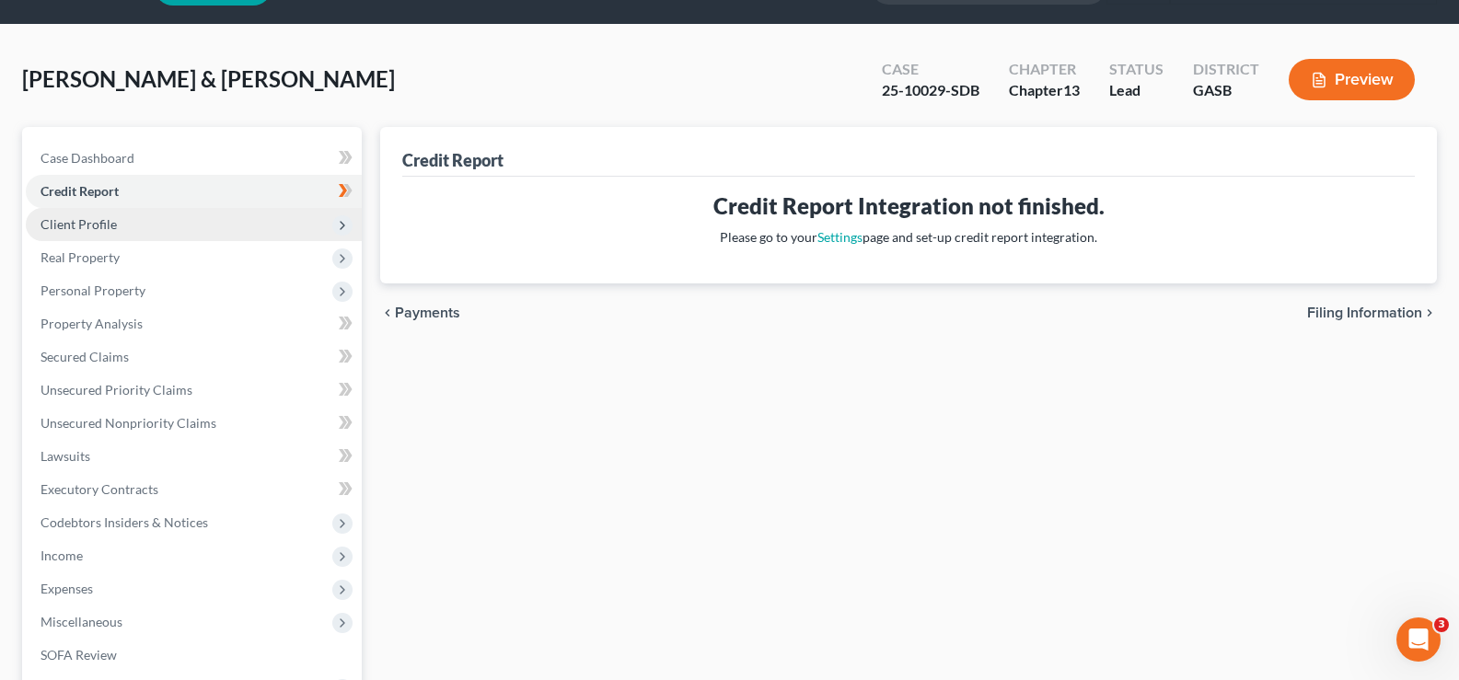
scroll to position [92, 0]
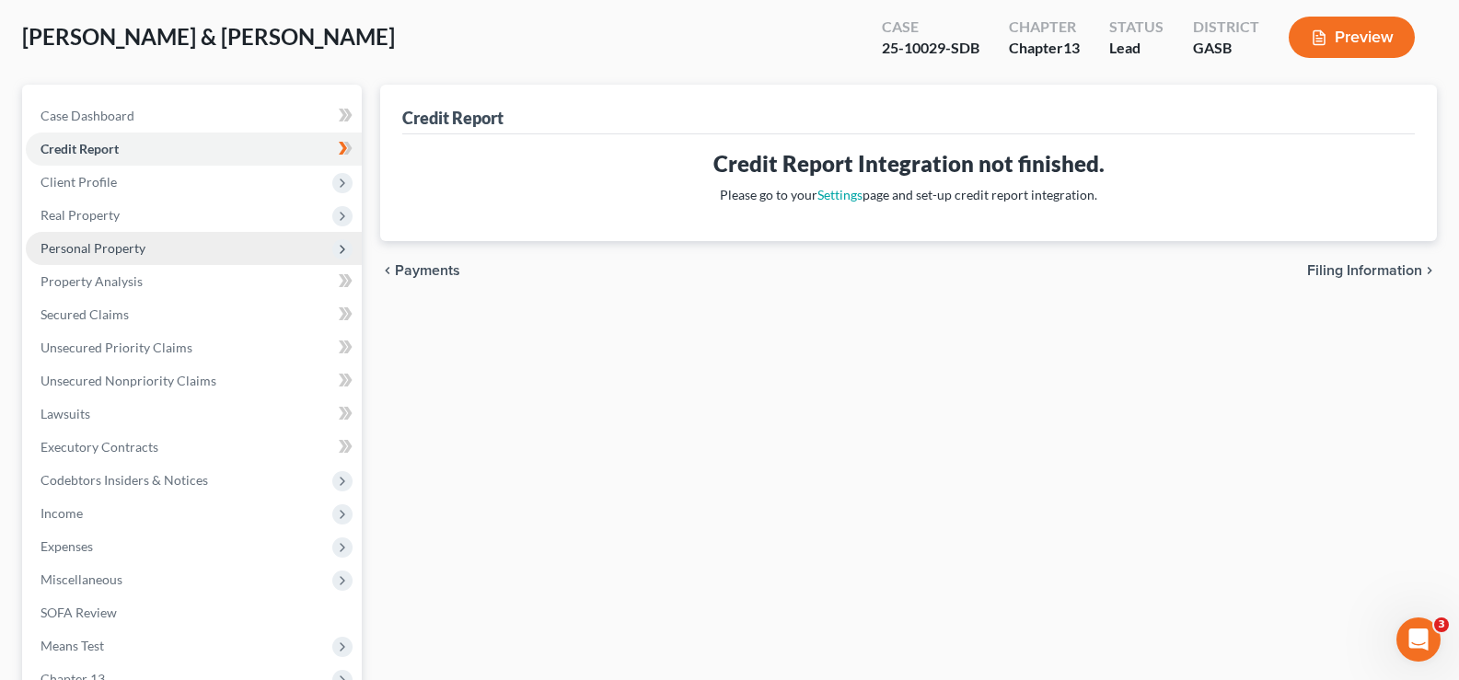
click at [59, 246] on span "Personal Property" at bounding box center [92, 248] width 105 height 16
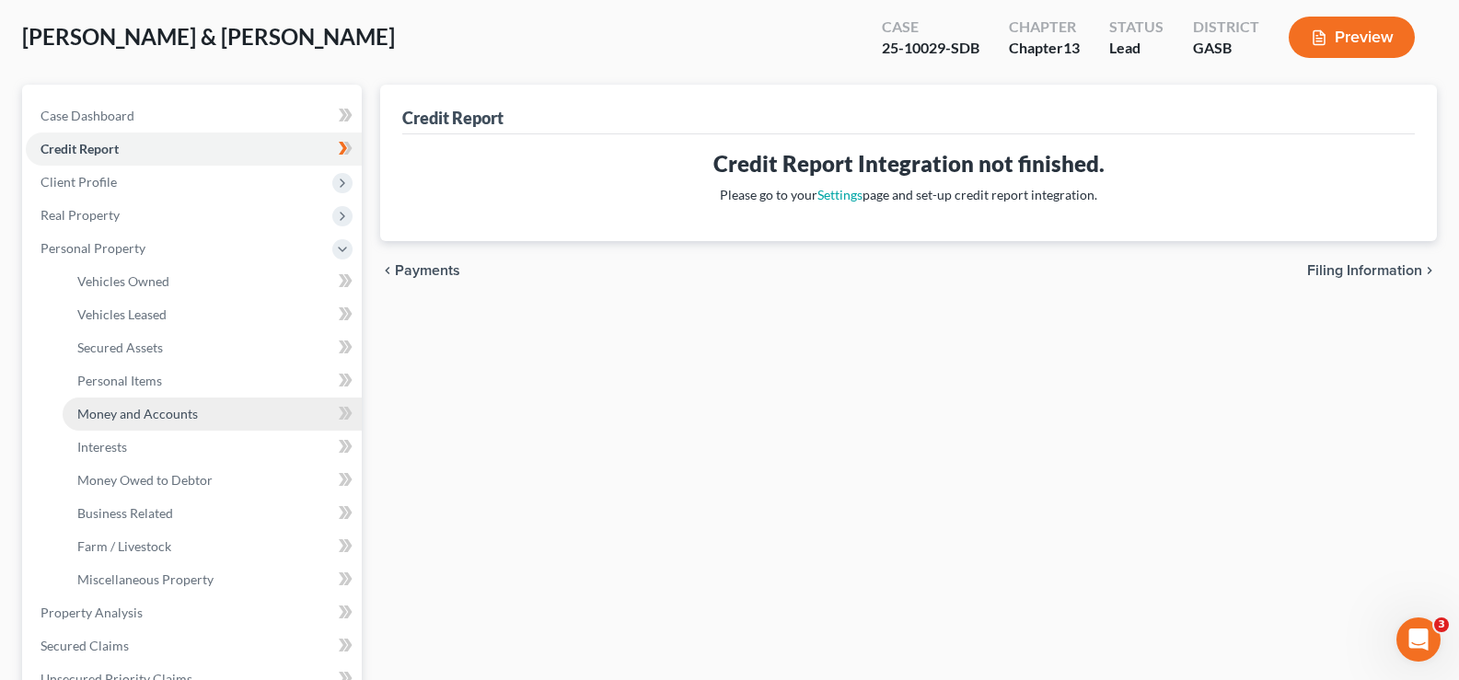
click at [110, 420] on span "Money and Accounts" at bounding box center [137, 414] width 121 height 16
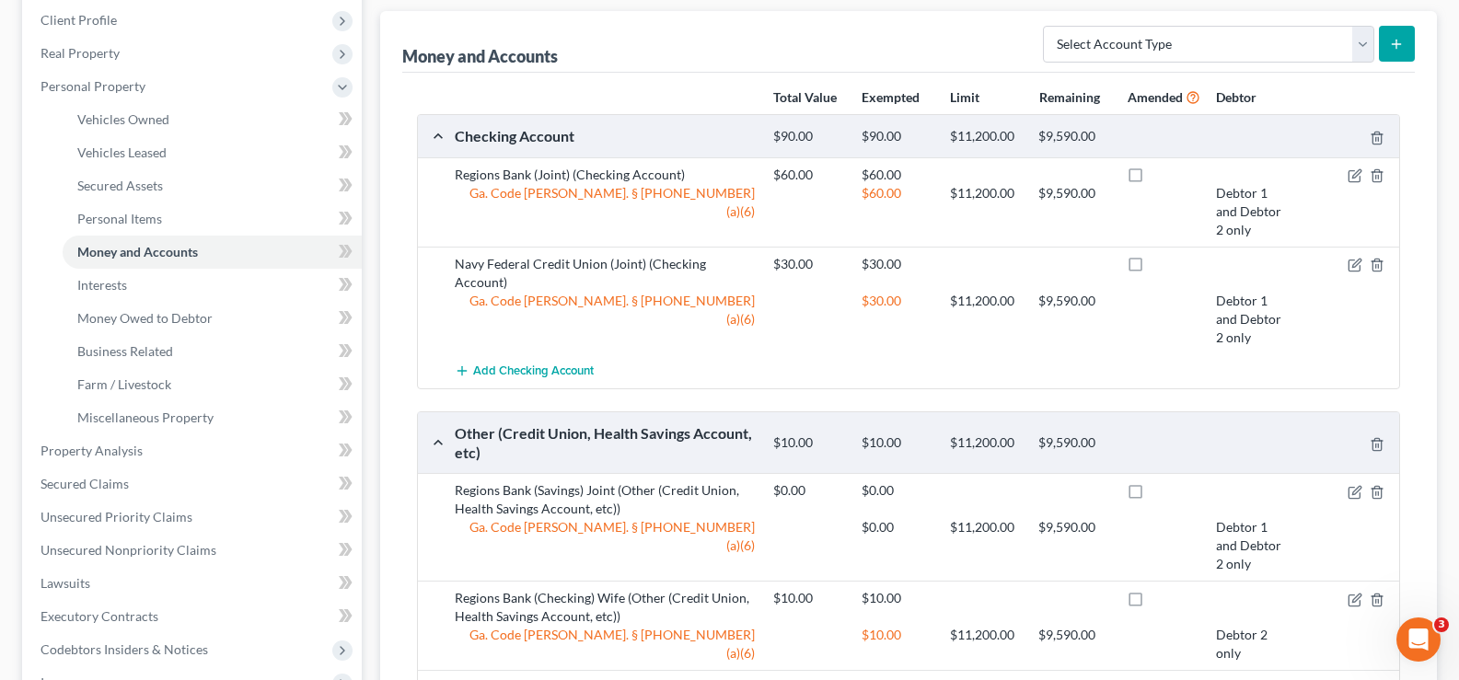
scroll to position [249, 0]
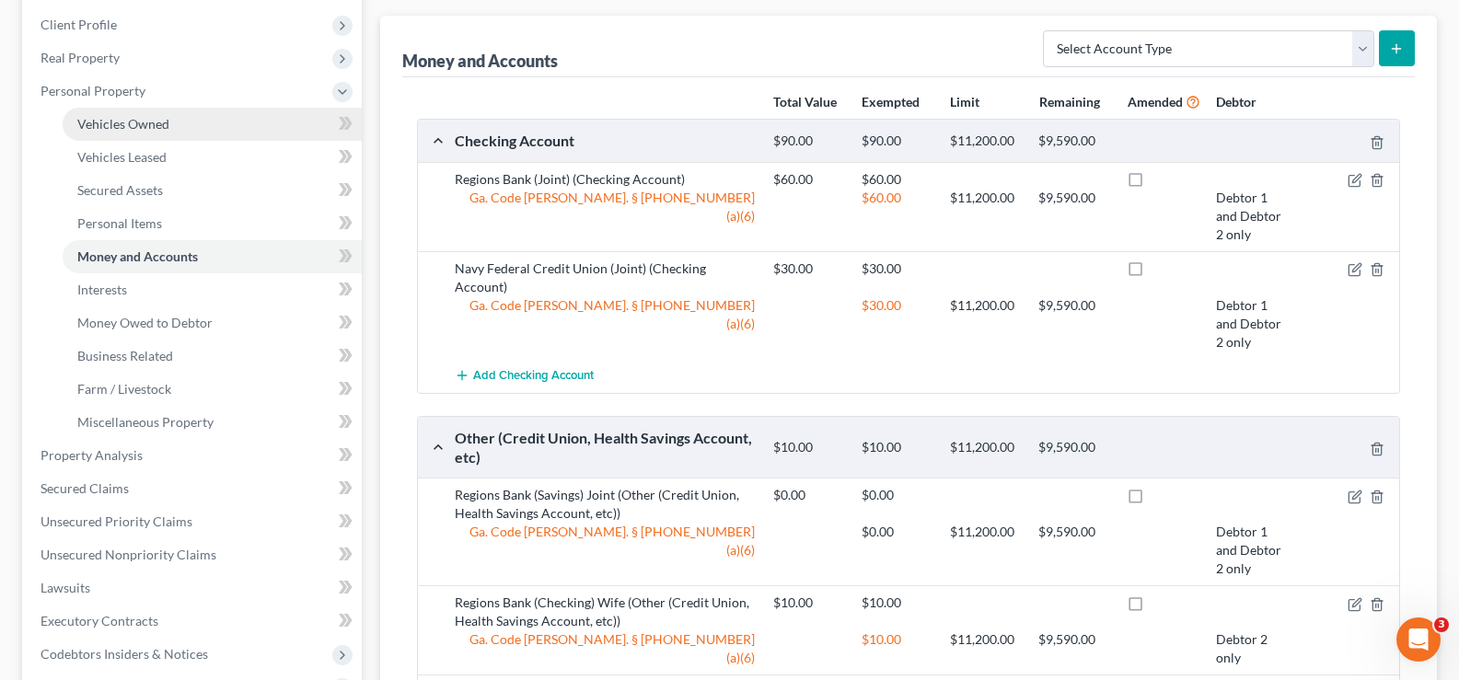
click at [104, 123] on span "Vehicles Owned" at bounding box center [123, 124] width 92 height 16
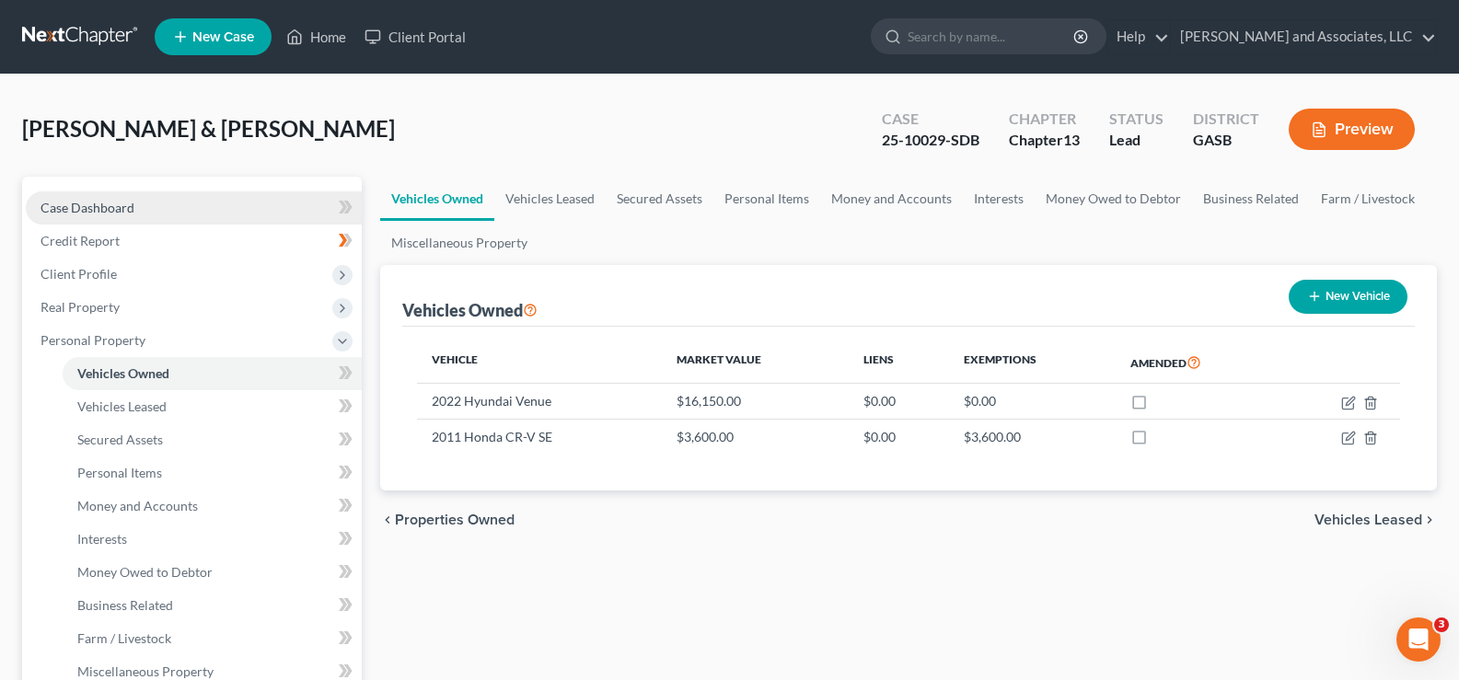
click at [91, 202] on span "Case Dashboard" at bounding box center [87, 208] width 94 height 16
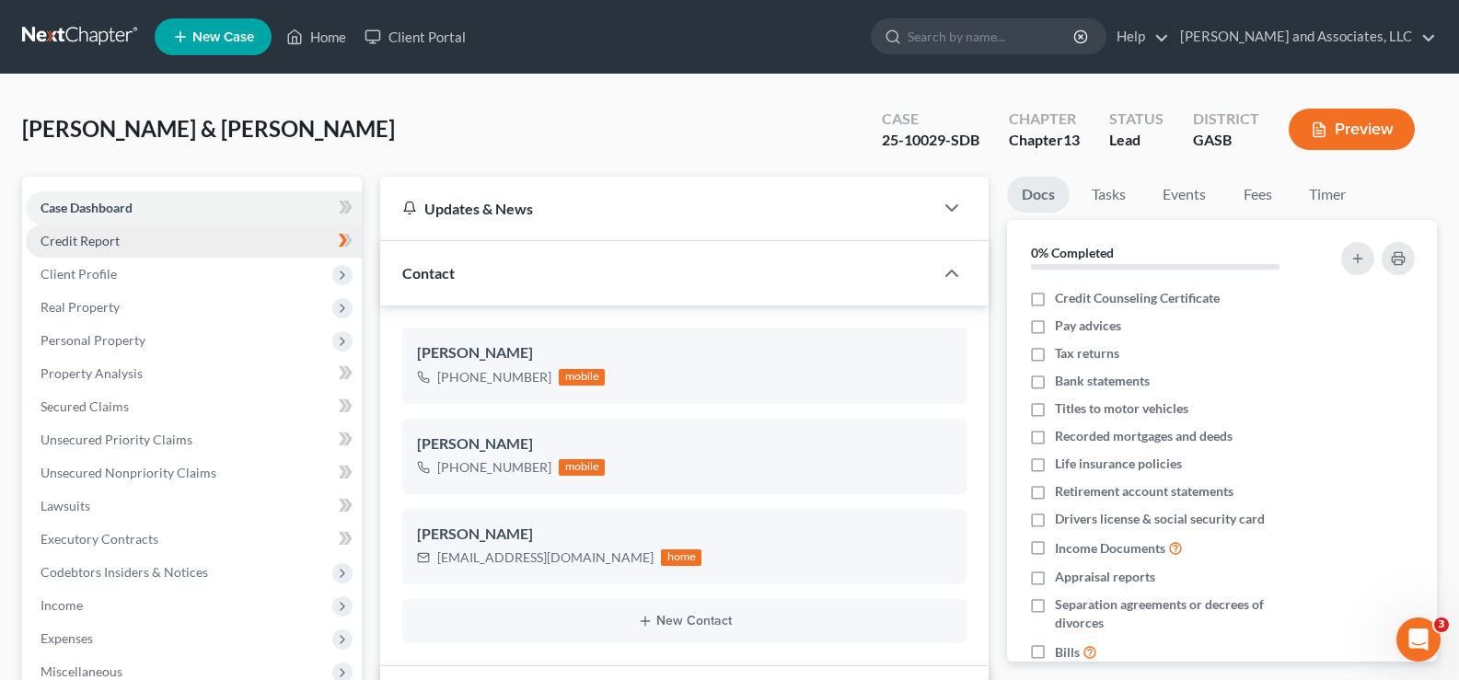
scroll to position [6898, 0]
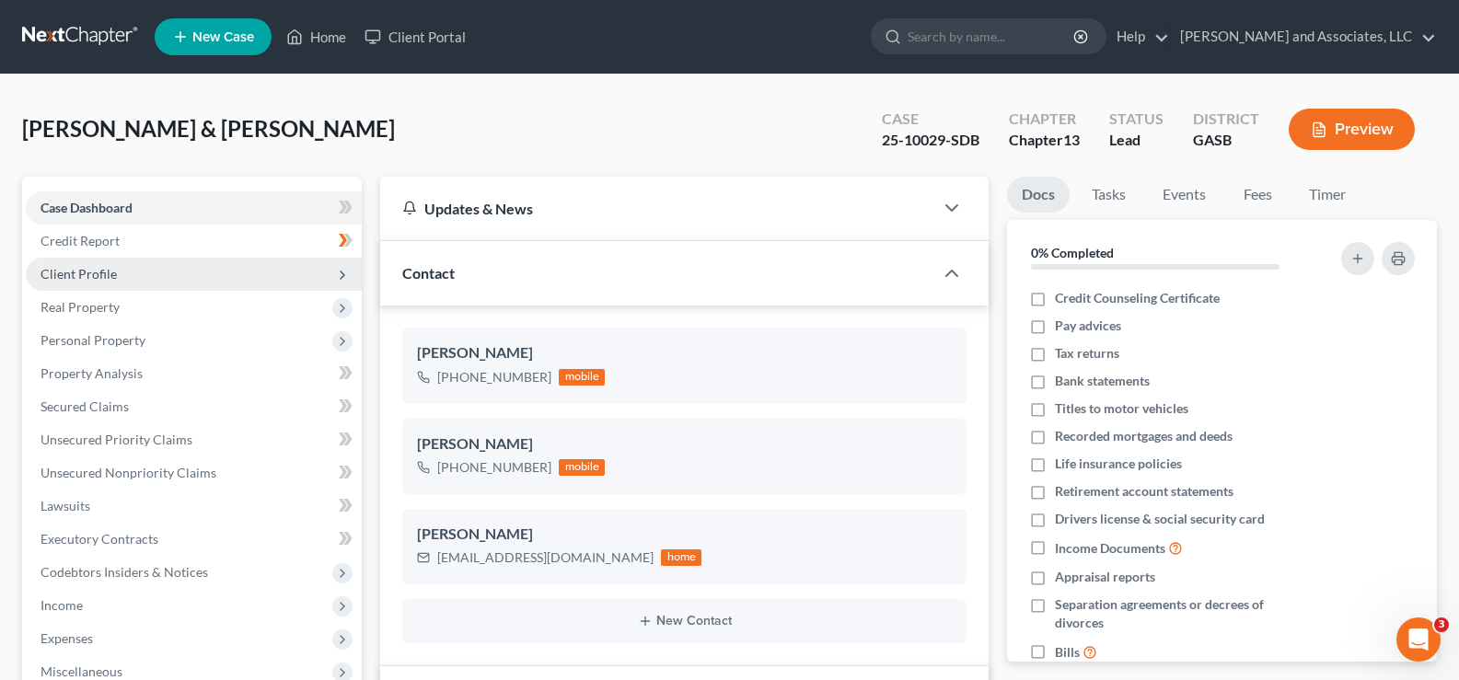
click at [73, 283] on span "Client Profile" at bounding box center [194, 274] width 336 height 33
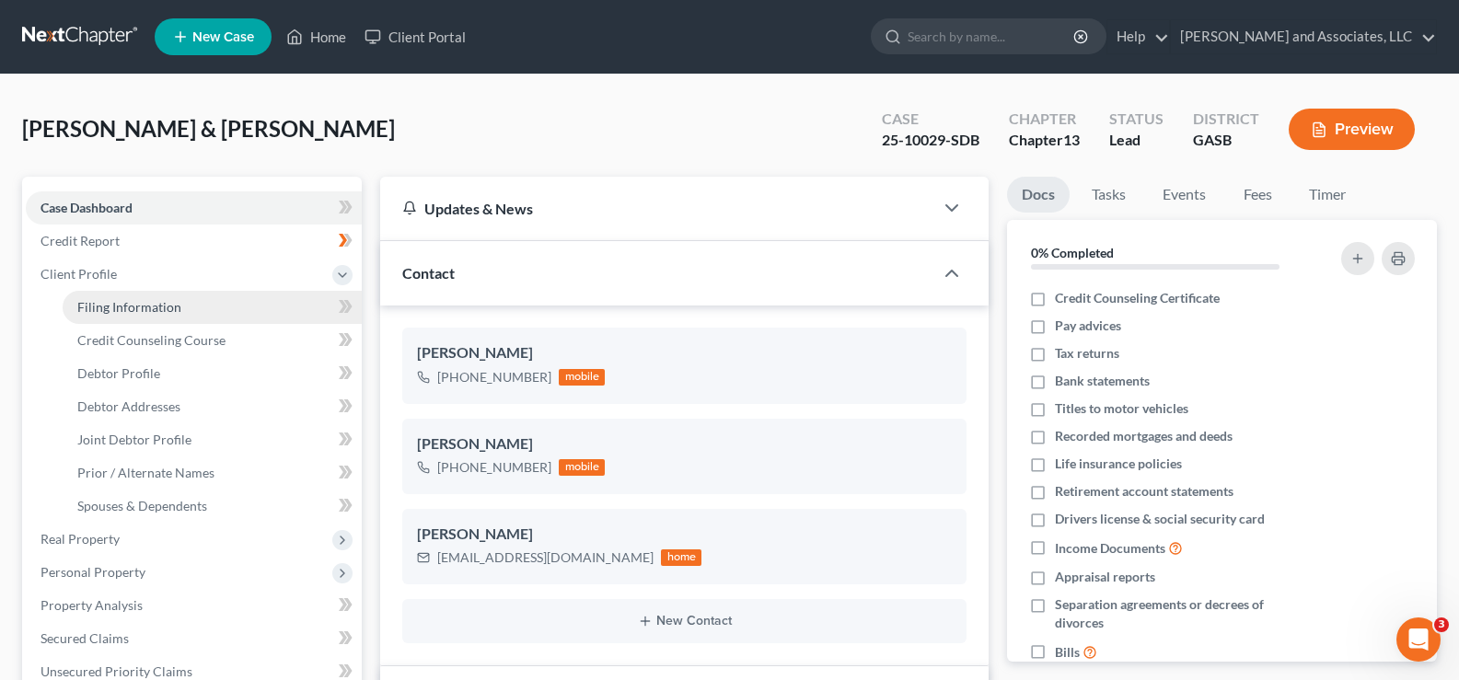
click at [163, 310] on span "Filing Information" at bounding box center [129, 307] width 104 height 16
select select "1"
select select "3"
select select "20"
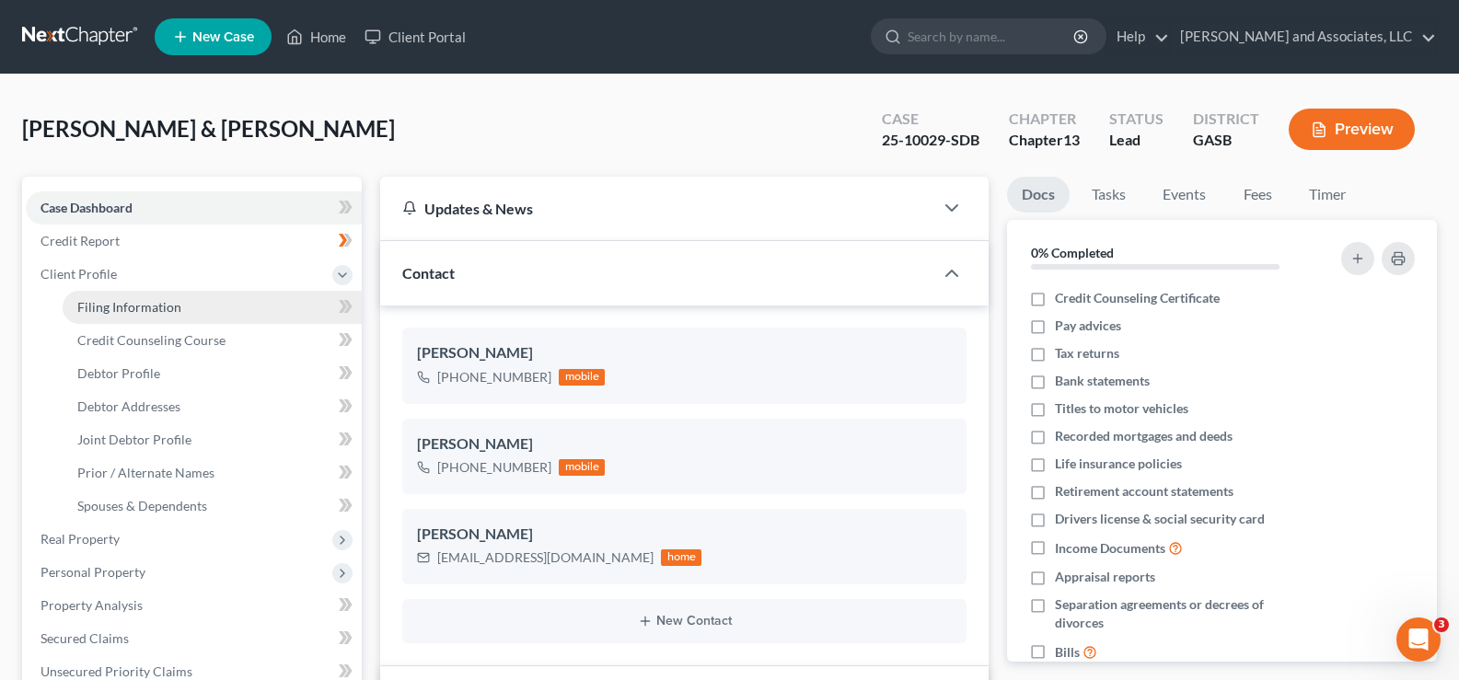
select select "0"
select select "10"
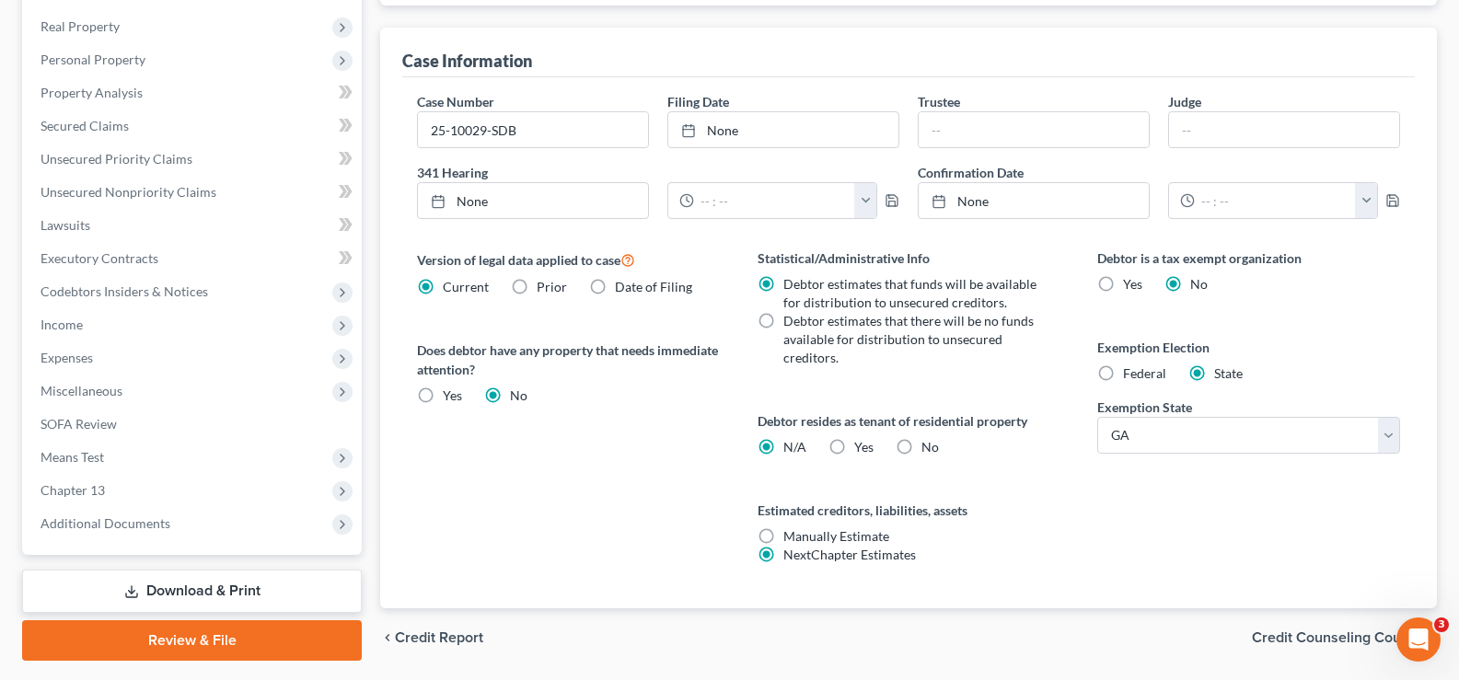
scroll to position [570, 0]
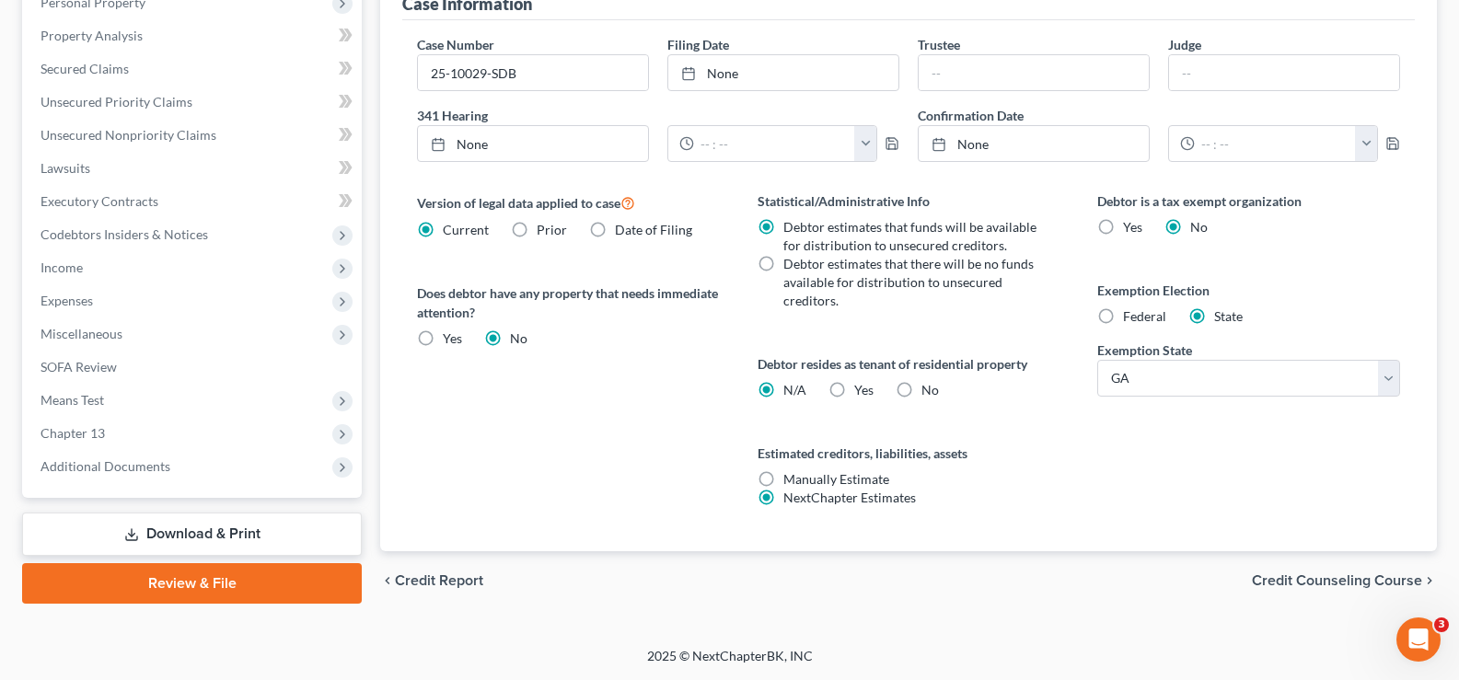
drag, startPoint x: 1468, startPoint y: 156, endPoint x: 37, endPoint y: 19, distance: 1437.7
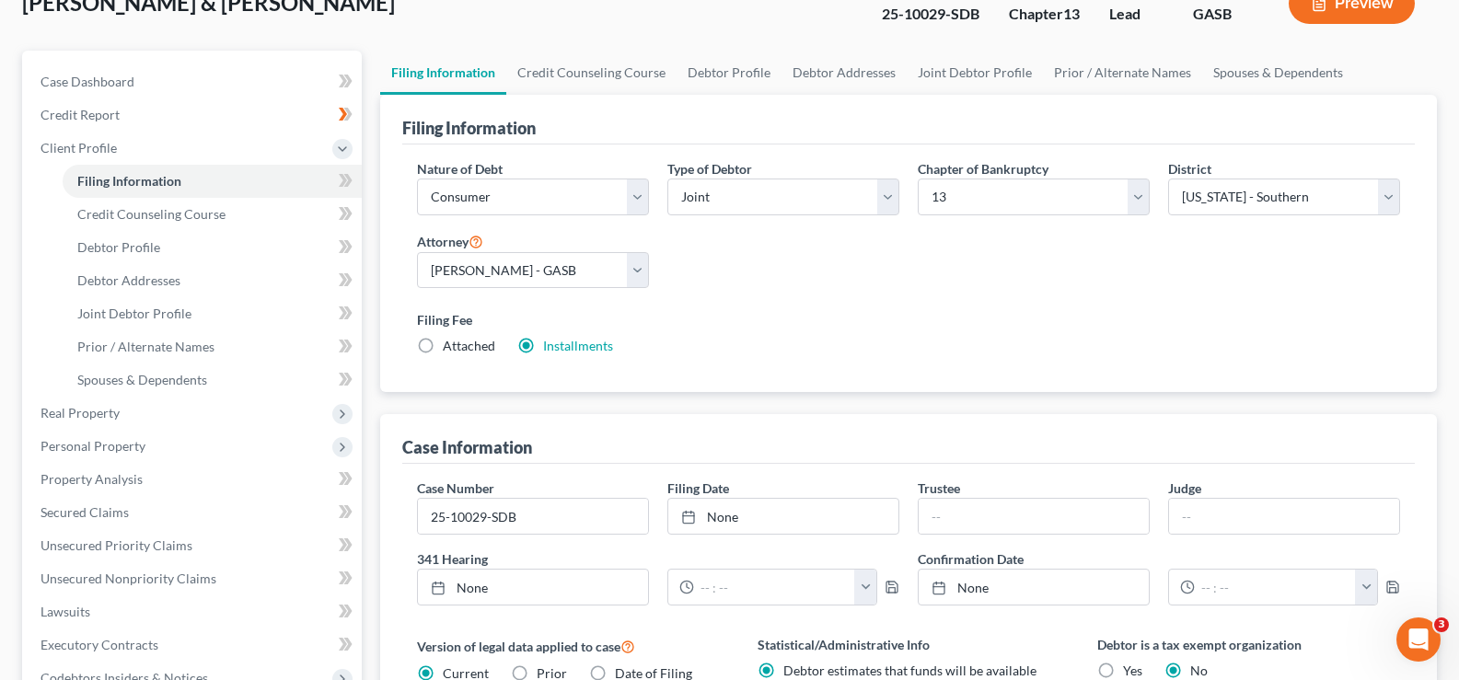
scroll to position [110, 0]
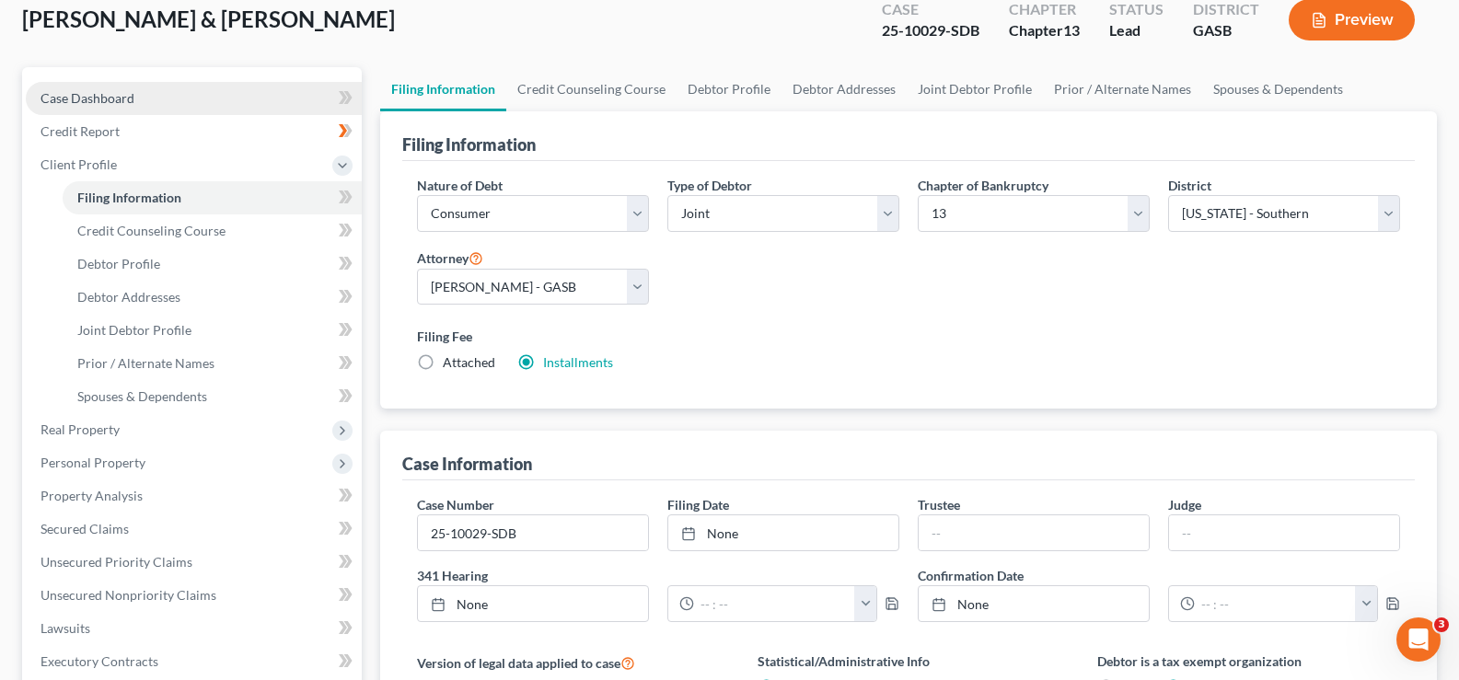
click at [89, 103] on span "Case Dashboard" at bounding box center [87, 98] width 94 height 16
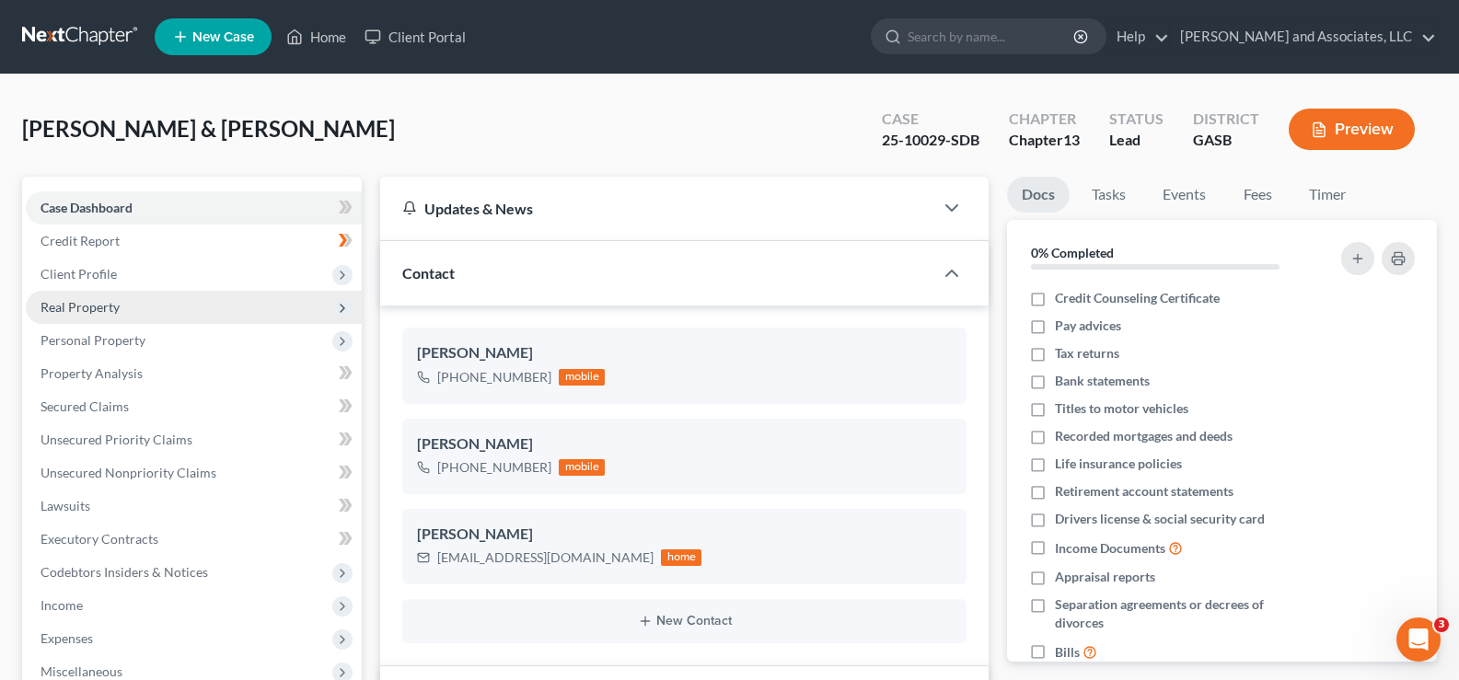
scroll to position [6898, 0]
click at [324, 35] on link "Home" at bounding box center [316, 36] width 78 height 33
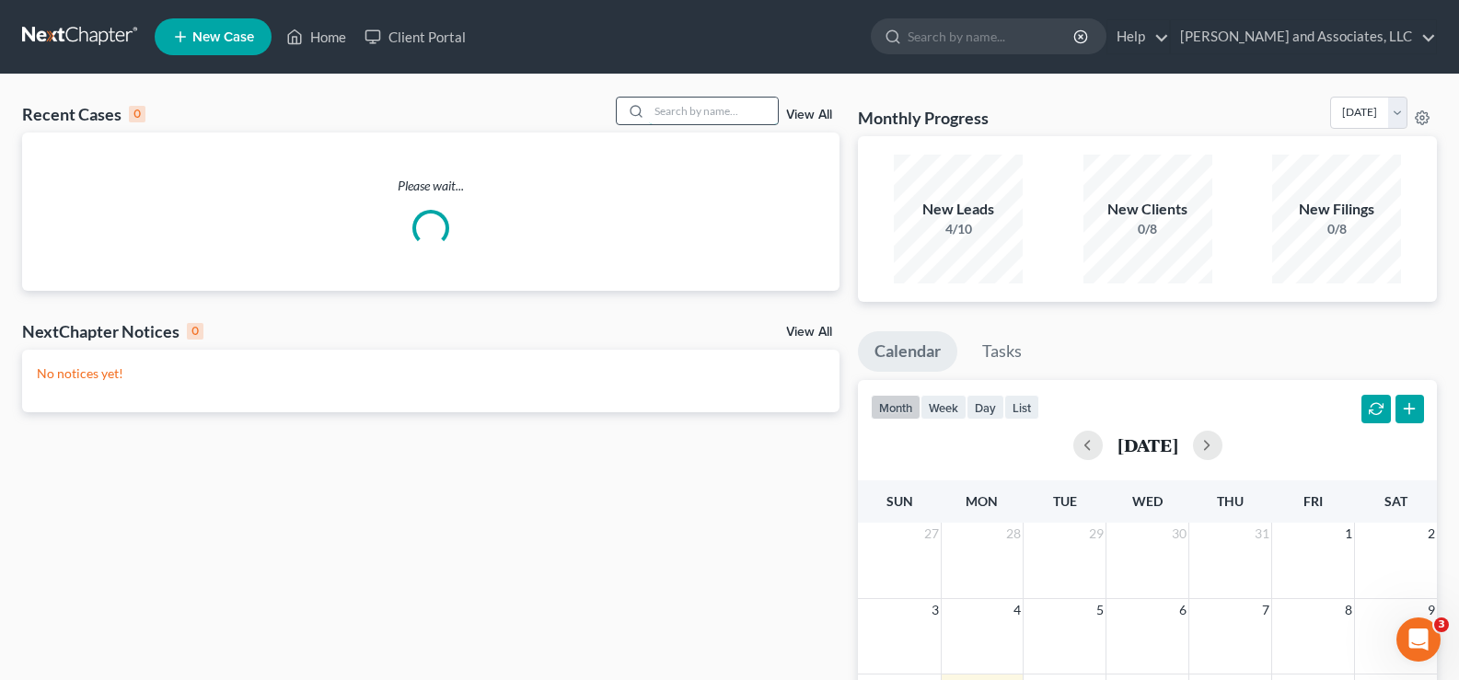
click at [752, 120] on input "search" at bounding box center [713, 111] width 129 height 27
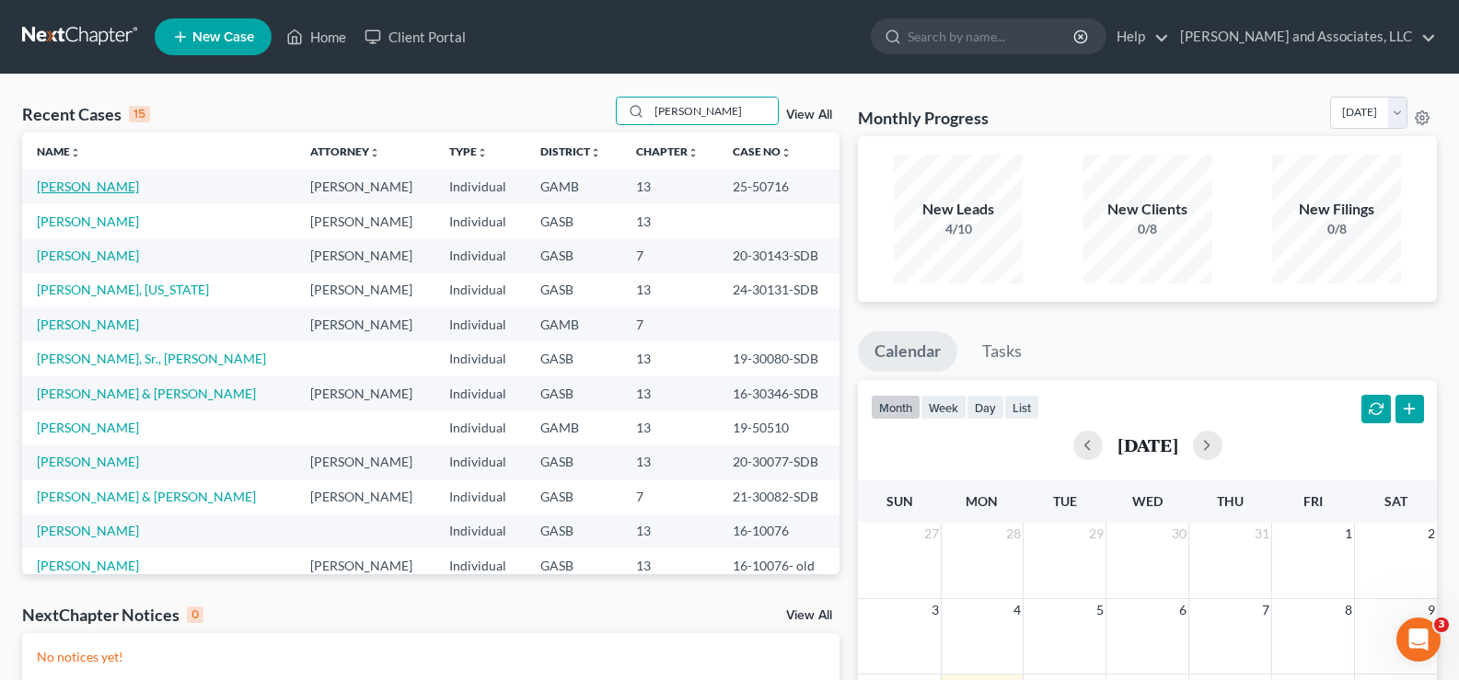
type input "[PERSON_NAME]"
click at [87, 189] on link "[PERSON_NAME]" at bounding box center [88, 187] width 102 height 16
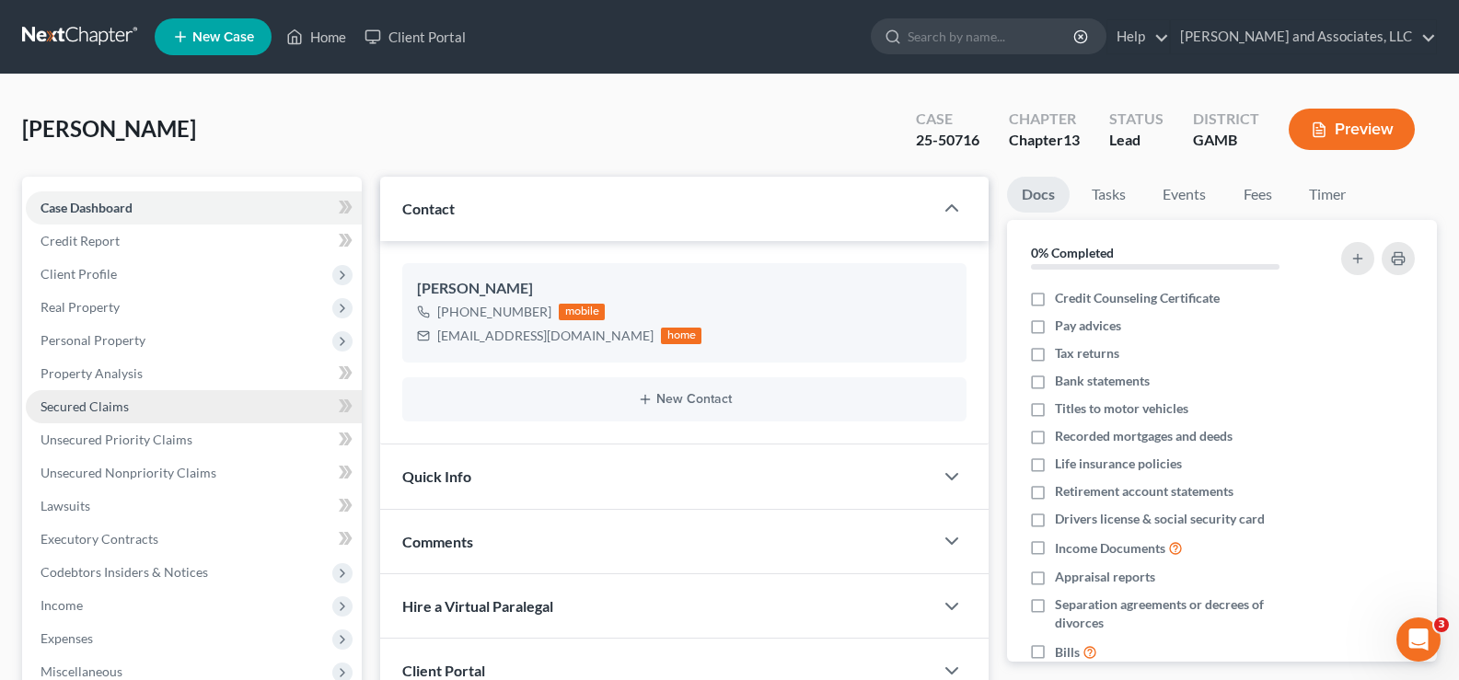
scroll to position [9448, 0]
drag, startPoint x: 91, startPoint y: 412, endPoint x: 57, endPoint y: 416, distance: 34.3
click at [90, 411] on span "Secured Claims" at bounding box center [84, 407] width 88 height 16
